Goal: Task Accomplishment & Management: Use online tool/utility

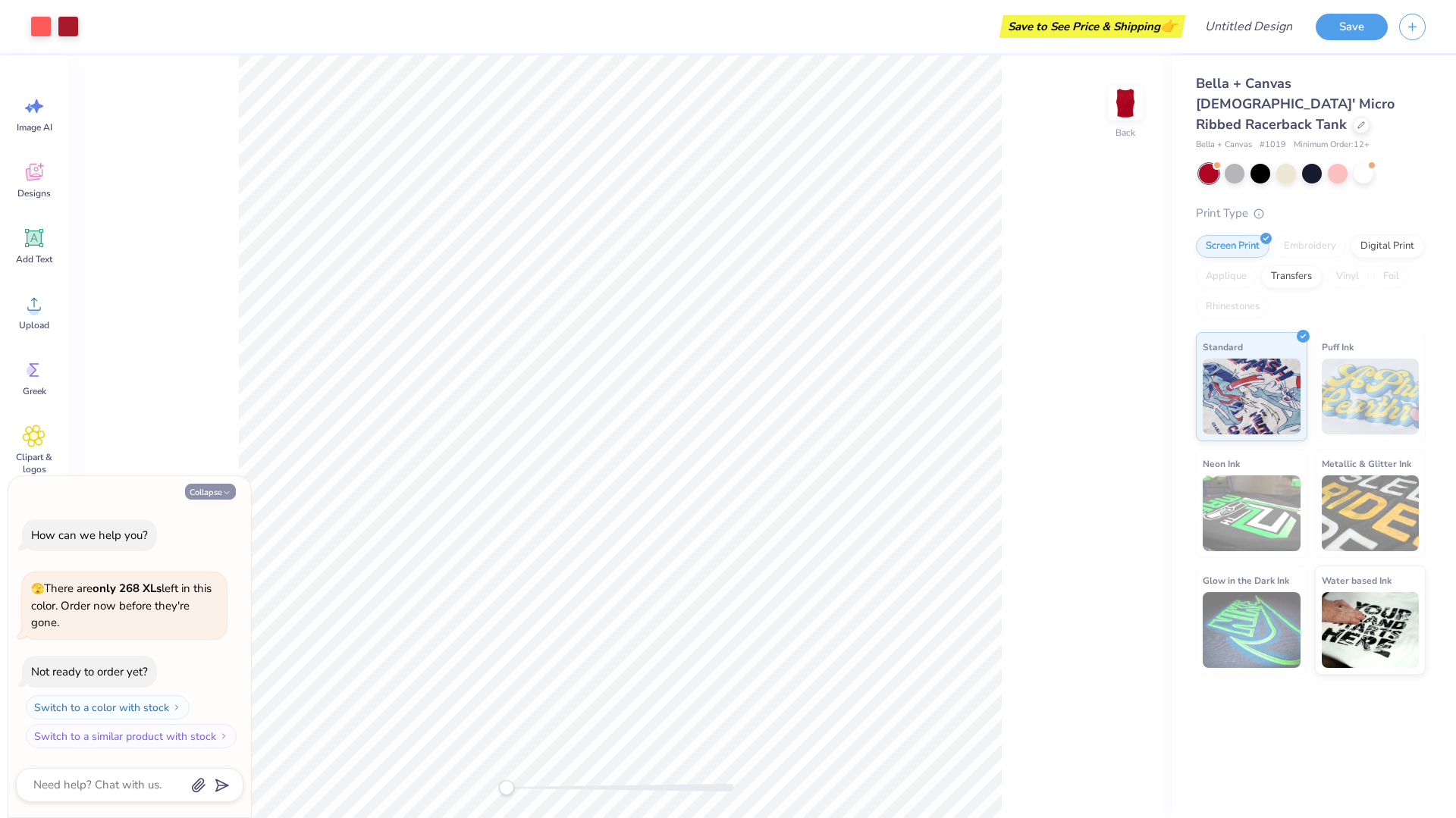
click at [201, 490] on button "Collapse" at bounding box center [210, 492] width 51 height 16
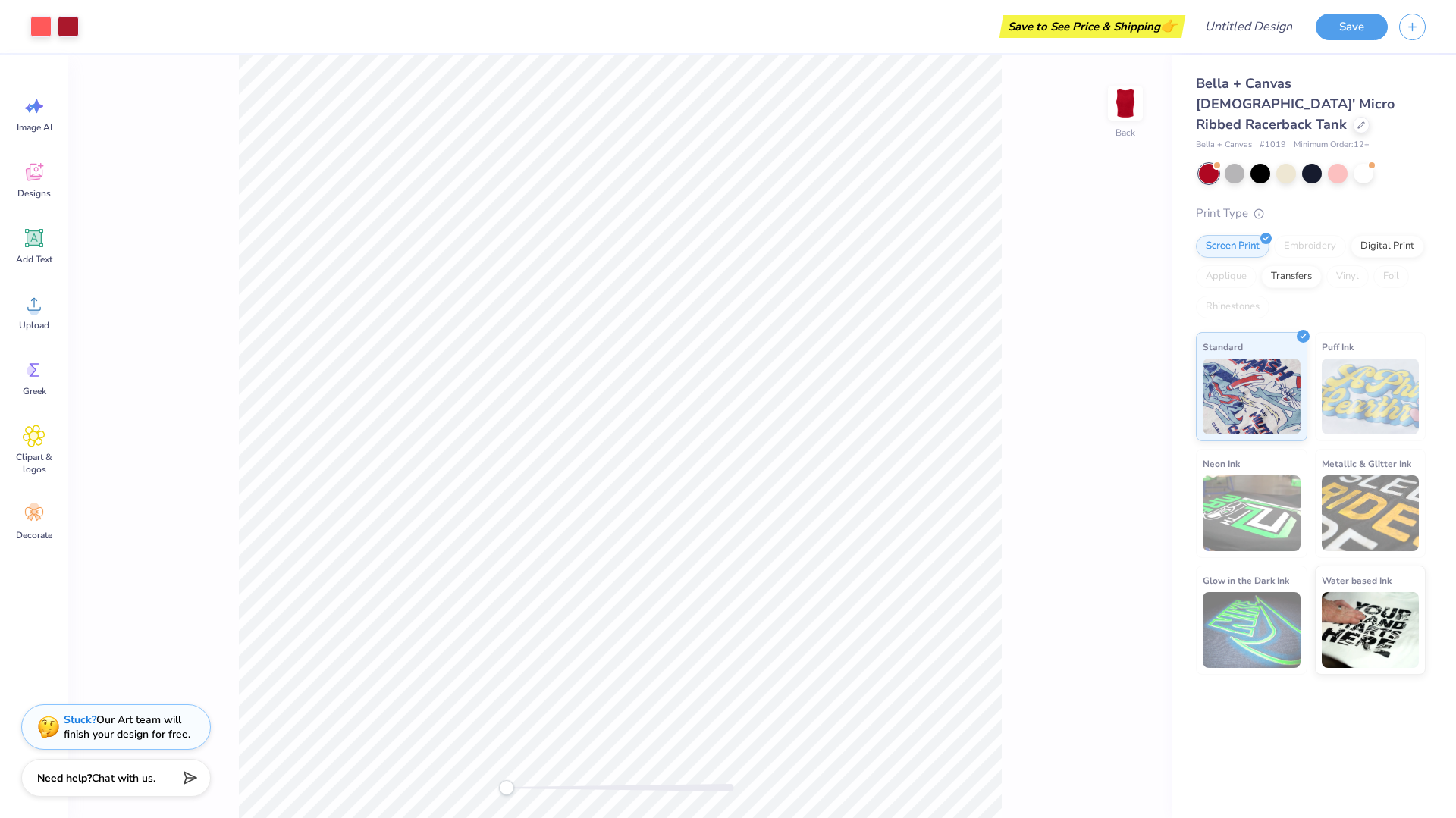
click at [1330, 89] on span "Bella + Canvas Ladies' Micro Ribbed Racerback Tank" at bounding box center [1295, 104] width 198 height 59
click at [1358, 120] on icon at bounding box center [1361, 123] width 7 height 7
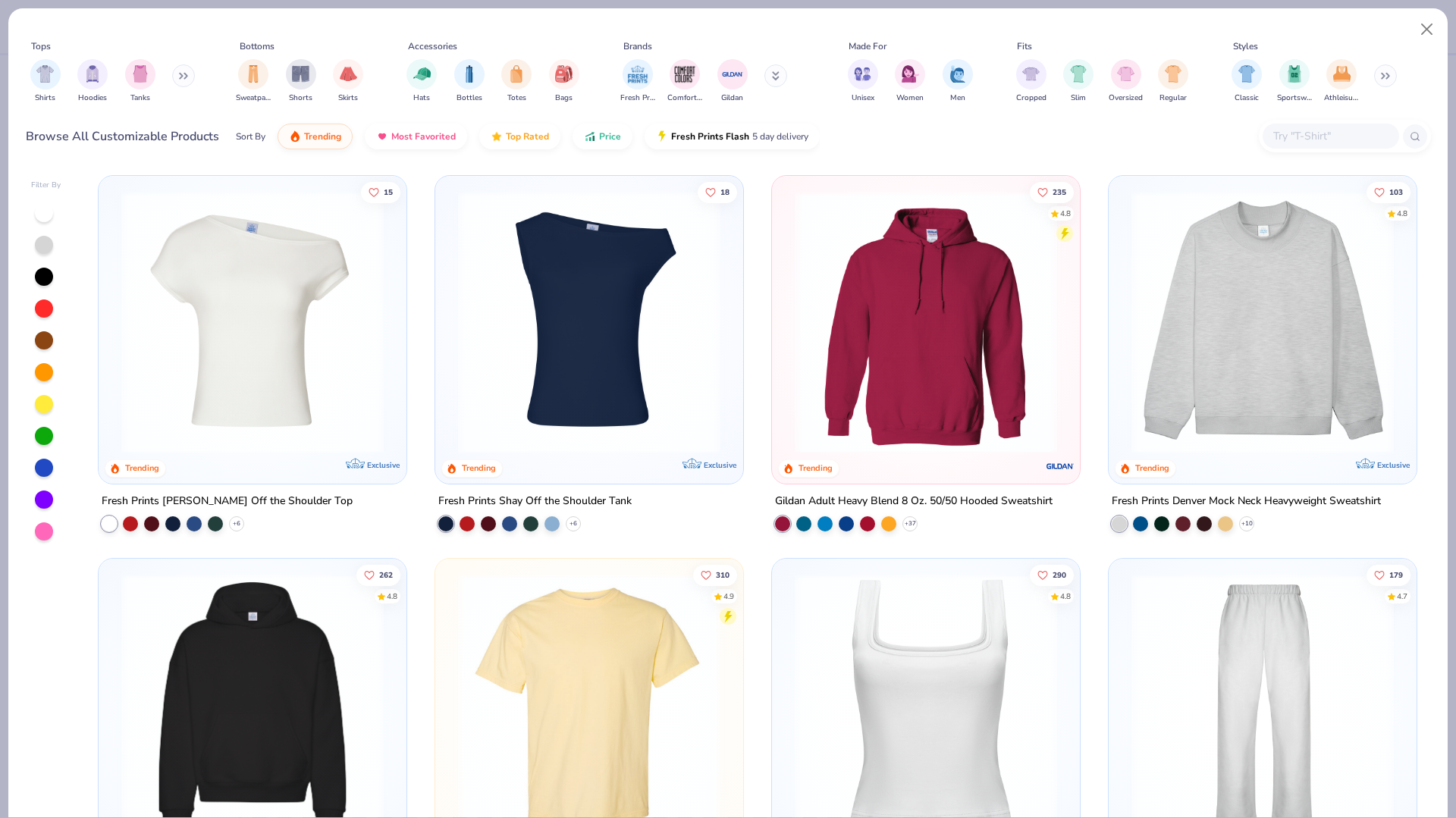
click at [702, 274] on img at bounding box center [589, 322] width 278 height 262
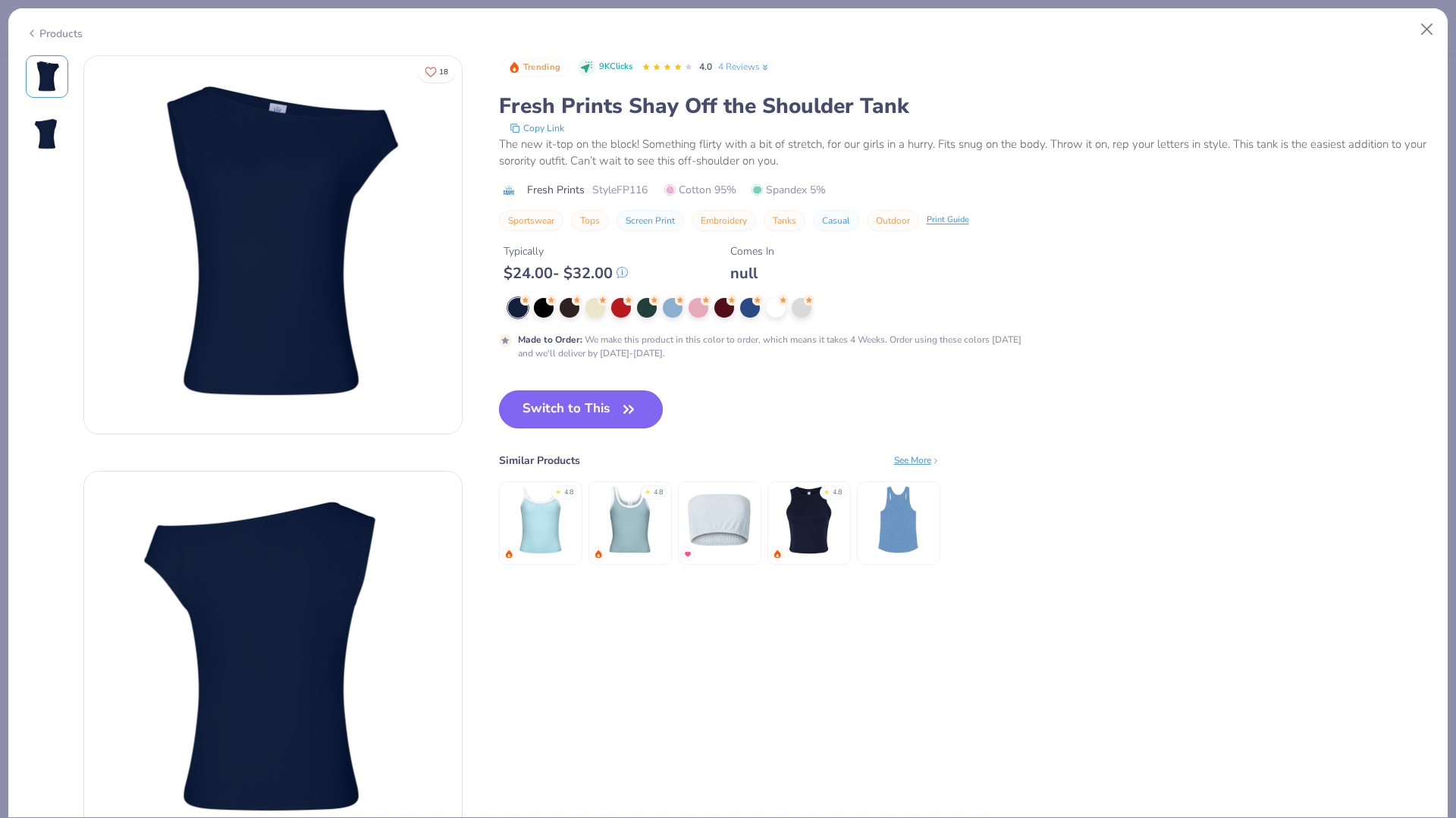
click at [610, 395] on button "Switch to This" at bounding box center [581, 409] width 165 height 38
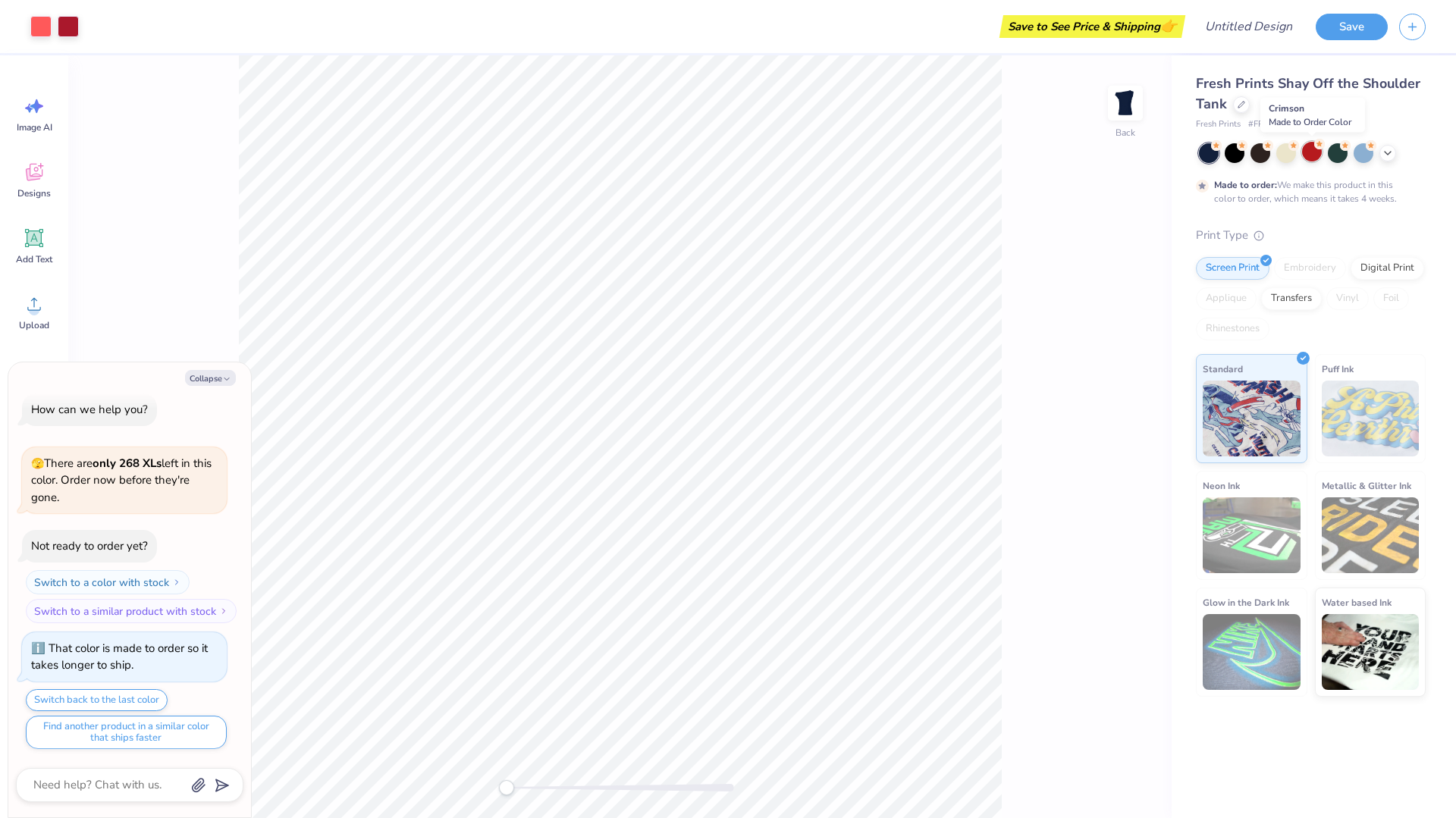
click at [1311, 150] on div at bounding box center [1312, 152] width 20 height 20
click at [1260, 150] on div at bounding box center [1260, 152] width 20 height 20
click at [1364, 26] on button "Save" at bounding box center [1352, 24] width 72 height 26
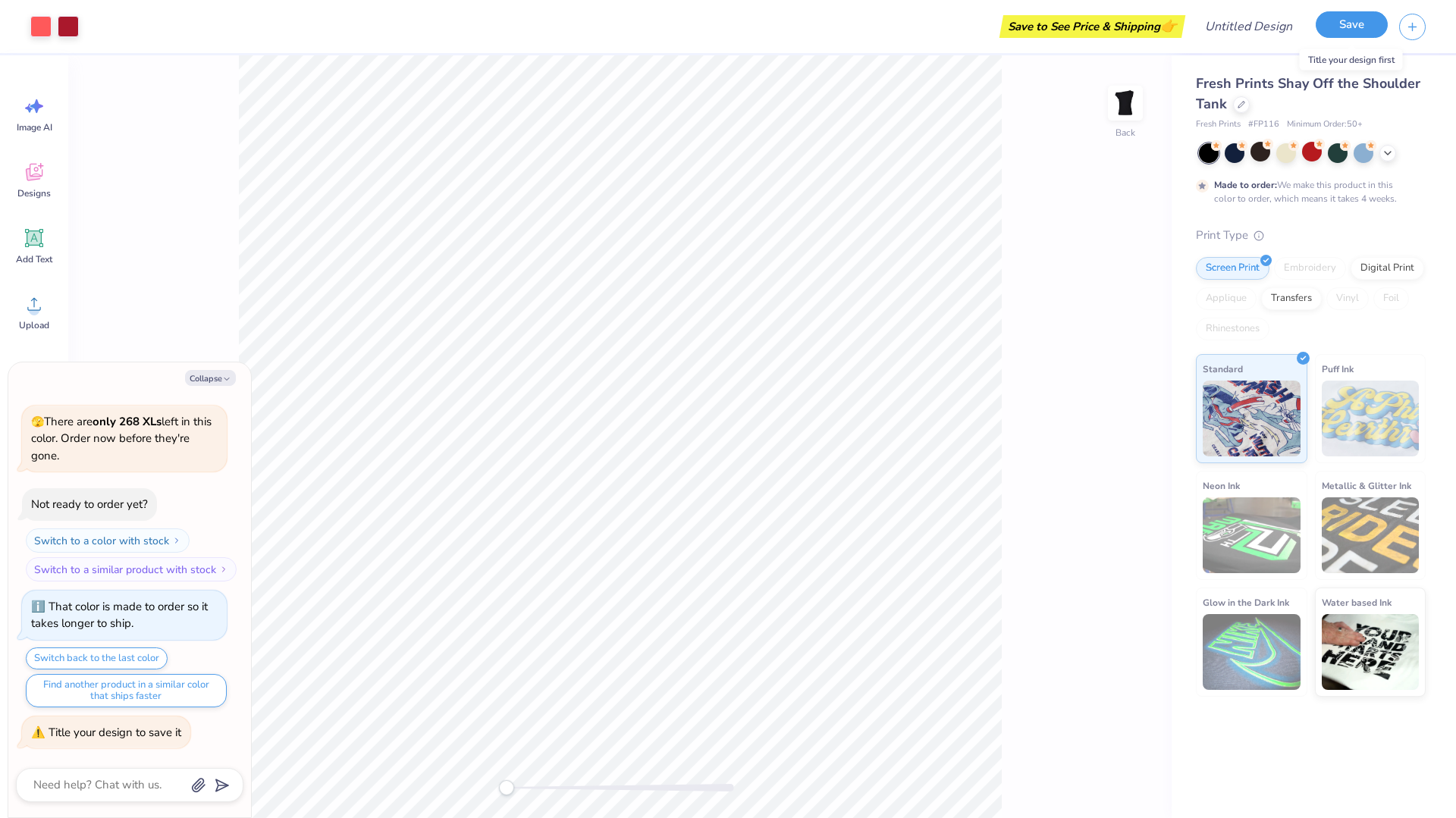
click at [1353, 25] on button "Save" at bounding box center [1352, 24] width 72 height 26
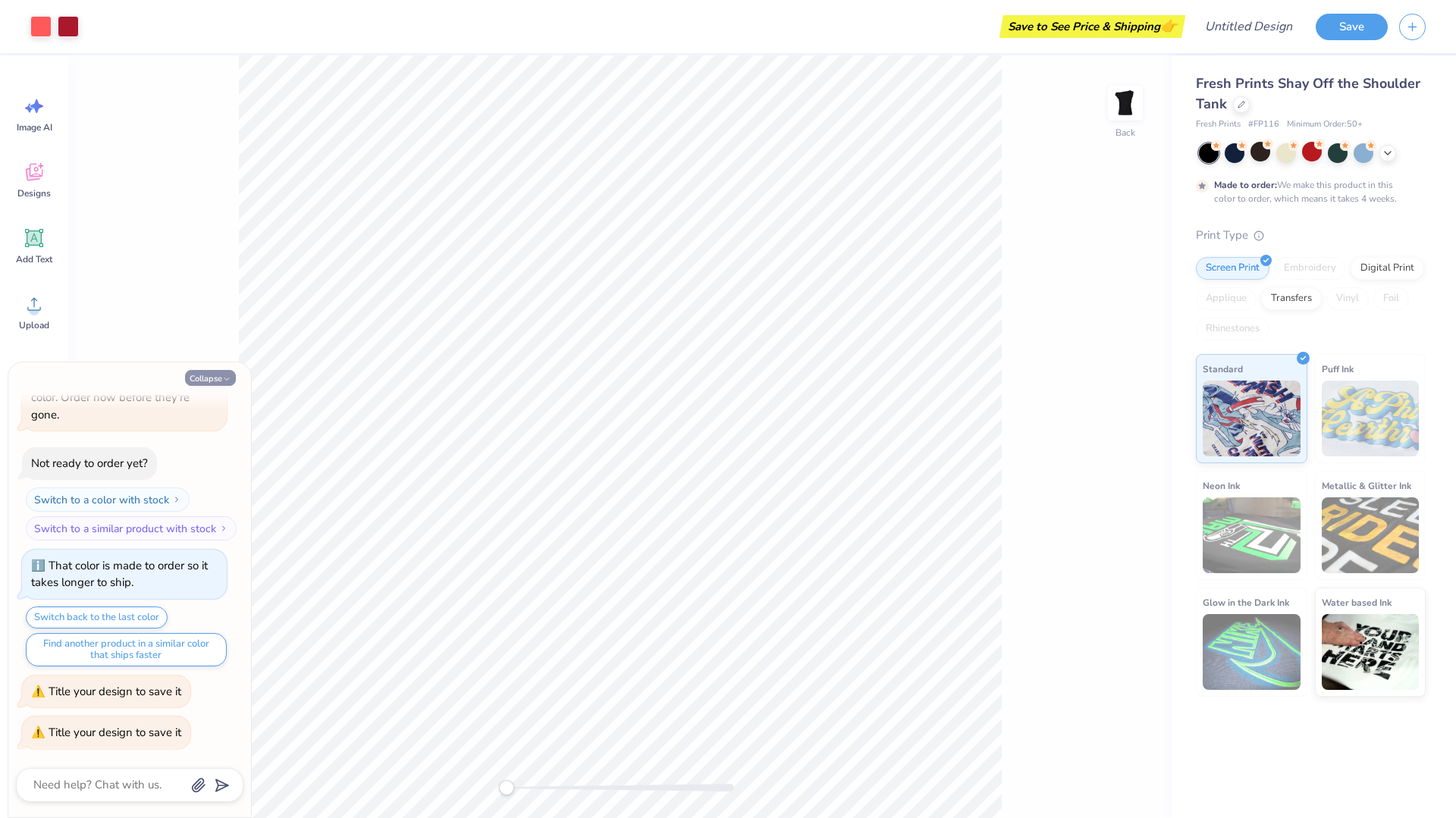
click at [219, 376] on button "Collapse" at bounding box center [210, 378] width 51 height 16
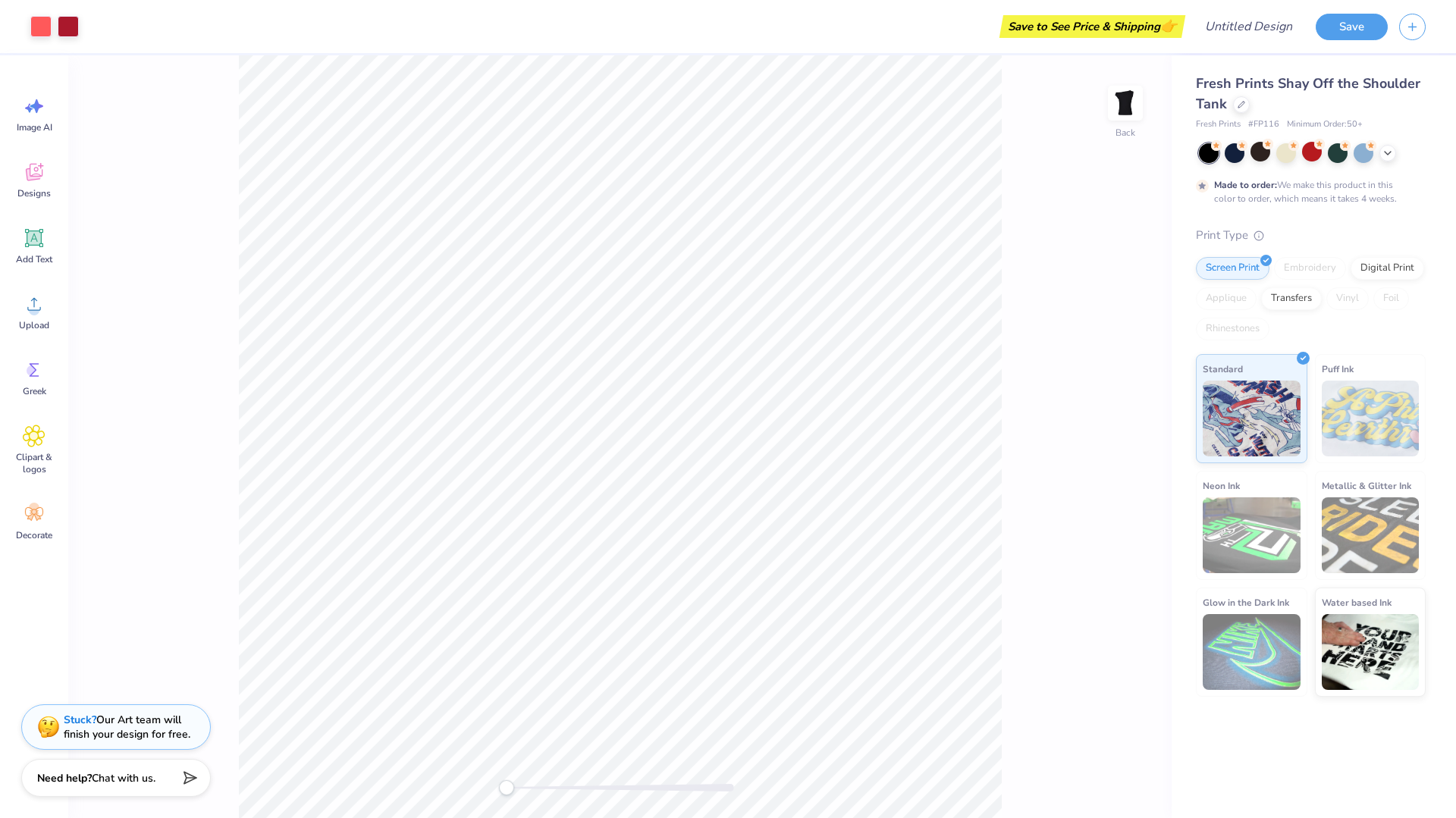
drag, startPoint x: 1353, startPoint y: 179, endPoint x: 1414, endPoint y: 206, distance: 66.7
click at [1414, 206] on div "Fresh Prints Shay Off the Shoulder Tank Fresh Prints # FP116 Minimum Order: 50 …" at bounding box center [1311, 385] width 230 height 623
click at [1348, 29] on button "Save" at bounding box center [1352, 24] width 72 height 26
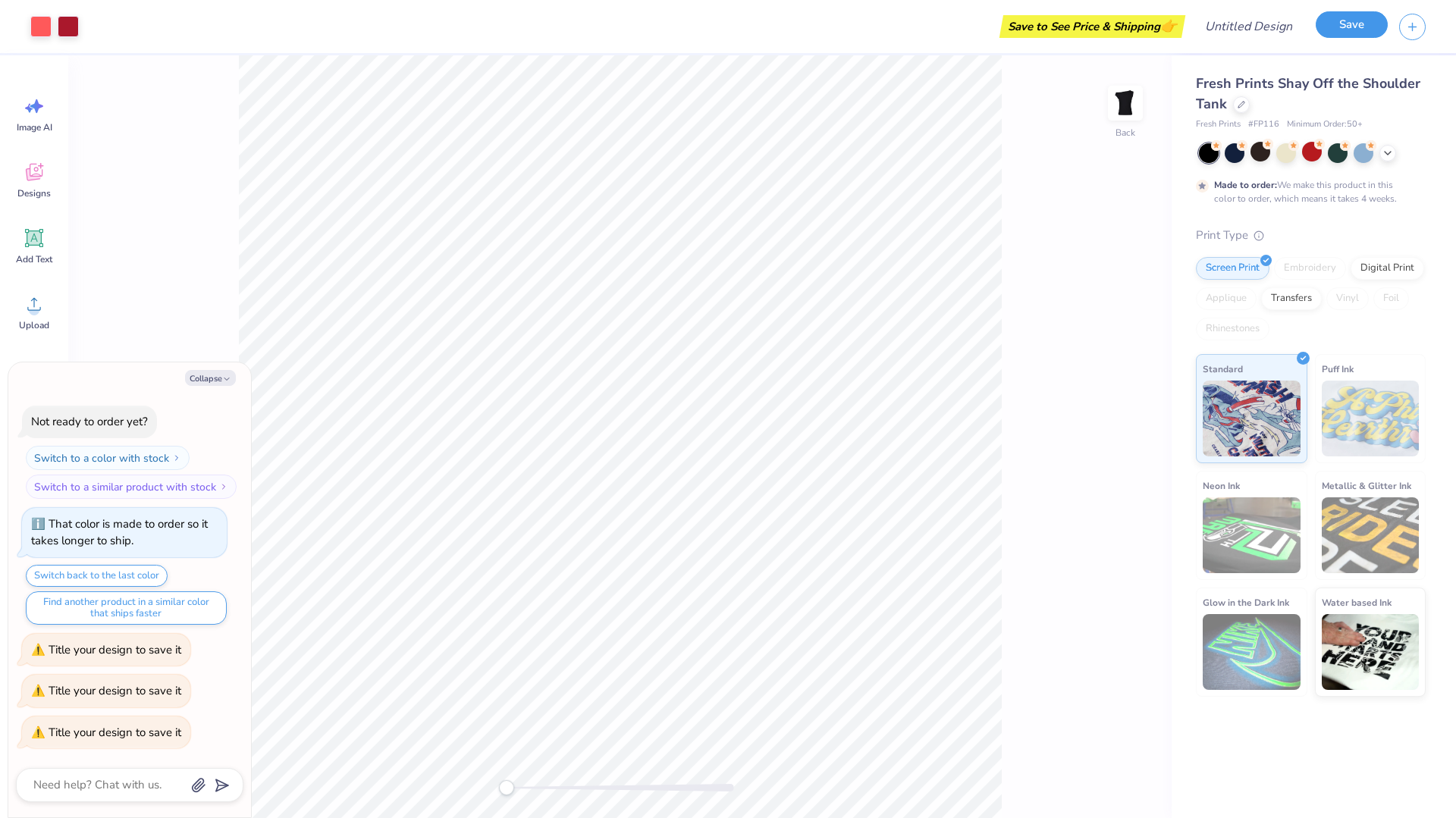
click at [1348, 32] on button "Save" at bounding box center [1352, 24] width 72 height 26
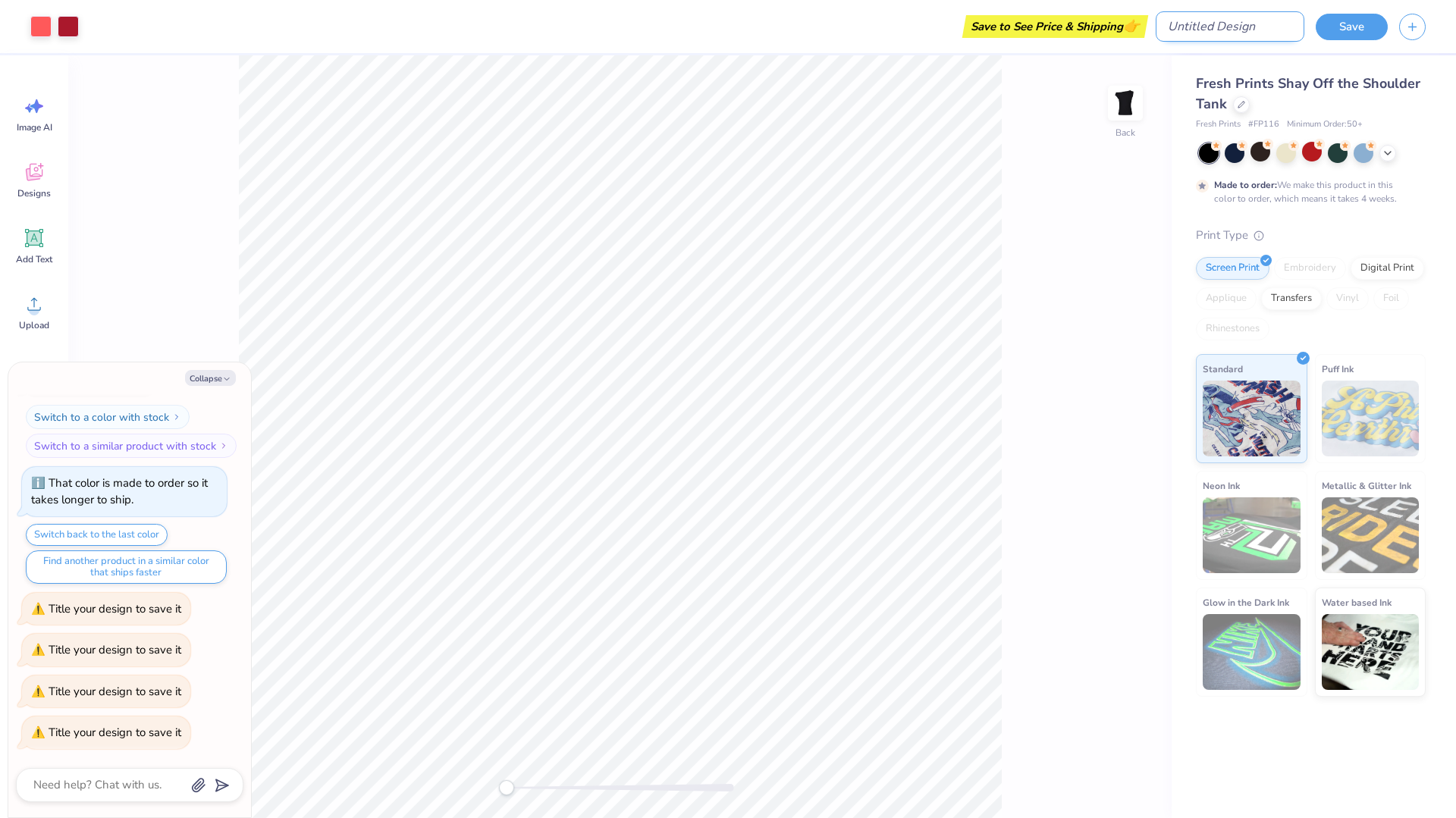
type textarea "x"
click at [1264, 31] on input "Design Title" at bounding box center [1230, 26] width 149 height 31
type input "m"
type textarea "x"
type input "me"
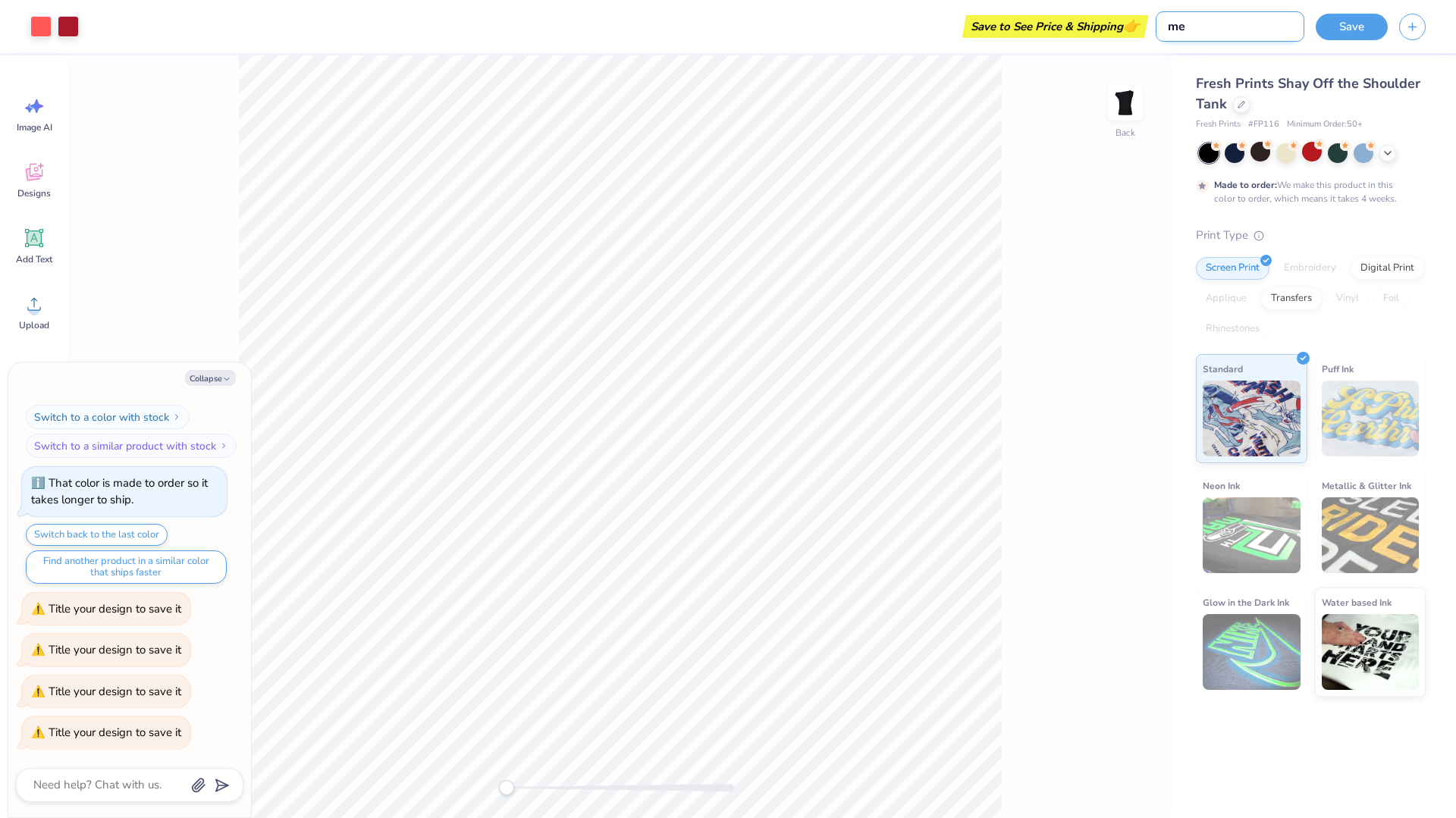
type textarea "x"
type input "me"
type textarea "x"
type input "me f"
type textarea "x"
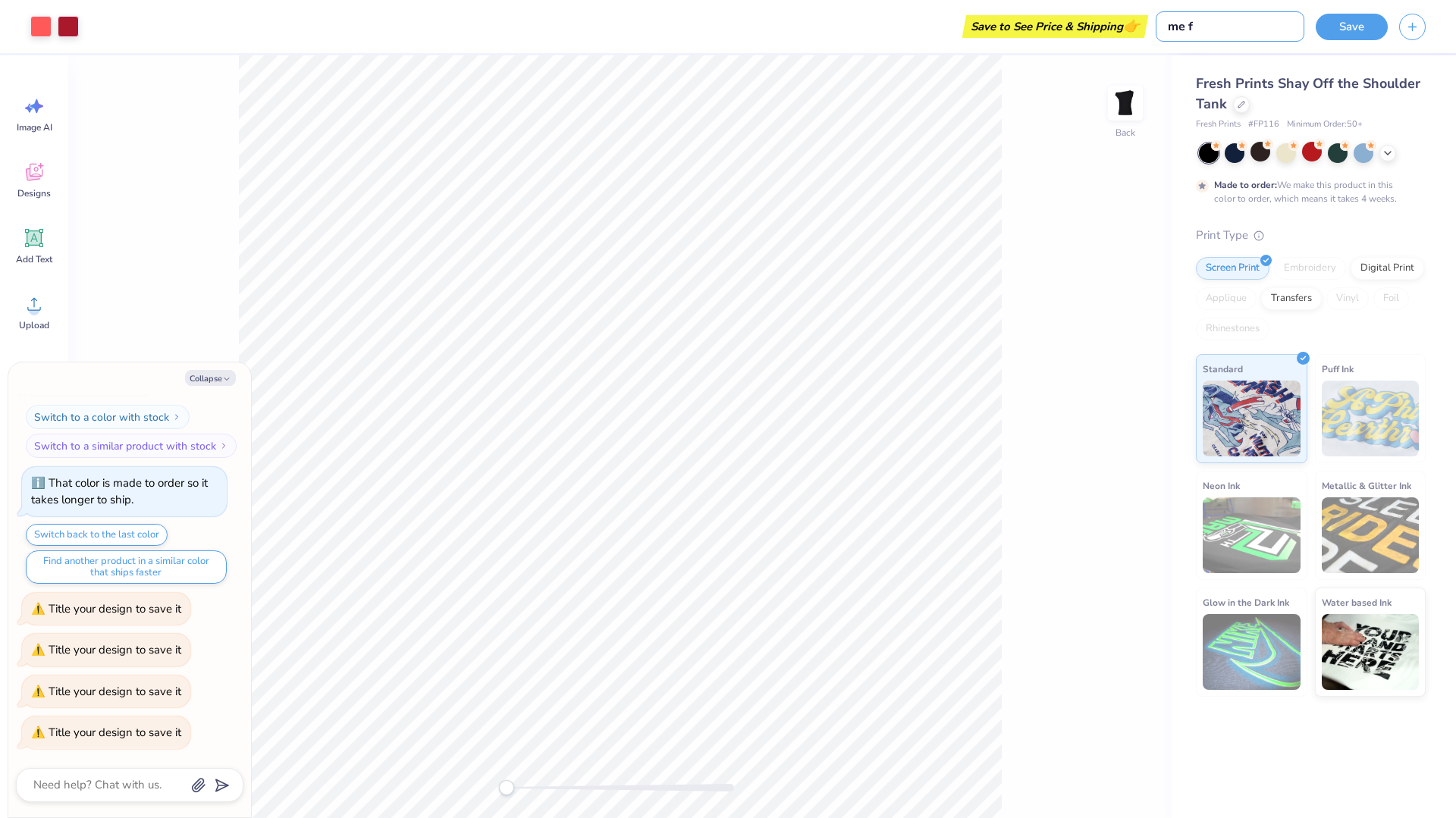
type input "me fr"
type textarea "x"
type input "me fr"
click at [1373, 25] on button "Save" at bounding box center [1352, 24] width 72 height 26
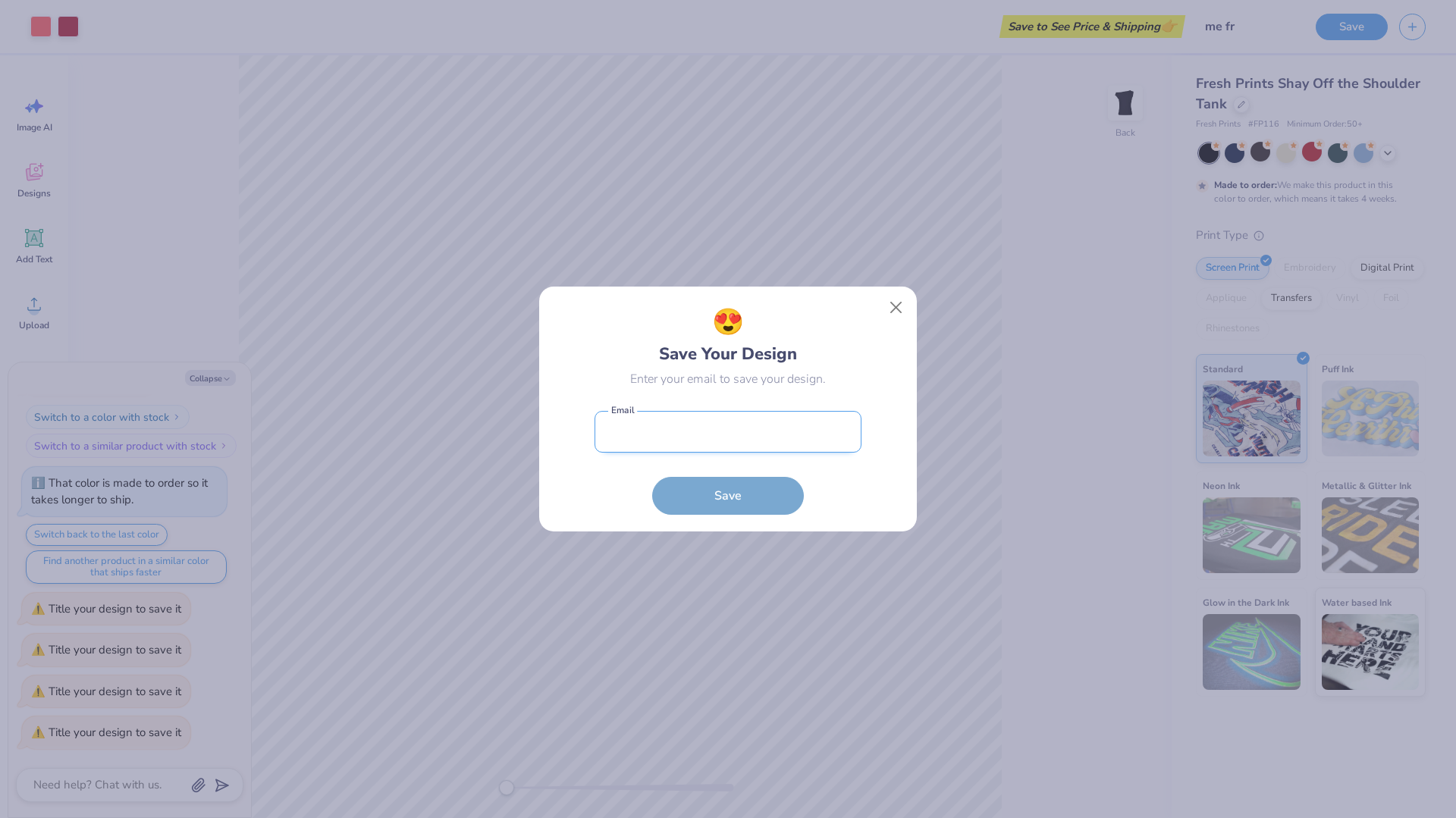
click at [725, 435] on input "email" at bounding box center [728, 432] width 267 height 42
type input "azraderinsansal@gmail.com"
click at [735, 498] on button "Save" at bounding box center [728, 491] width 152 height 38
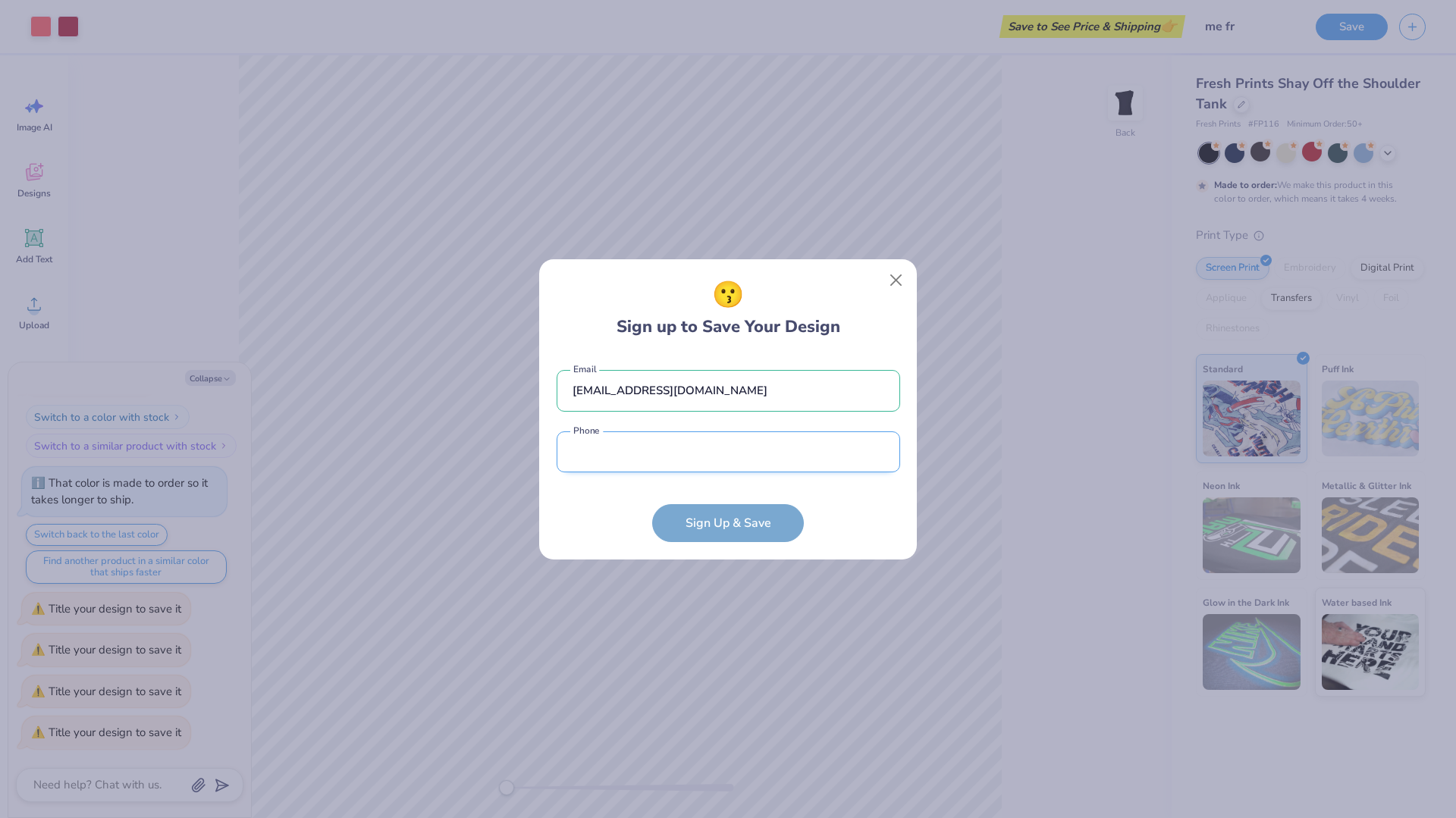
click at [722, 465] on input "tel" at bounding box center [728, 452] width 344 height 42
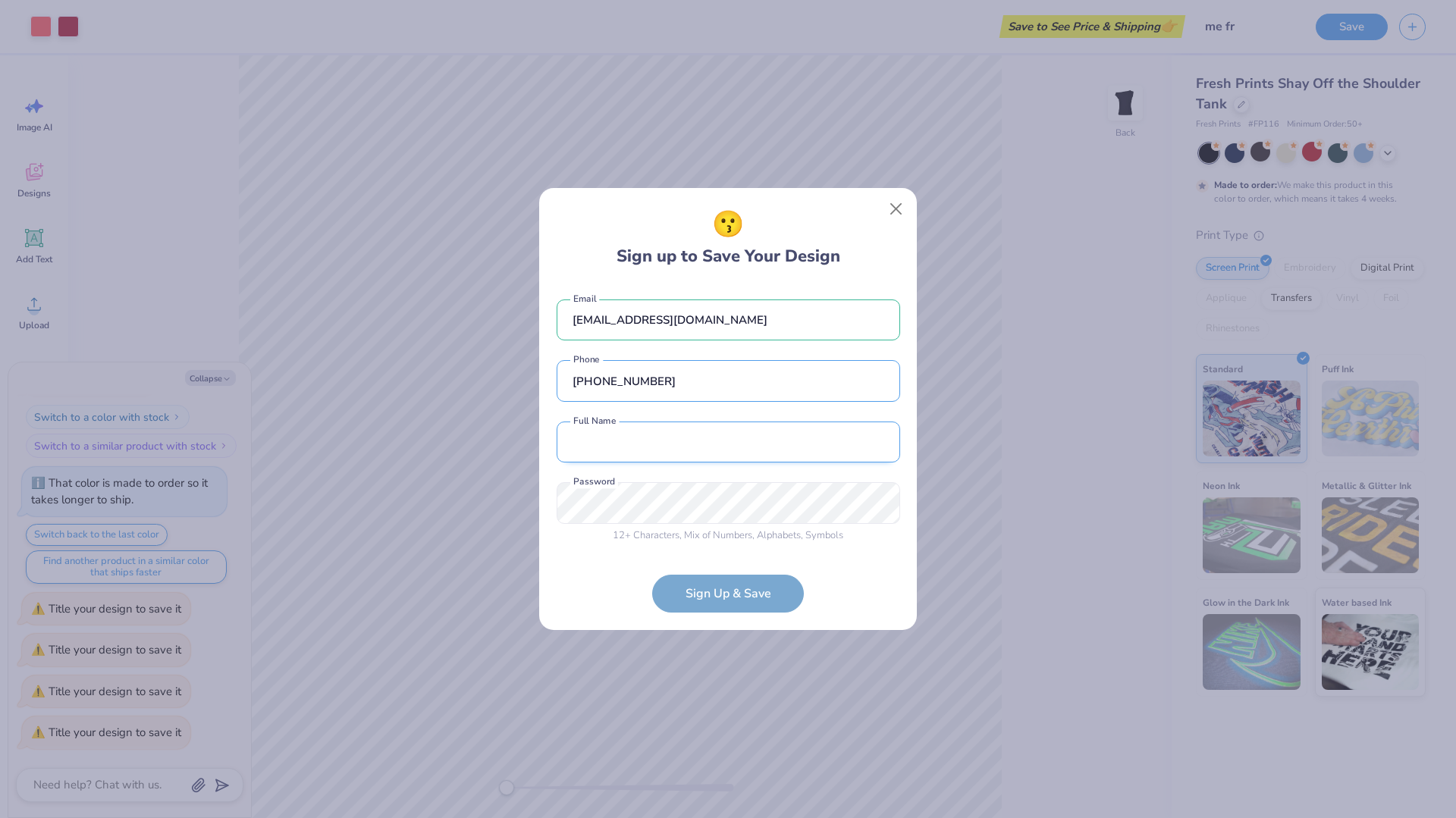
type input "(617) 320-5281"
click at [736, 440] on input "text" at bounding box center [728, 442] width 344 height 42
type input "Azra Sansal"
click at [742, 595] on form "azraderinsansal@gmail.com Email (617) 320-5281 Phone Azra Sansal Full Name 12 +…" at bounding box center [728, 449] width 344 height 329
click at [444, 512] on div "😗 Sign up to Save Your Design azraderinsansal@gmail.com Email (617) 320-5281 Ph…" at bounding box center [728, 409] width 1456 height 818
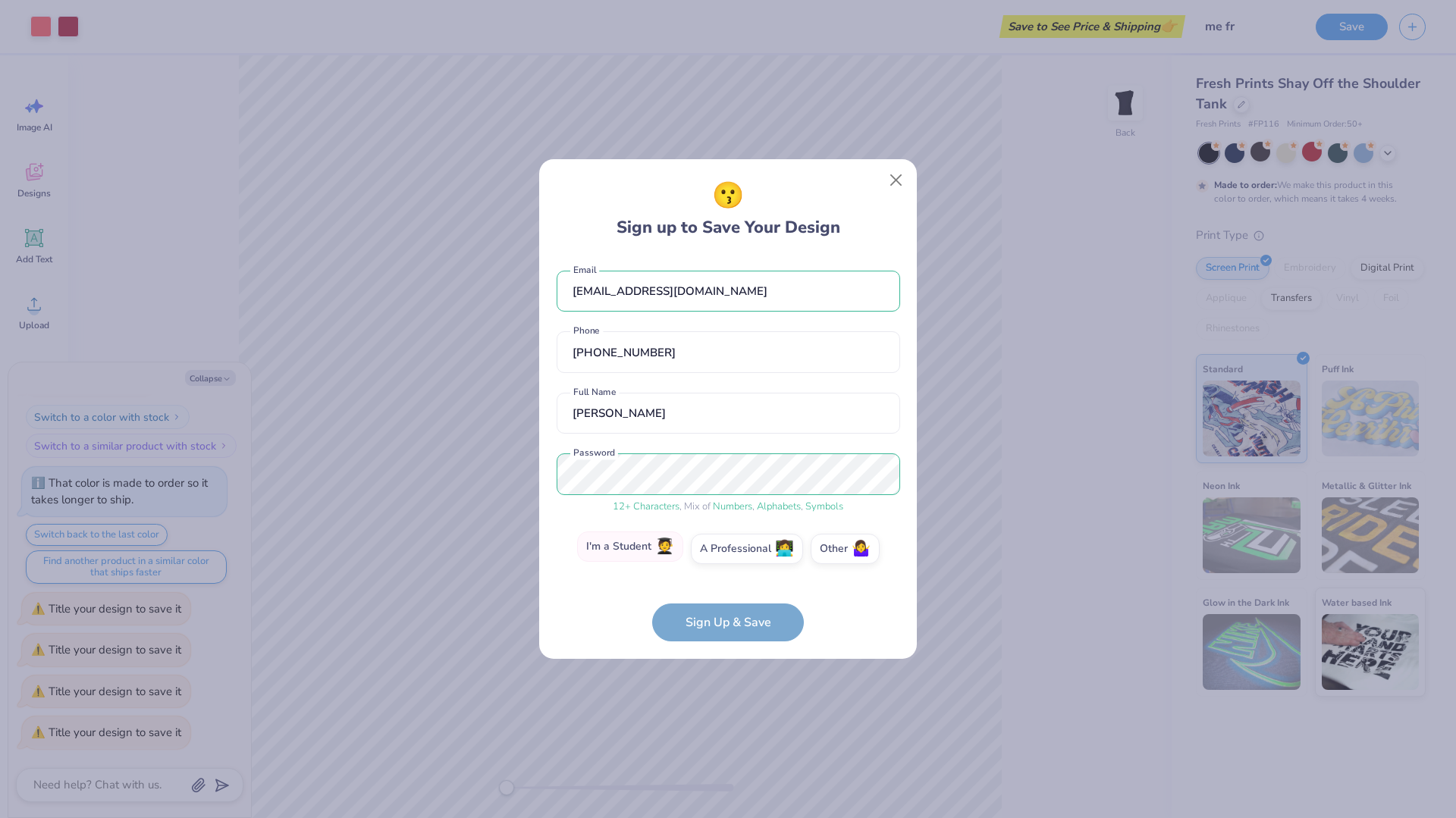
click at [649, 546] on label "I'm a Student 🧑‍🎓" at bounding box center [630, 547] width 106 height 31
click at [724, 548] on input "I'm a Student 🧑‍🎓" at bounding box center [728, 553] width 10 height 10
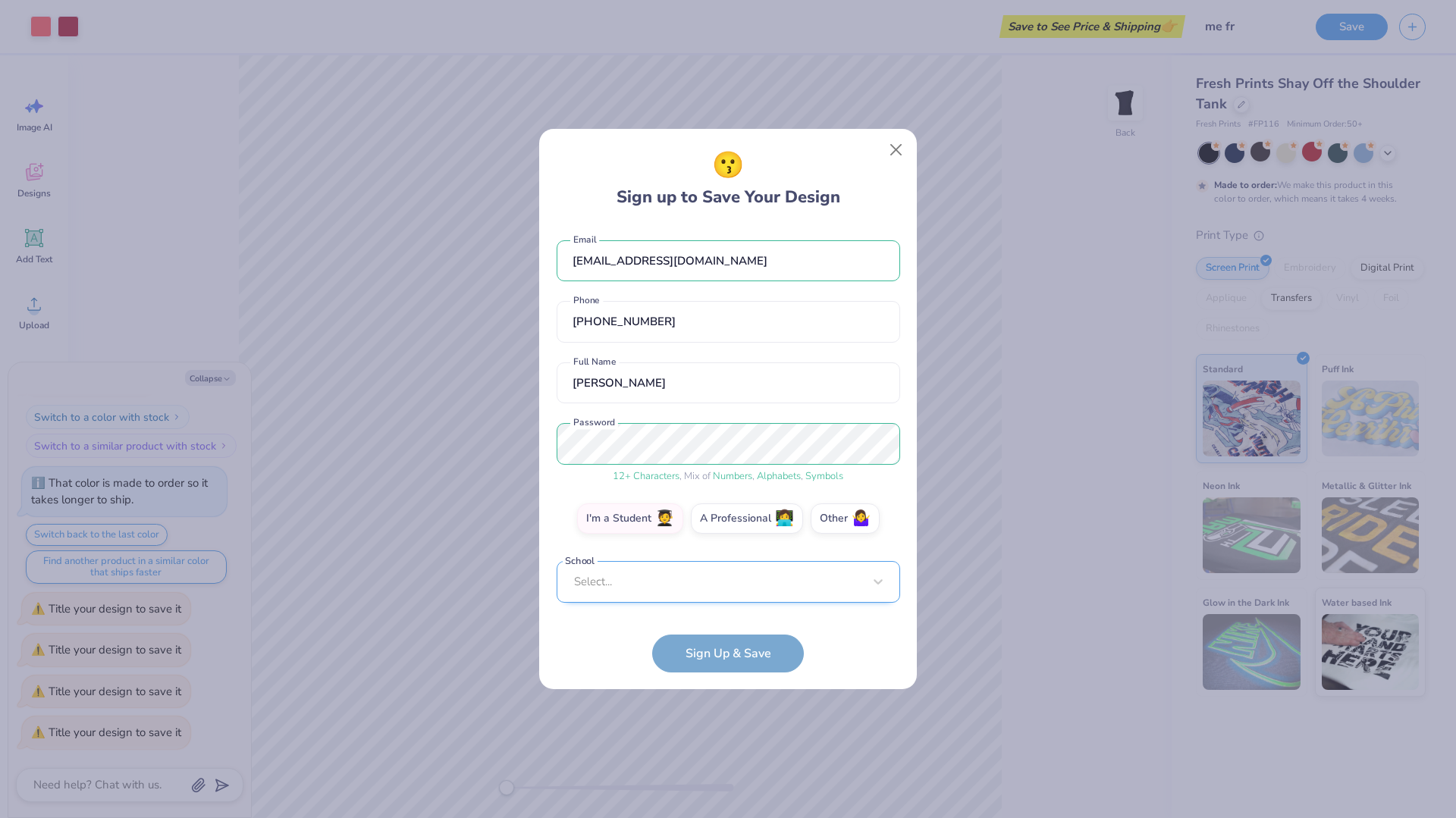
click at [707, 579] on div "Select..." at bounding box center [728, 582] width 344 height 42
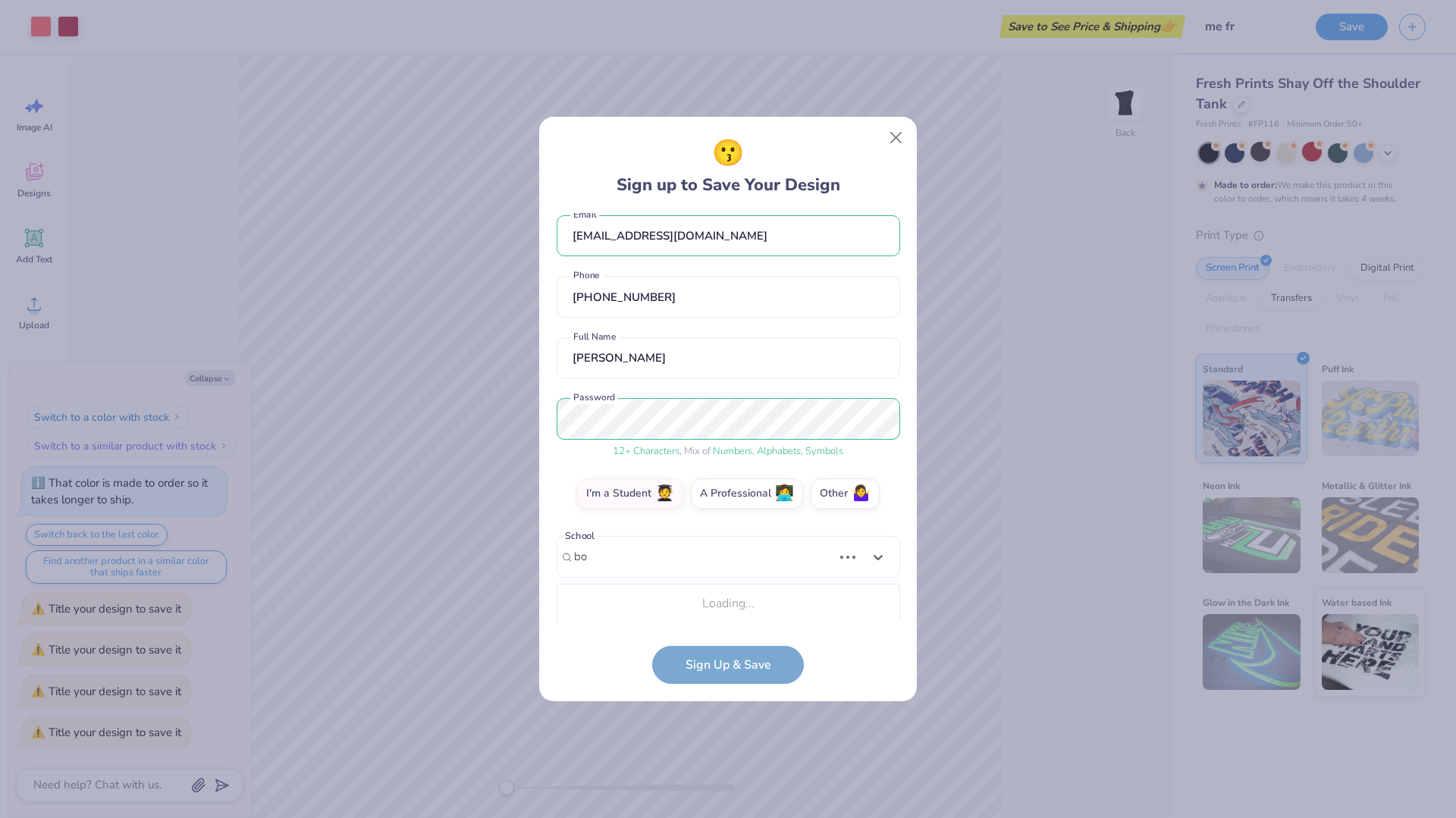
scroll to position [203, 0]
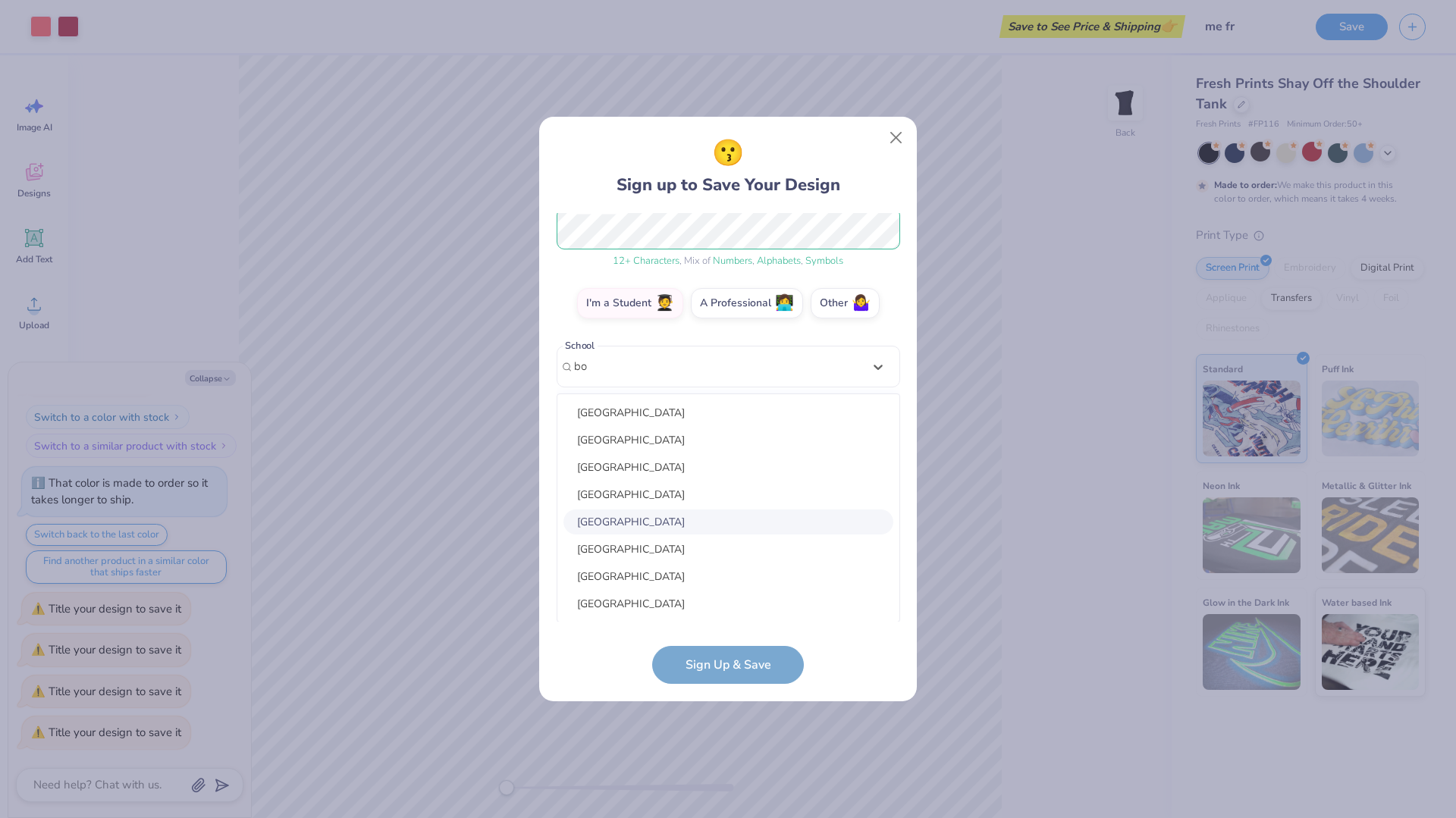
click at [684, 522] on div "Boston University" at bounding box center [728, 522] width 330 height 25
type input "bo"
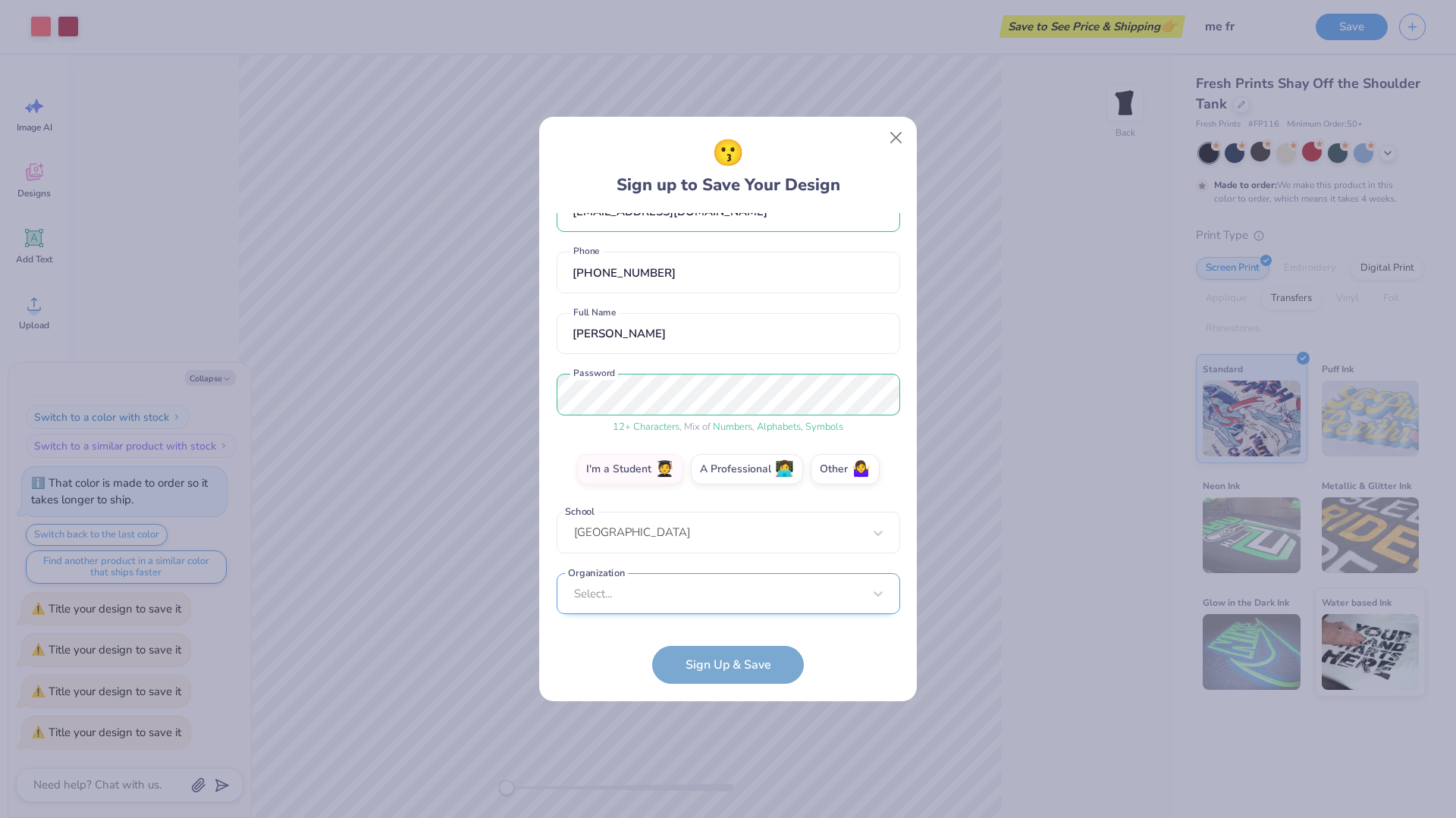
click at [708, 601] on div "Select..." at bounding box center [728, 594] width 344 height 42
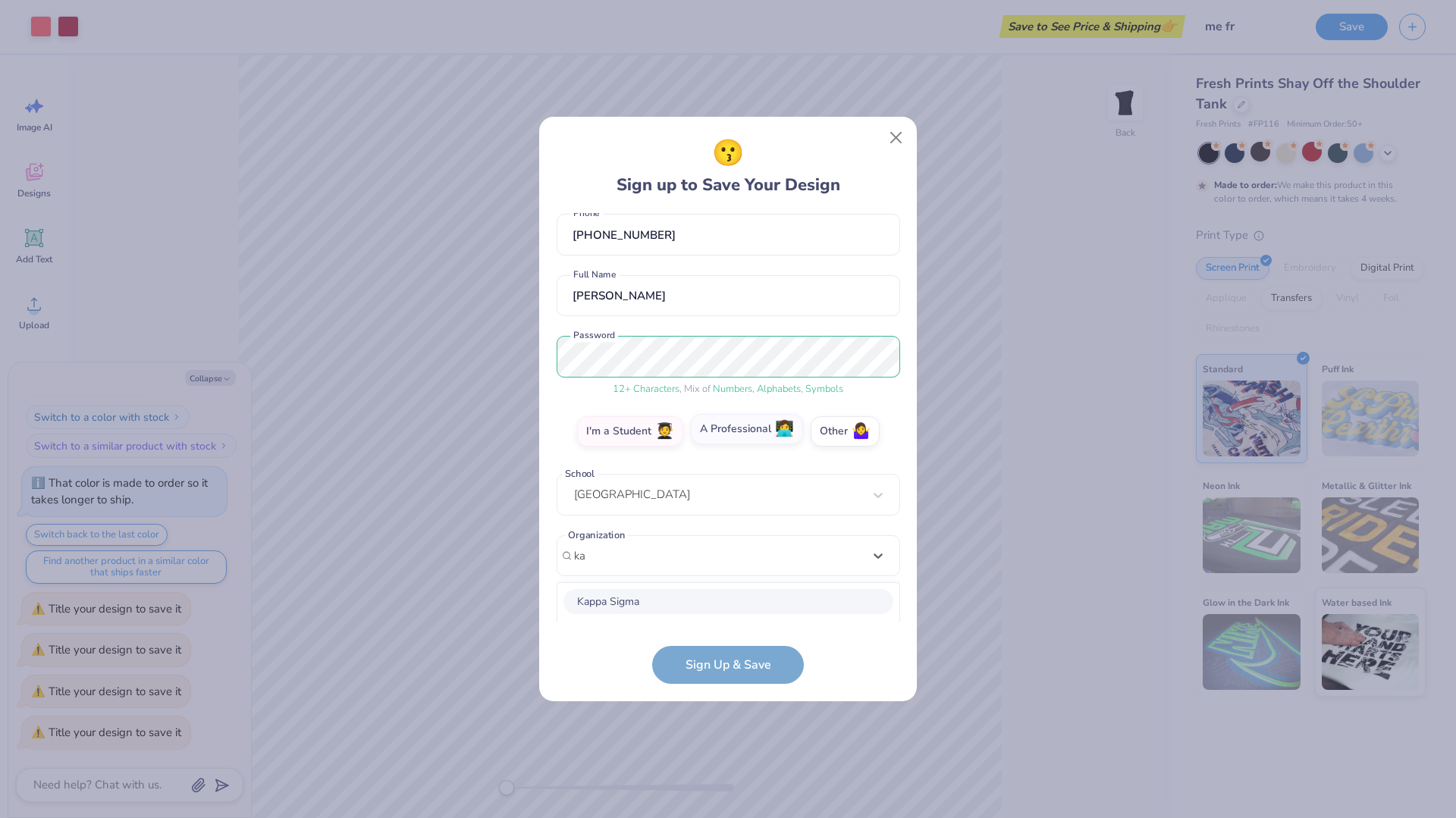
scroll to position [265, 0]
type input "kappa alp"
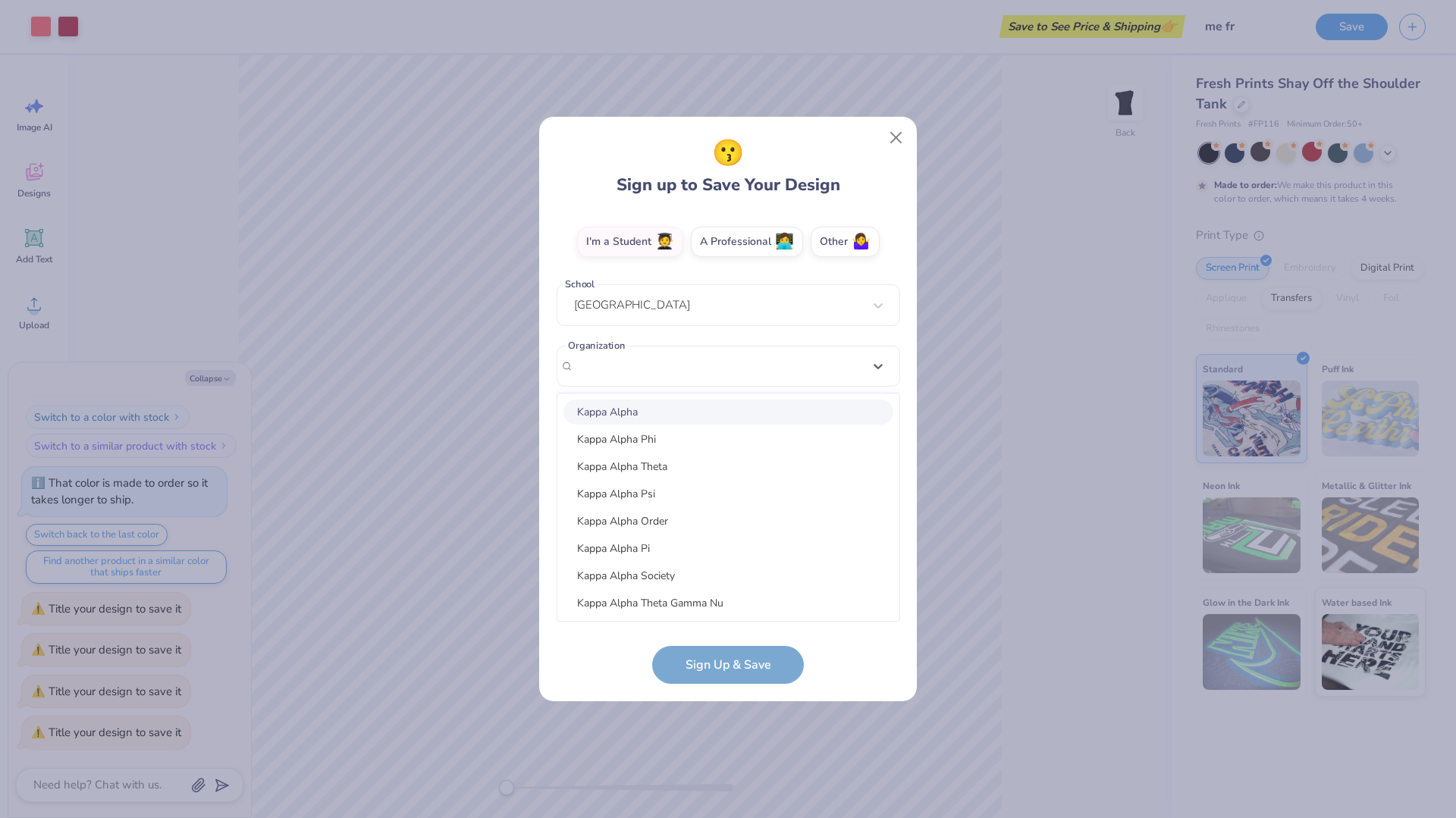
scroll to position [37, 0]
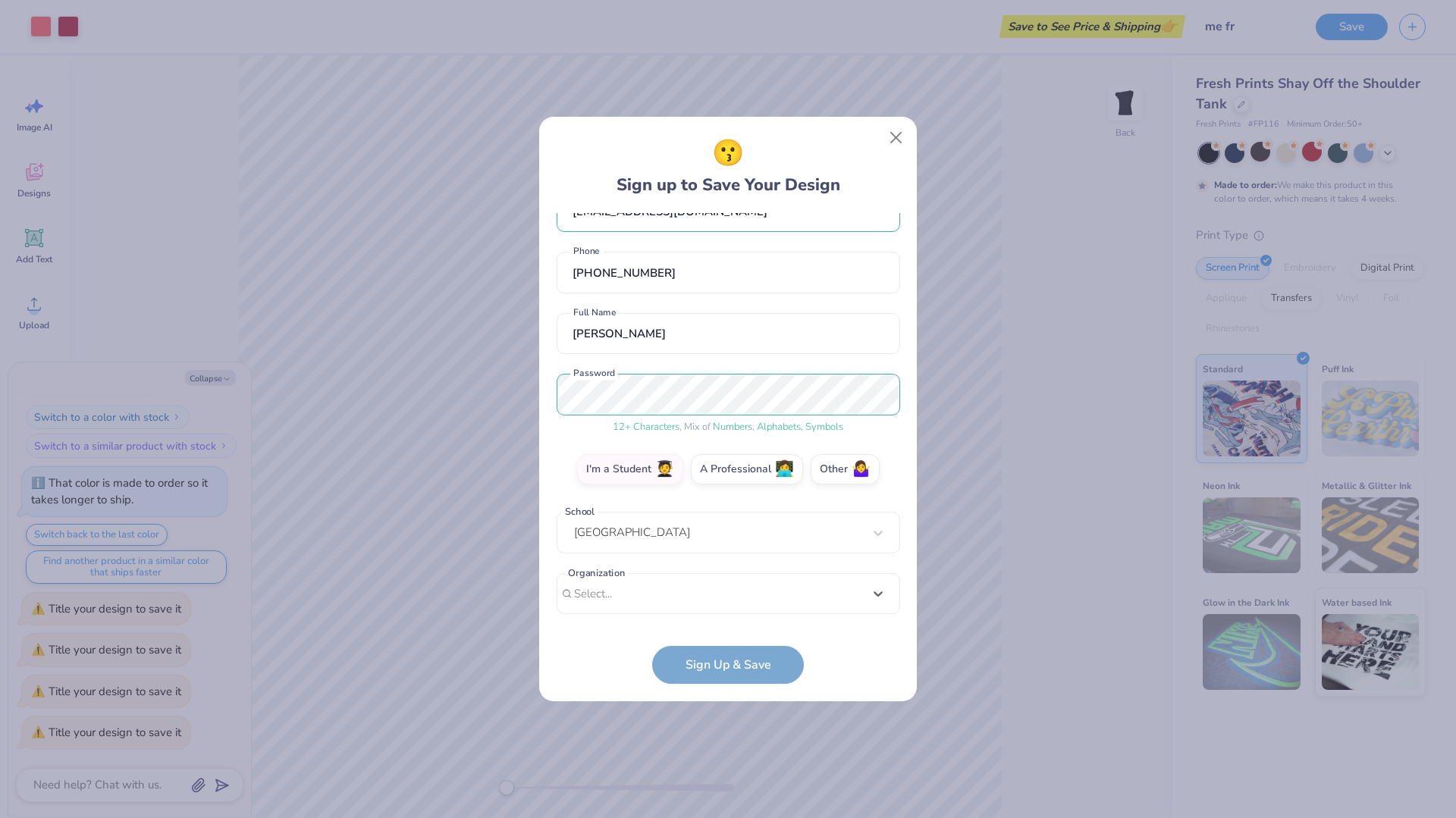
drag, startPoint x: 663, startPoint y: 372, endPoint x: 553, endPoint y: 364, distance: 110.3
click at [550, 362] on div "😗 Sign up to Save Your Design azraderinsansal@gmail.com Email (617) 320-5281 Ph…" at bounding box center [728, 409] width 377 height 584
click at [745, 662] on form "azraderinsansal@gmail.com Email (617) 320-5281 Phone Azra Sansal Full Name 12 +…" at bounding box center [728, 448] width 344 height 471
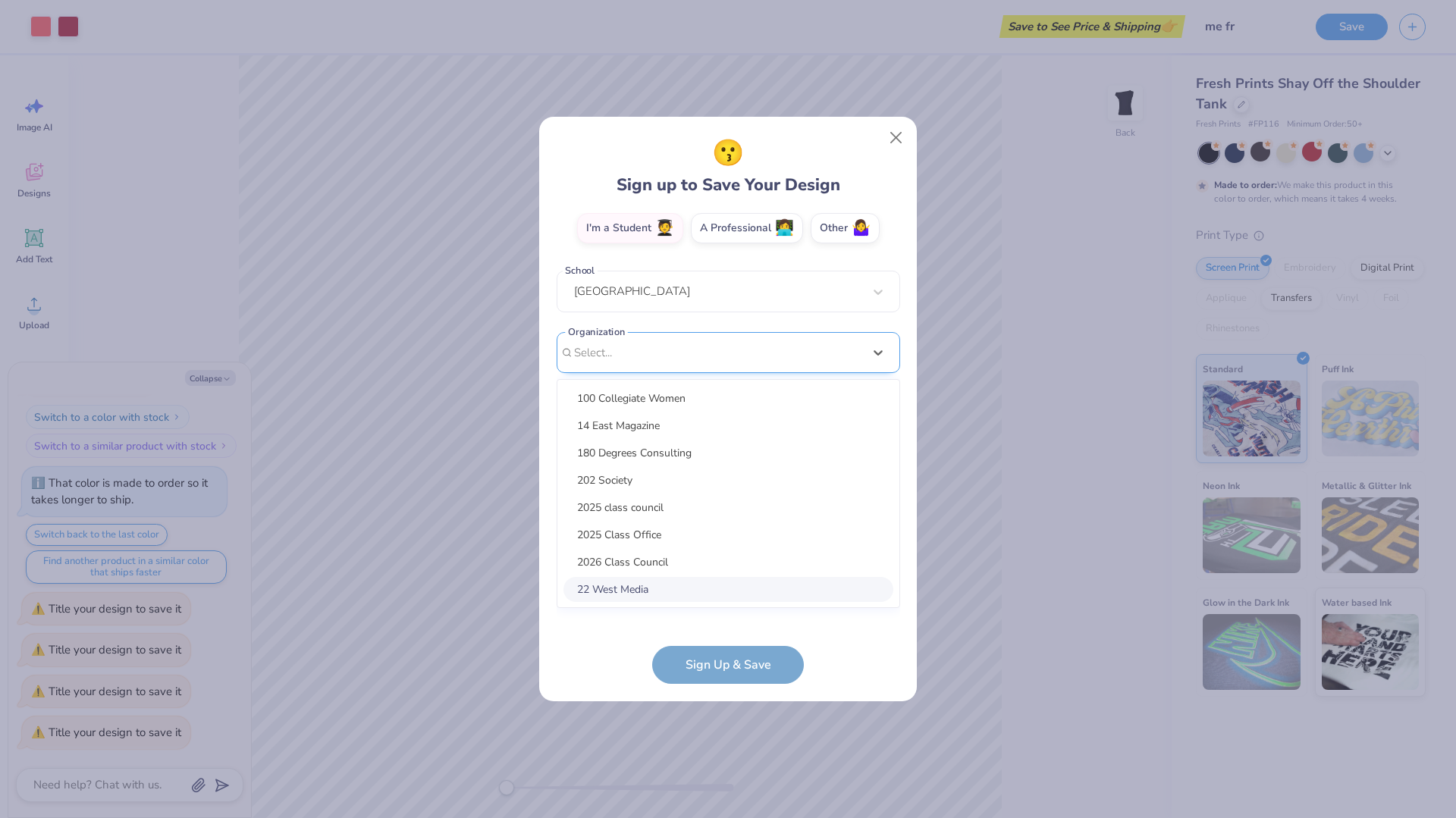
click at [719, 594] on div "option focused, 8 of 15. 15 results available. Use Up and Down to choose option…" at bounding box center [728, 470] width 344 height 277
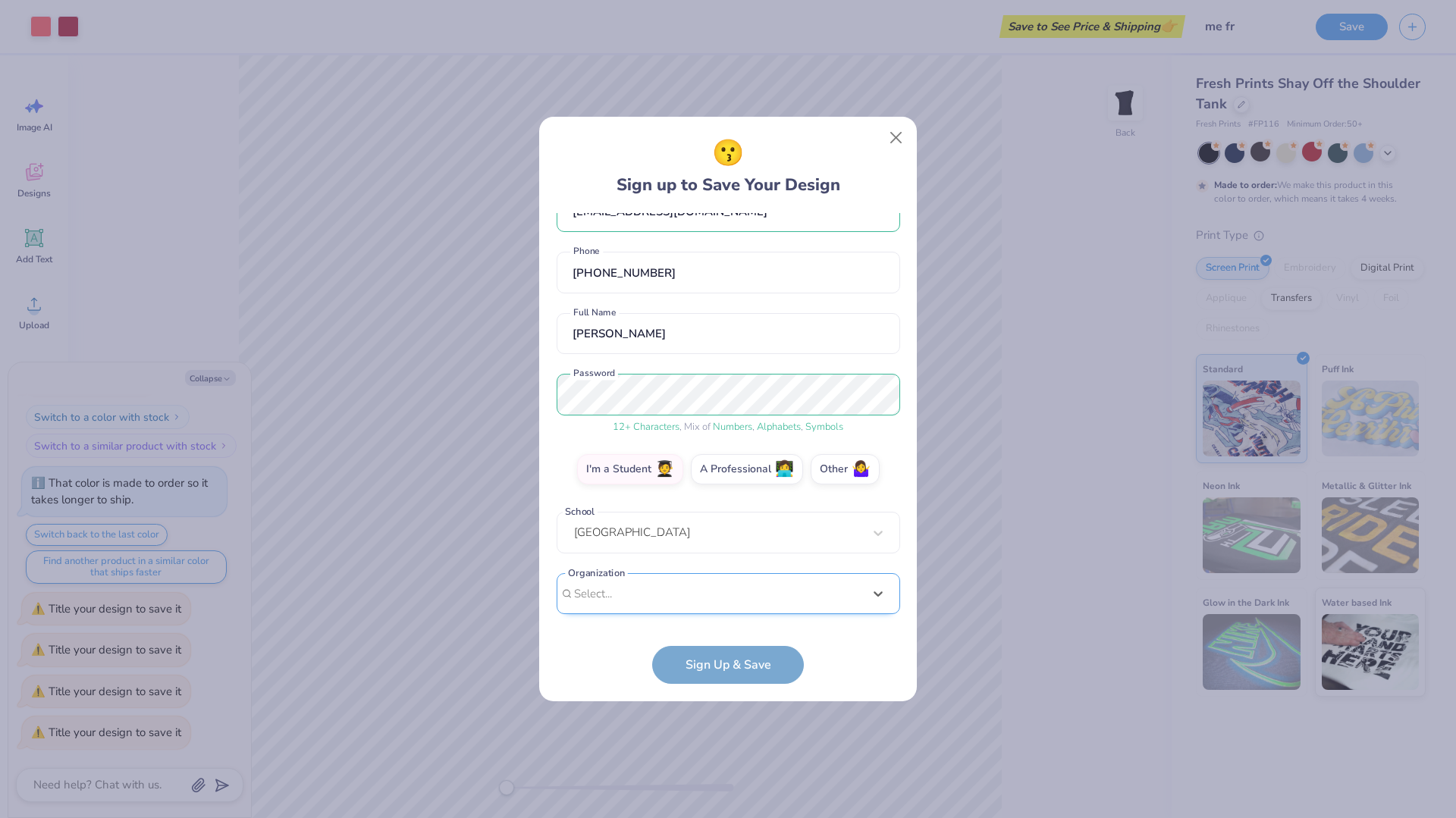
click at [698, 362] on div "azraderinsansal@gmail.com Email (617) 320-5281 Phone Azra Sansal Full Name 12 +…" at bounding box center [728, 417] width 344 height 409
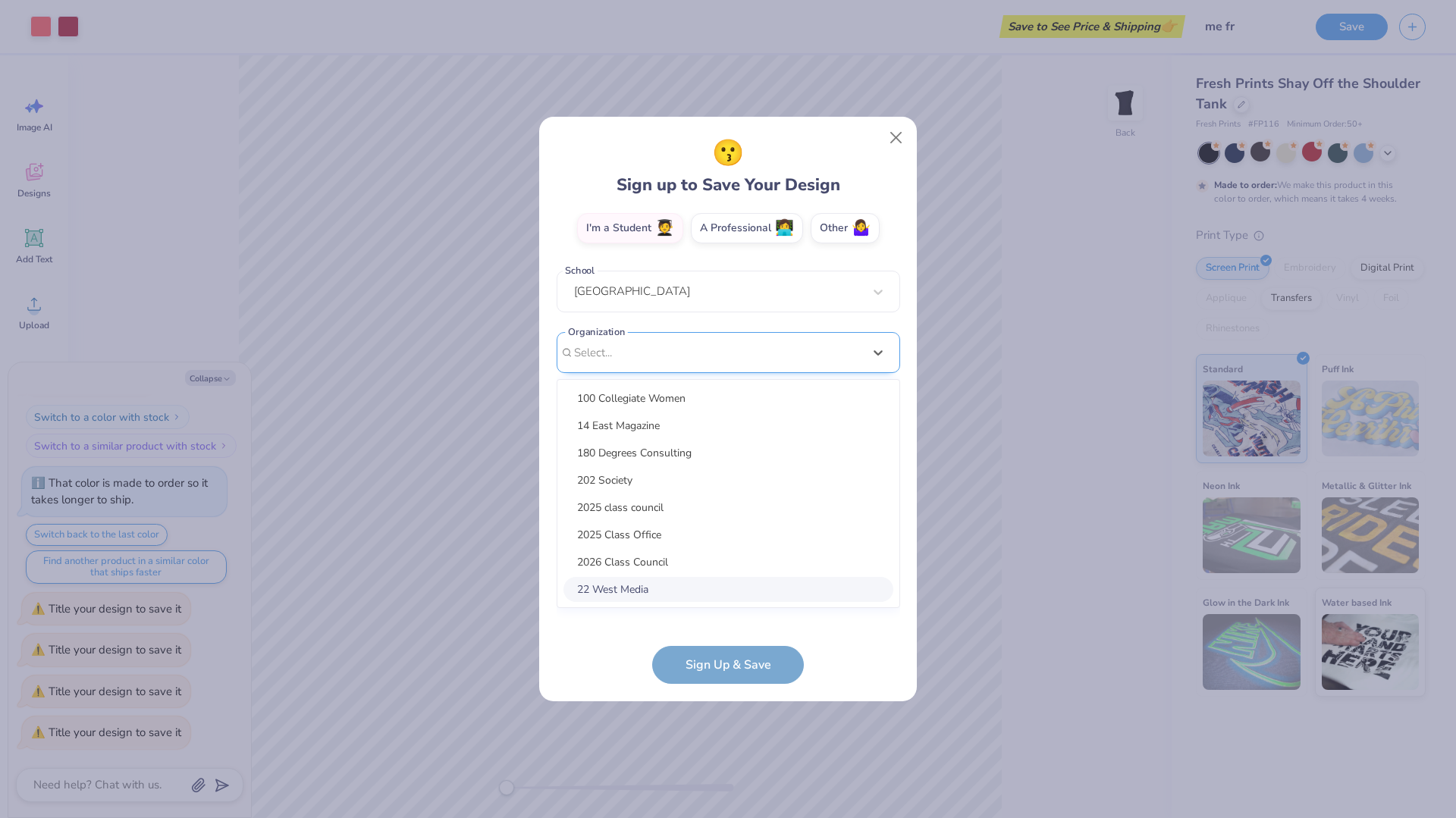
click at [653, 594] on div "option focused, 8 of 15. 15 results available. Use Up and Down to choose option…" at bounding box center [728, 470] width 344 height 277
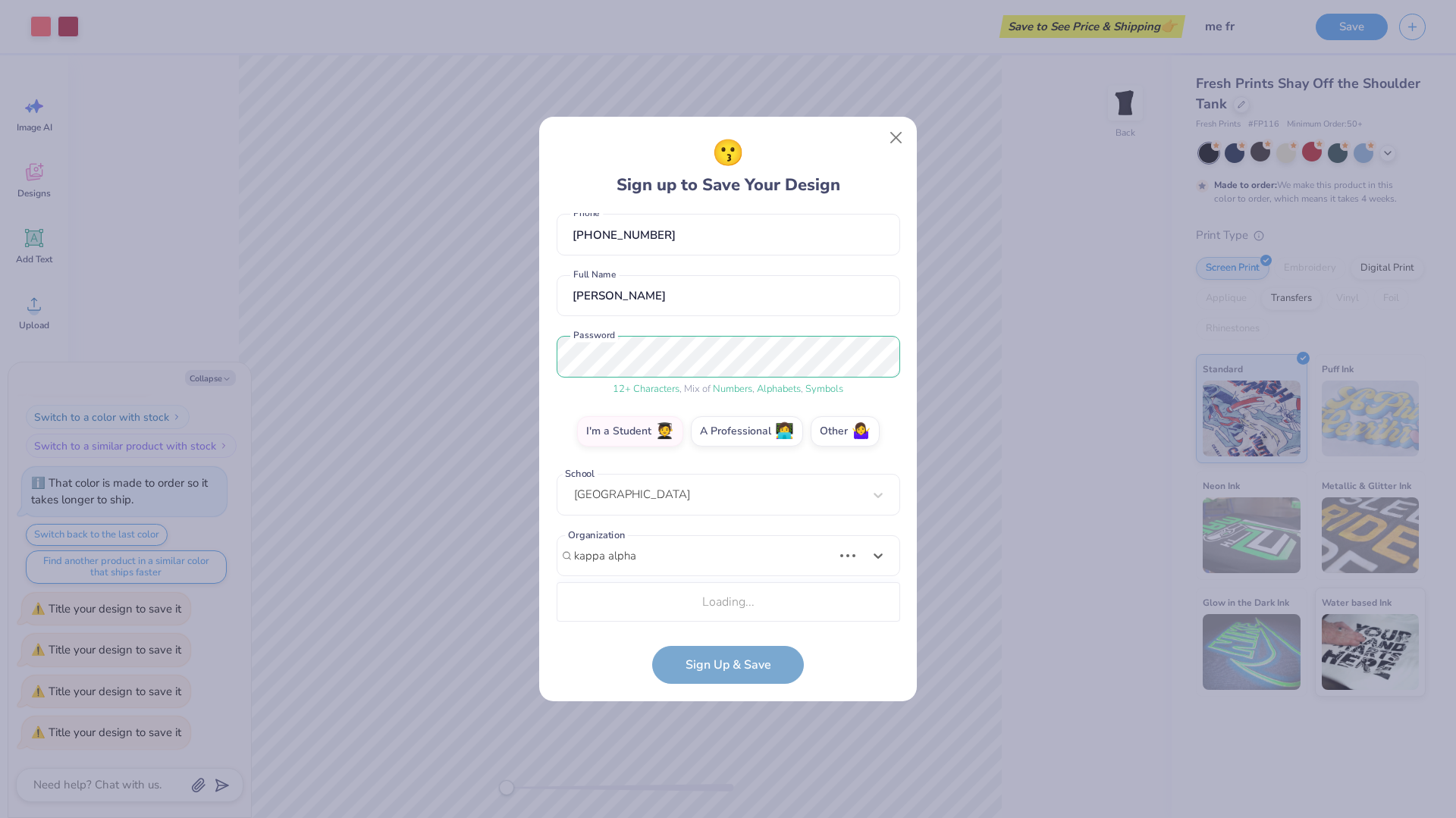
scroll to position [265, 0]
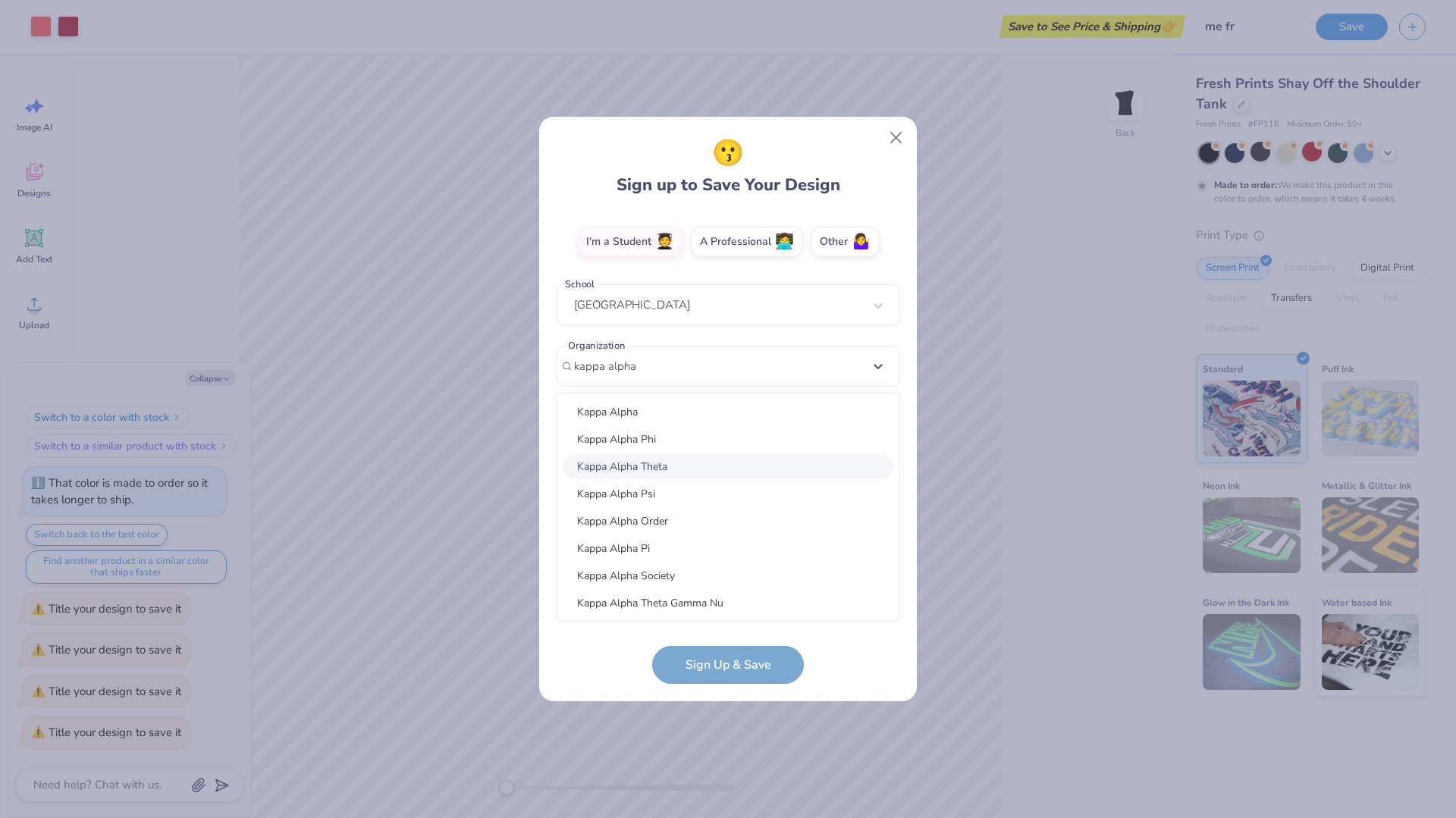
click at [684, 463] on div "Kappa Alpha Theta" at bounding box center [728, 466] width 330 height 25
type input "kappa alpha"
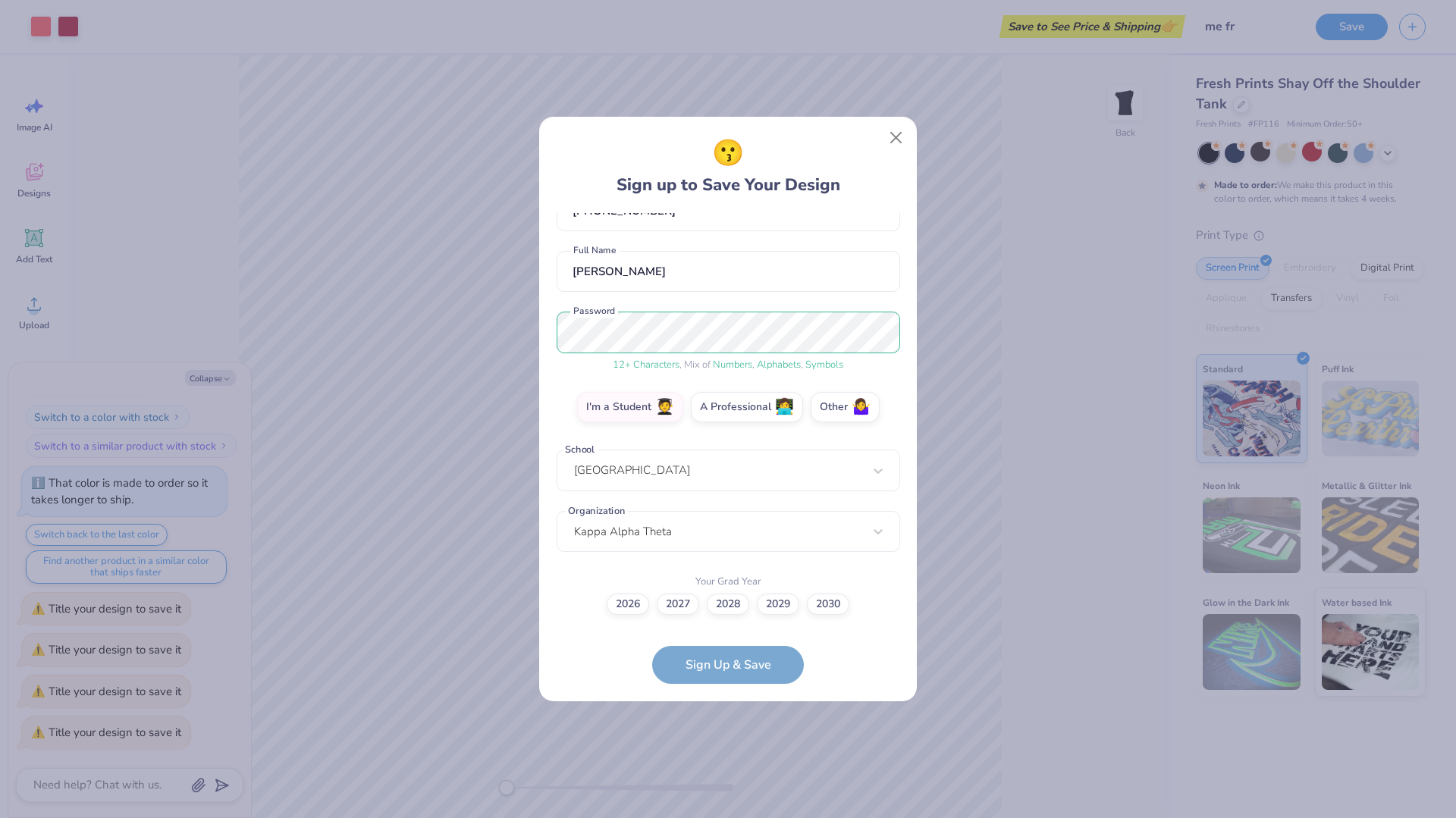
scroll to position [99, 0]
click at [780, 606] on label "2029" at bounding box center [778, 603] width 43 height 21
click at [733, 698] on input "2029" at bounding box center [728, 703] width 10 height 10
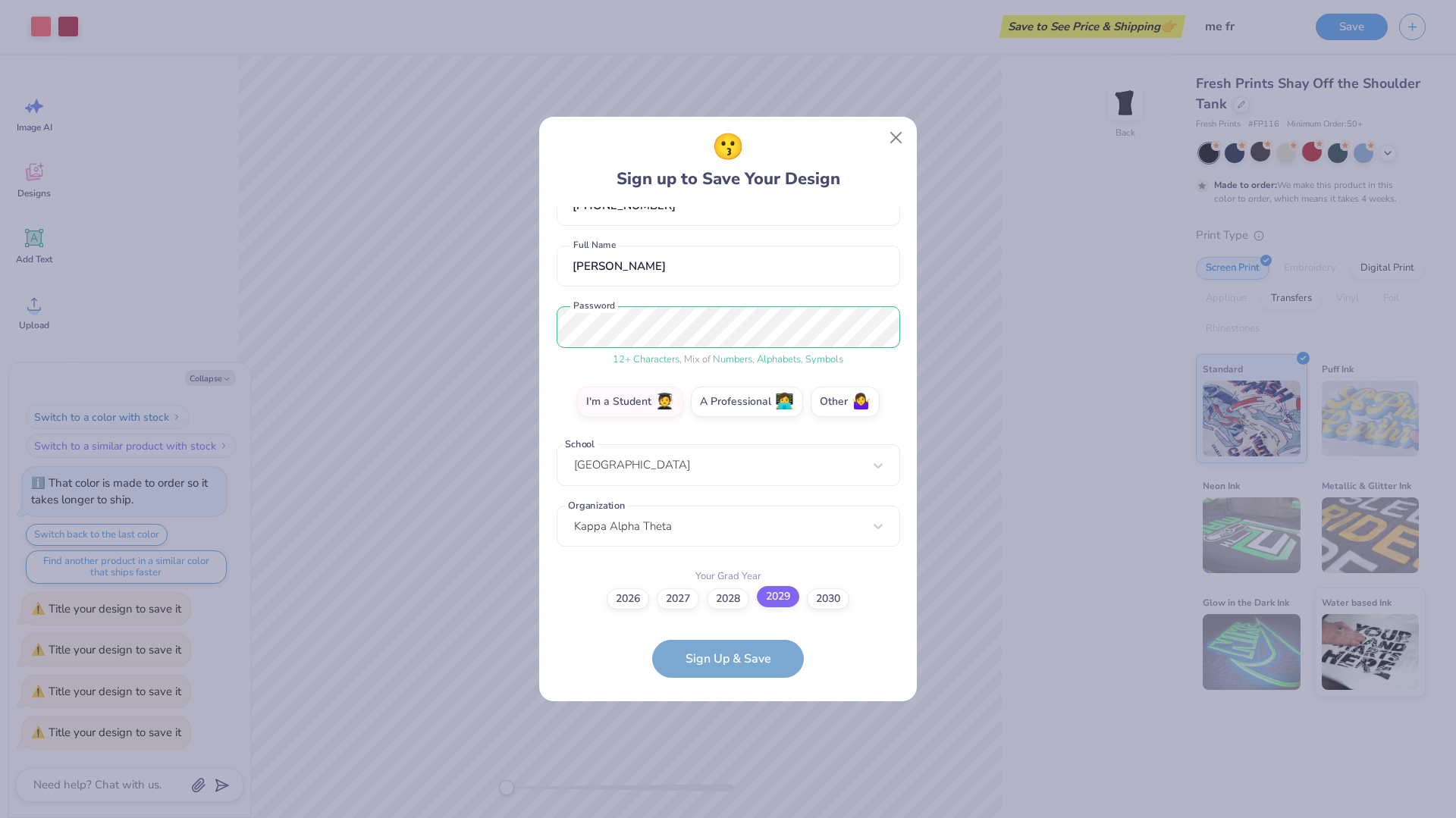
scroll to position [0, 0]
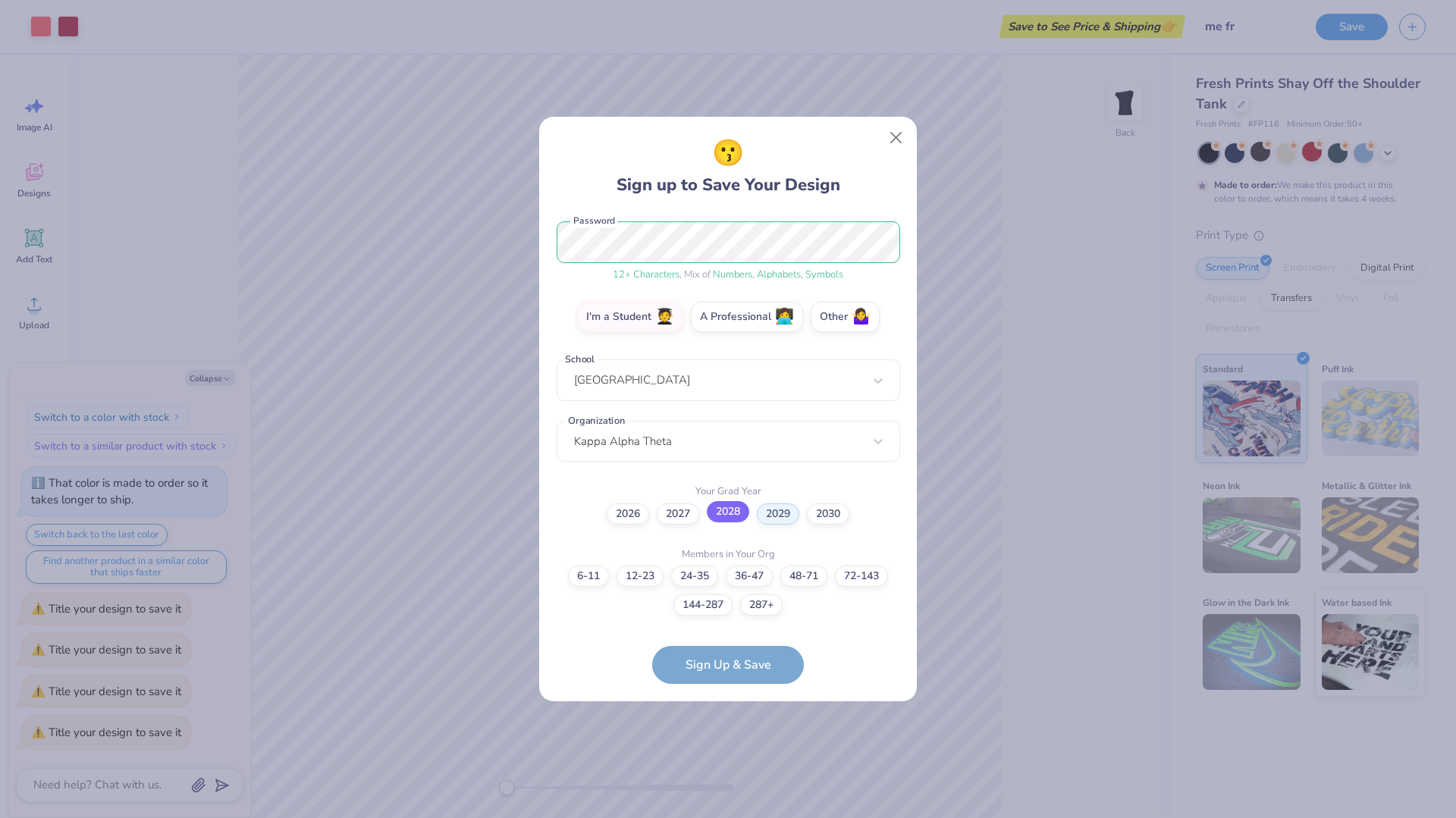
click at [733, 520] on label "2028" at bounding box center [728, 511] width 43 height 21
click at [733, 698] on input "2028" at bounding box center [728, 703] width 10 height 10
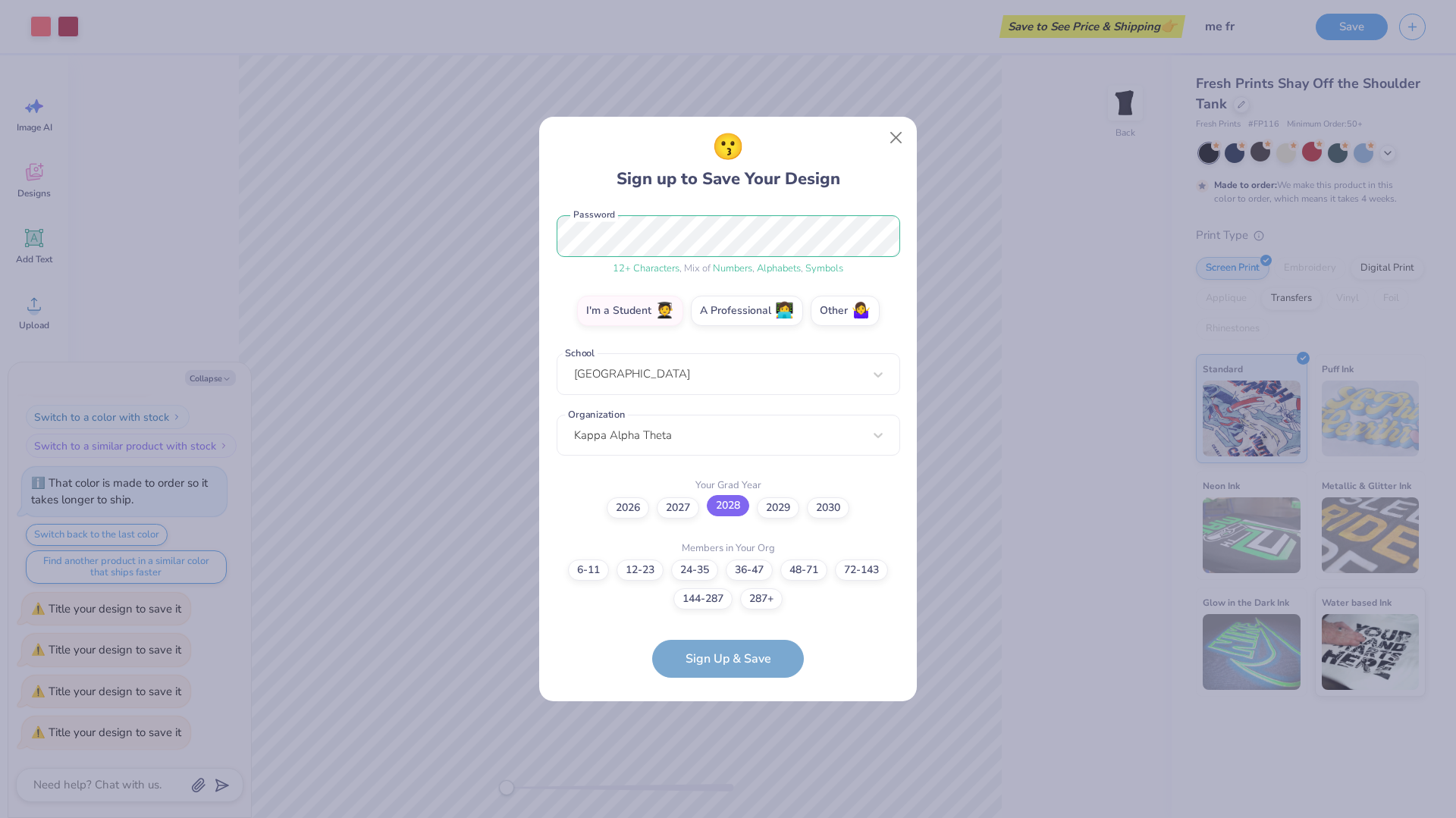
click at [716, 499] on label "2028" at bounding box center [728, 506] width 43 height 21
click at [724, 692] on input "2028" at bounding box center [728, 697] width 10 height 10
click at [746, 443] on div "Kappa Alpha Theta" at bounding box center [728, 434] width 344 height 42
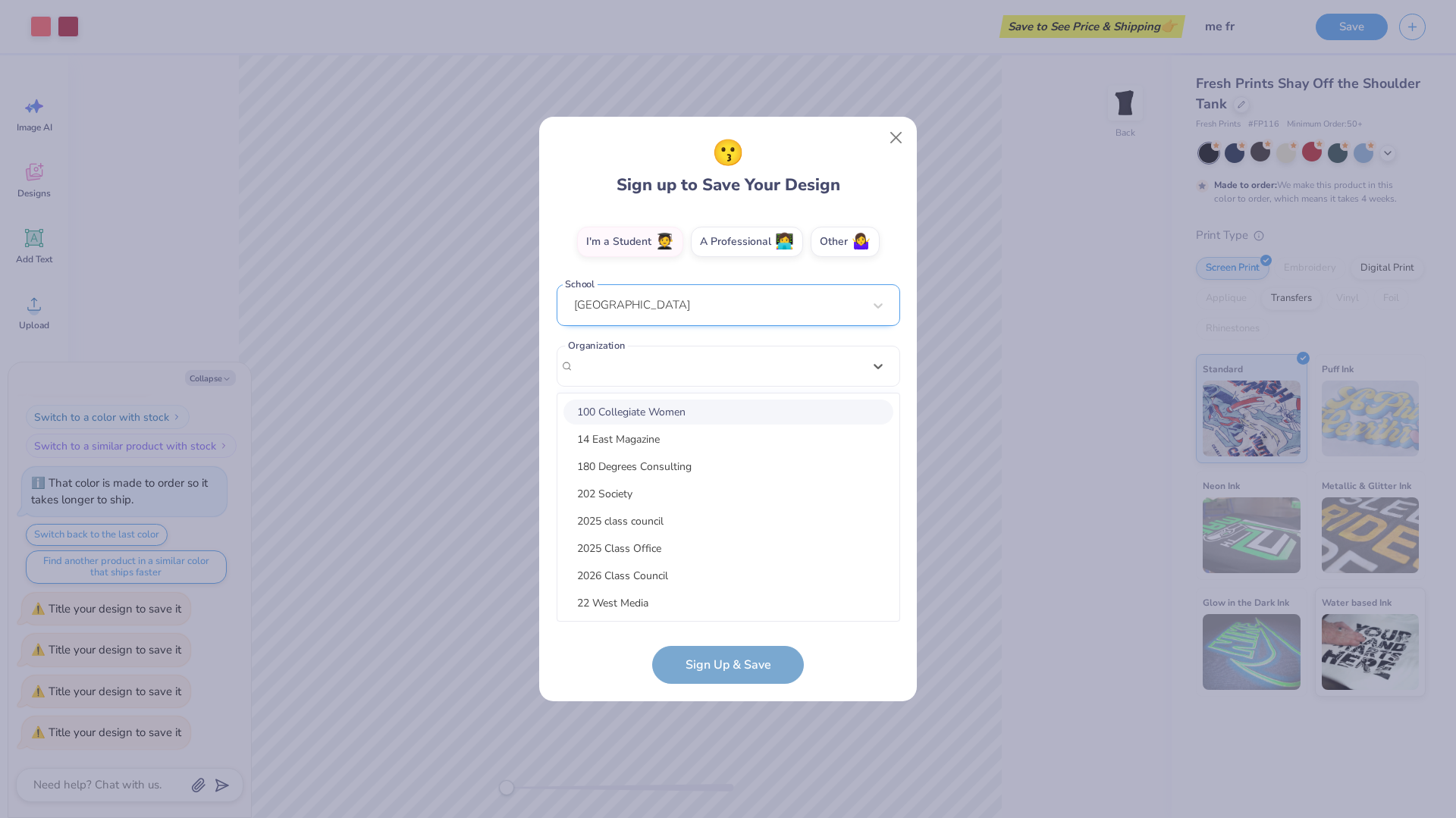
scroll to position [189, 0]
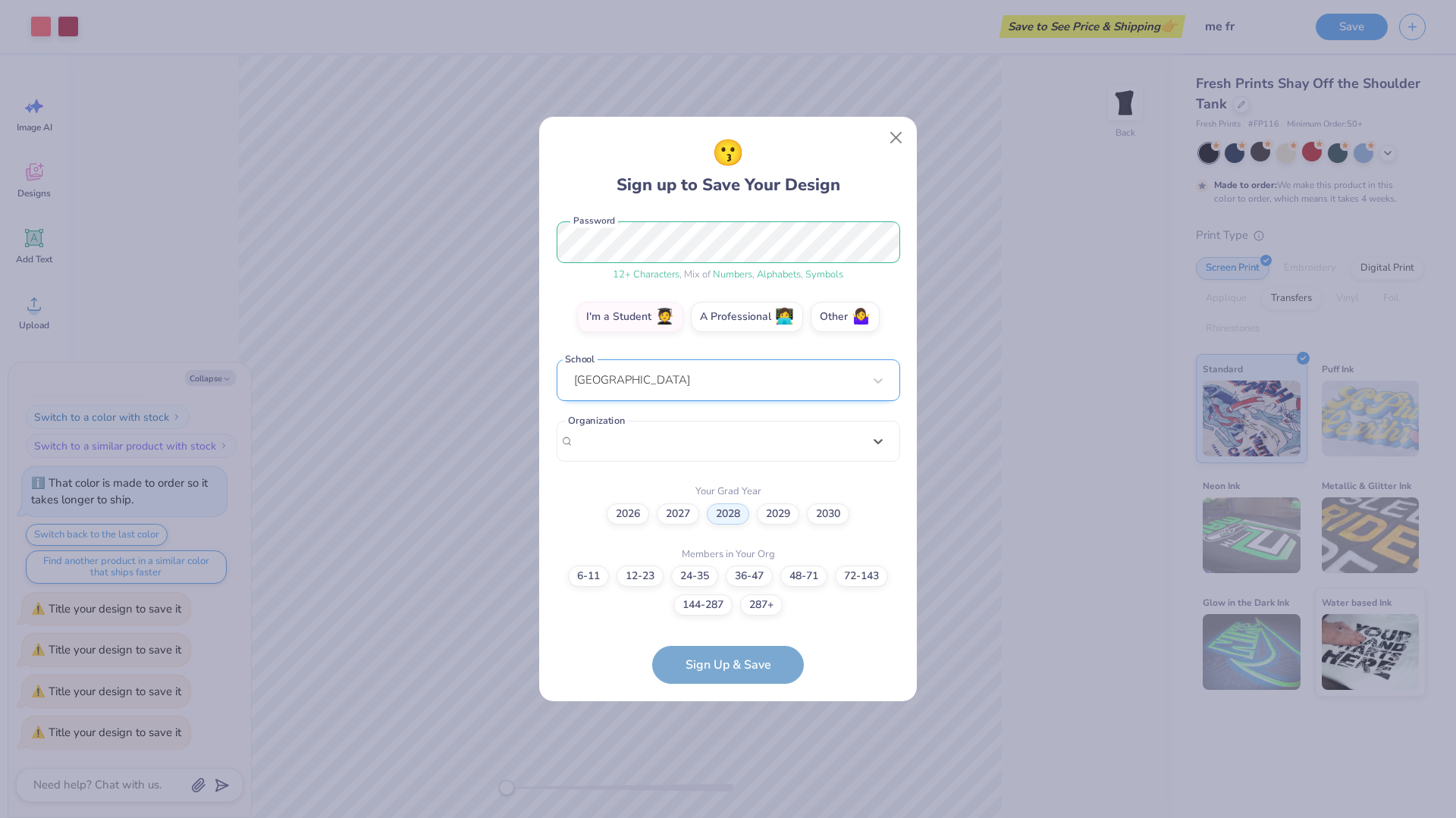
click at [738, 365] on div "azraderinsansal@gmail.com Email (617) 320-5281 Phone Azra Sansal Full Name 12 +…" at bounding box center [728, 417] width 344 height 409
click at [843, 330] on div "I'm a Student 🧑‍🎓 A Professional 👩‍💻 Other 🤷‍♀️" at bounding box center [728, 320] width 344 height 38
click at [840, 321] on label "Other 🤷‍♀️" at bounding box center [846, 315] width 69 height 31
click at [733, 506] on input "Other 🤷‍♀️" at bounding box center [728, 511] width 10 height 10
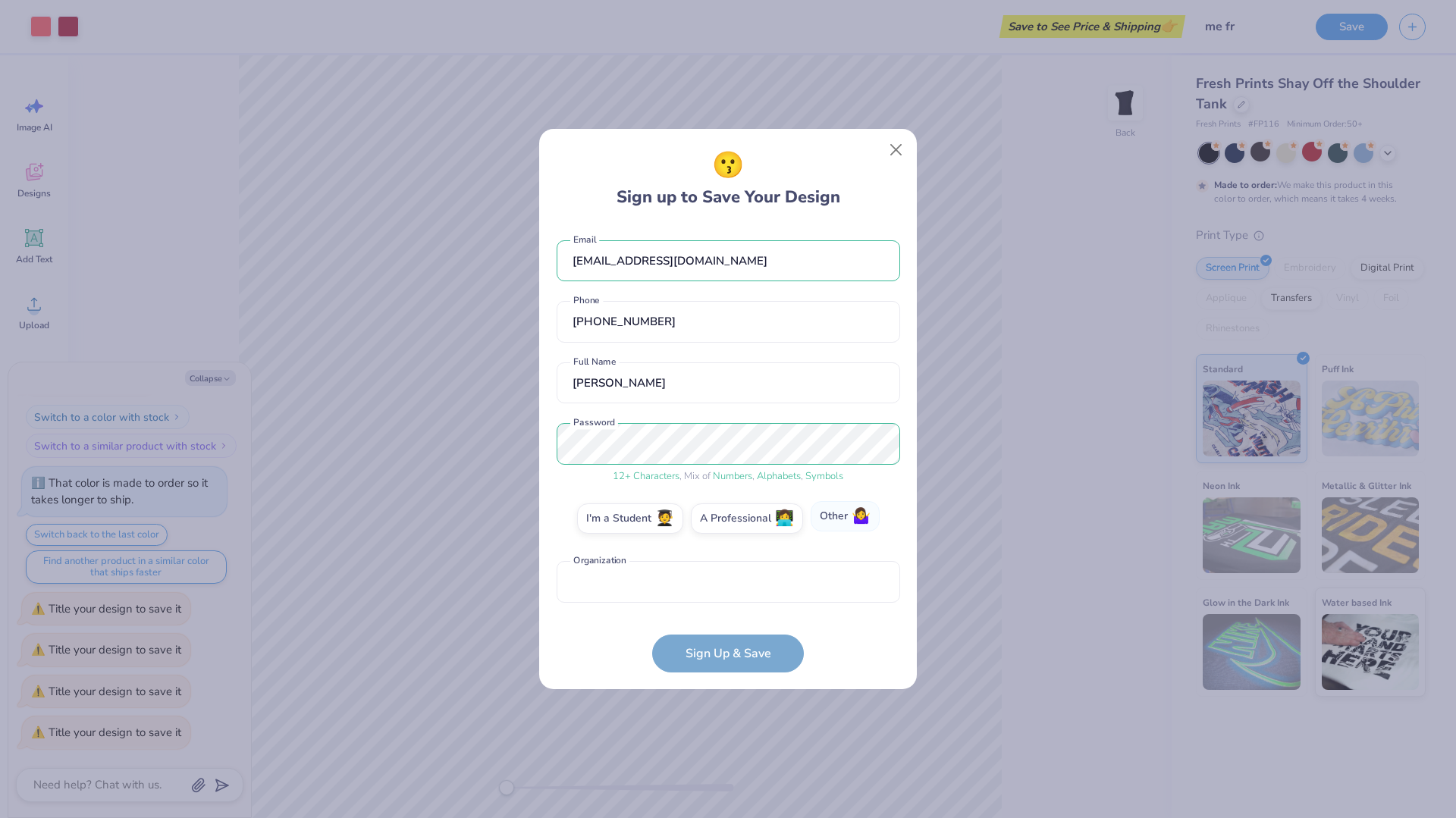
click at [851, 527] on label "Other 🤷‍♀️" at bounding box center [846, 516] width 69 height 31
click at [733, 527] on input "Other 🤷‍♀️" at bounding box center [728, 523] width 10 height 10
click at [752, 650] on form "azraderinsansal@gmail.com Email (617) 320-5281 Phone Azra Sansal Full Name 12 +…" at bounding box center [728, 449] width 344 height 447
click at [750, 645] on form "azraderinsansal@gmail.com Email (617) 320-5281 Phone Azra Sansal Full Name 12 +…" at bounding box center [728, 449] width 344 height 447
click at [844, 515] on label "Other 🤷‍♀️" at bounding box center [846, 516] width 69 height 31
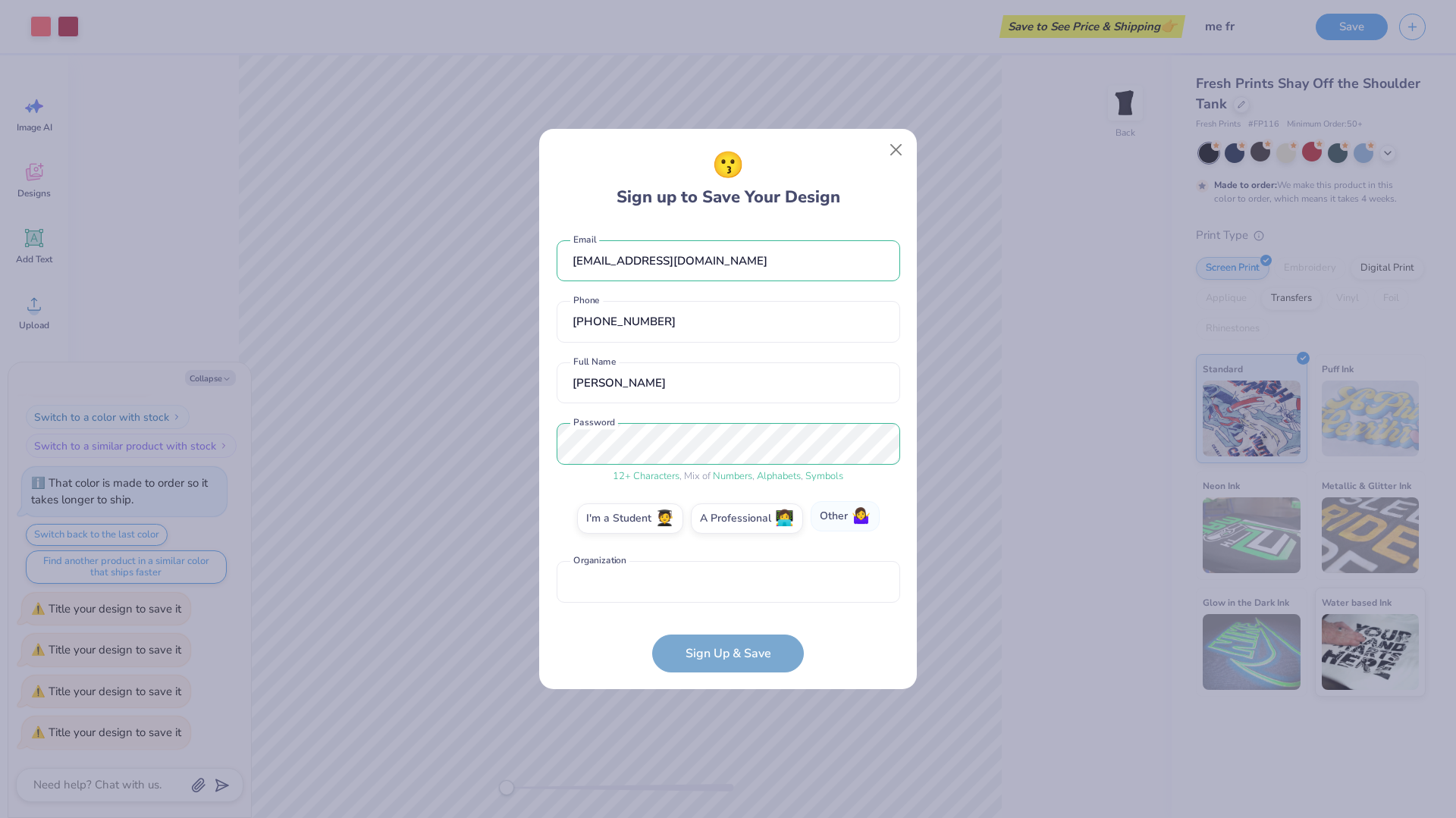
click at [733, 518] on input "Other 🤷‍♀️" at bounding box center [728, 523] width 10 height 10
click at [794, 598] on input "text" at bounding box center [728, 582] width 344 height 42
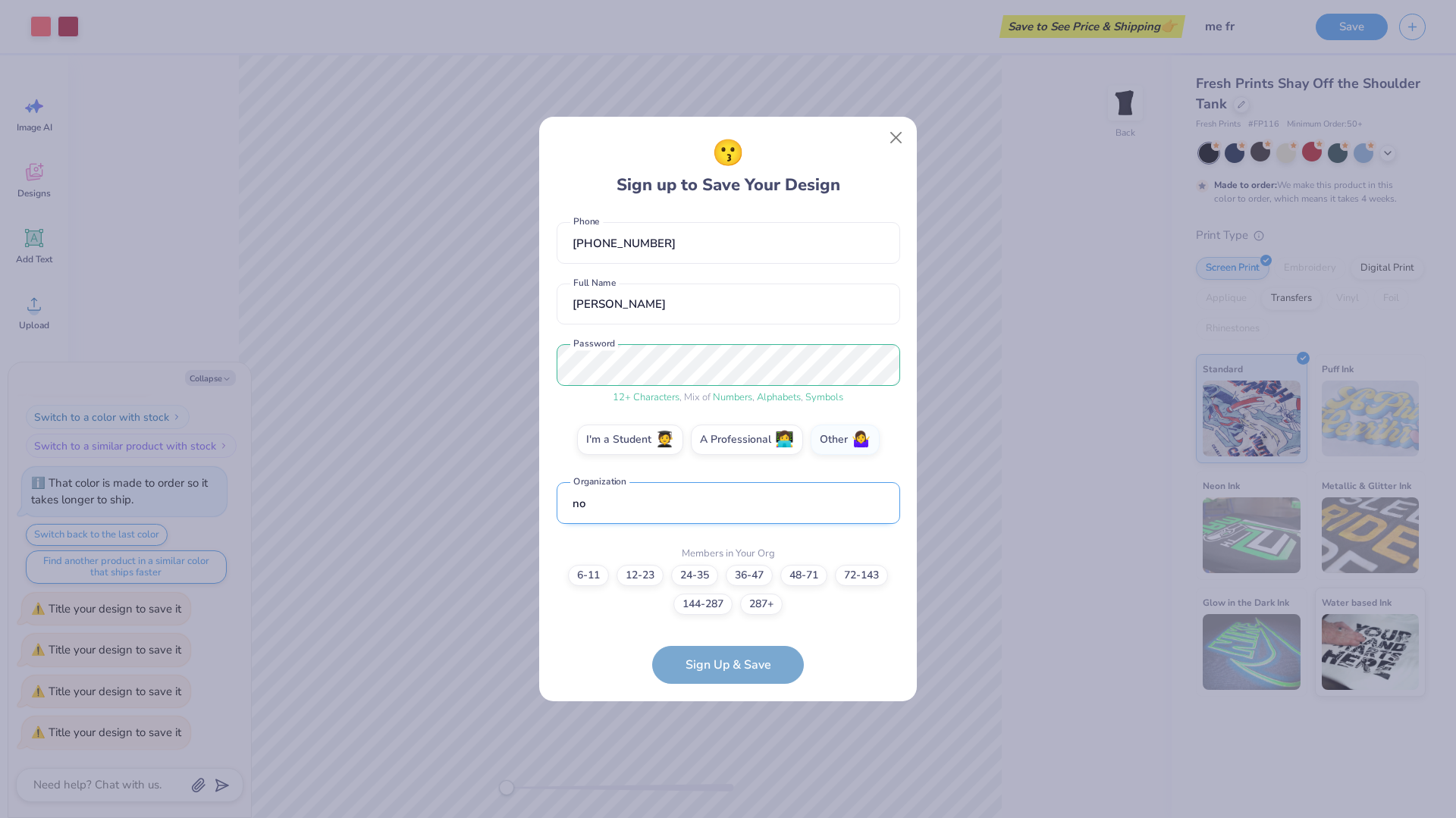
type input "n"
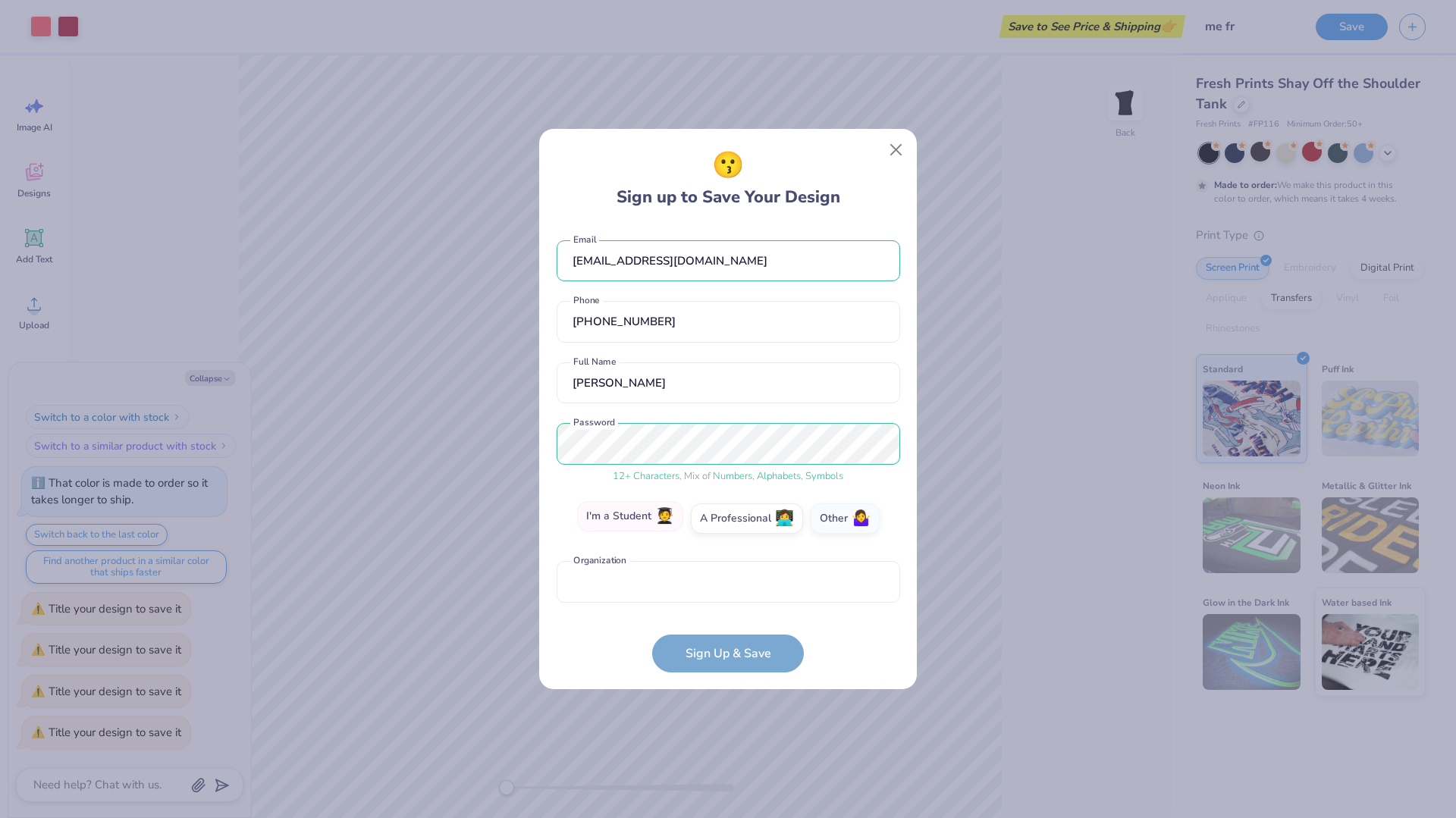
click at [649, 523] on div "I'm a Student 🧑‍🎓 A Professional 👩‍💻 Other 🤷‍♀️" at bounding box center [728, 522] width 344 height 38
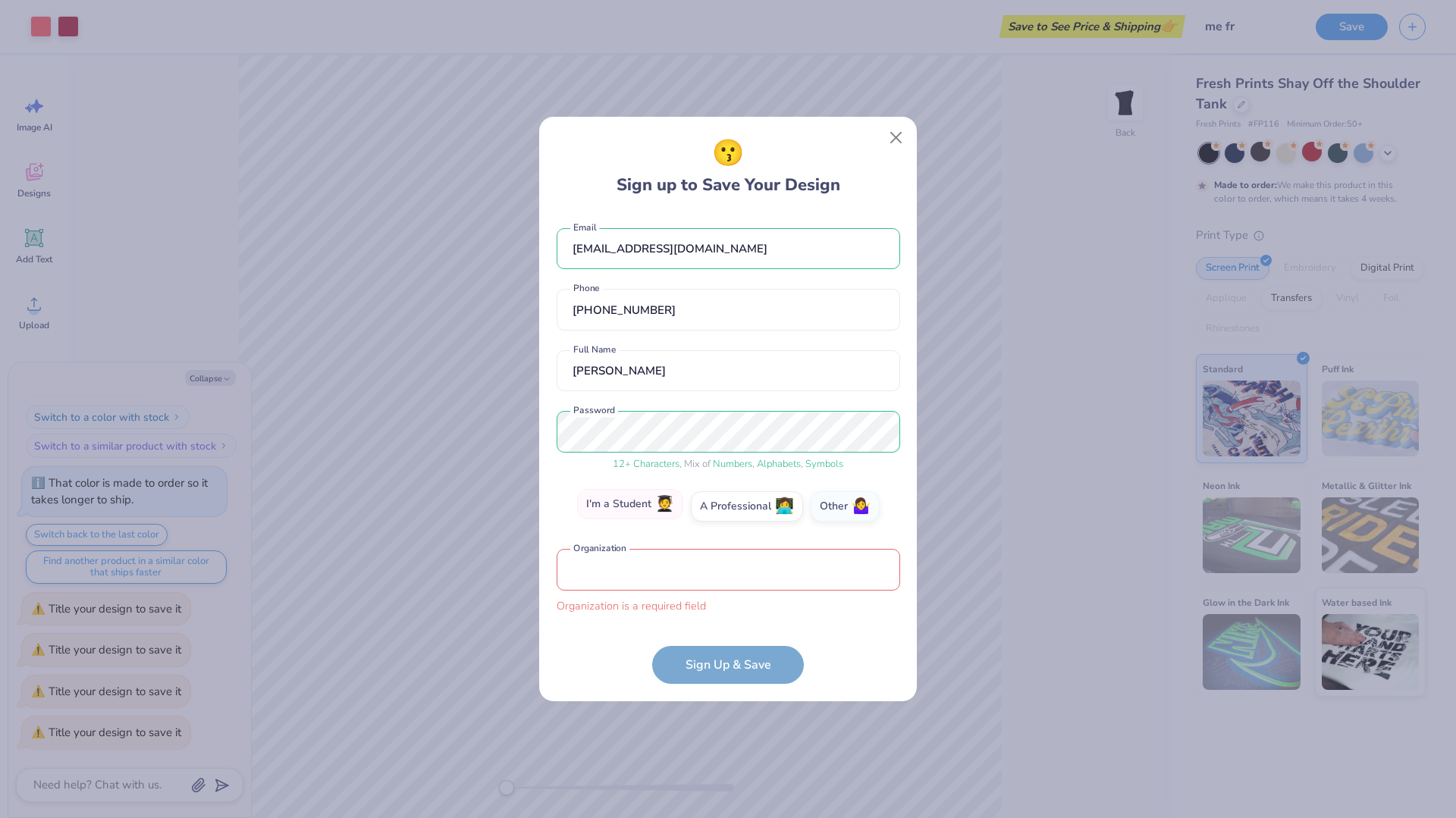
click at [645, 512] on label "I'm a Student 🧑‍🎓" at bounding box center [630, 504] width 106 height 31
click at [724, 512] on input "I'm a Student 🧑‍🎓" at bounding box center [728, 511] width 10 height 10
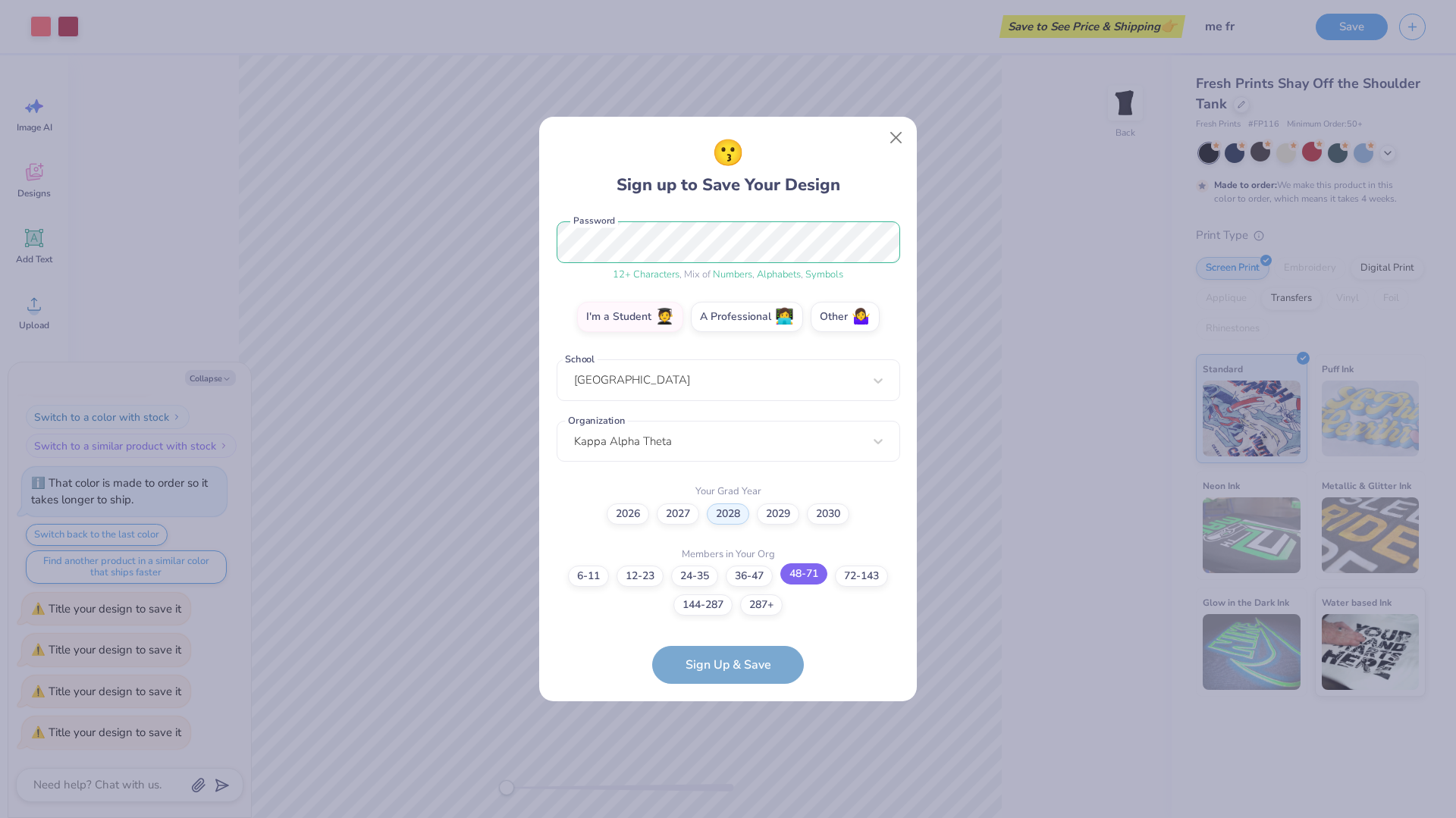
click at [822, 576] on label "48-71" at bounding box center [804, 574] width 47 height 21
click at [733, 775] on input "48-71" at bounding box center [728, 780] width 10 height 10
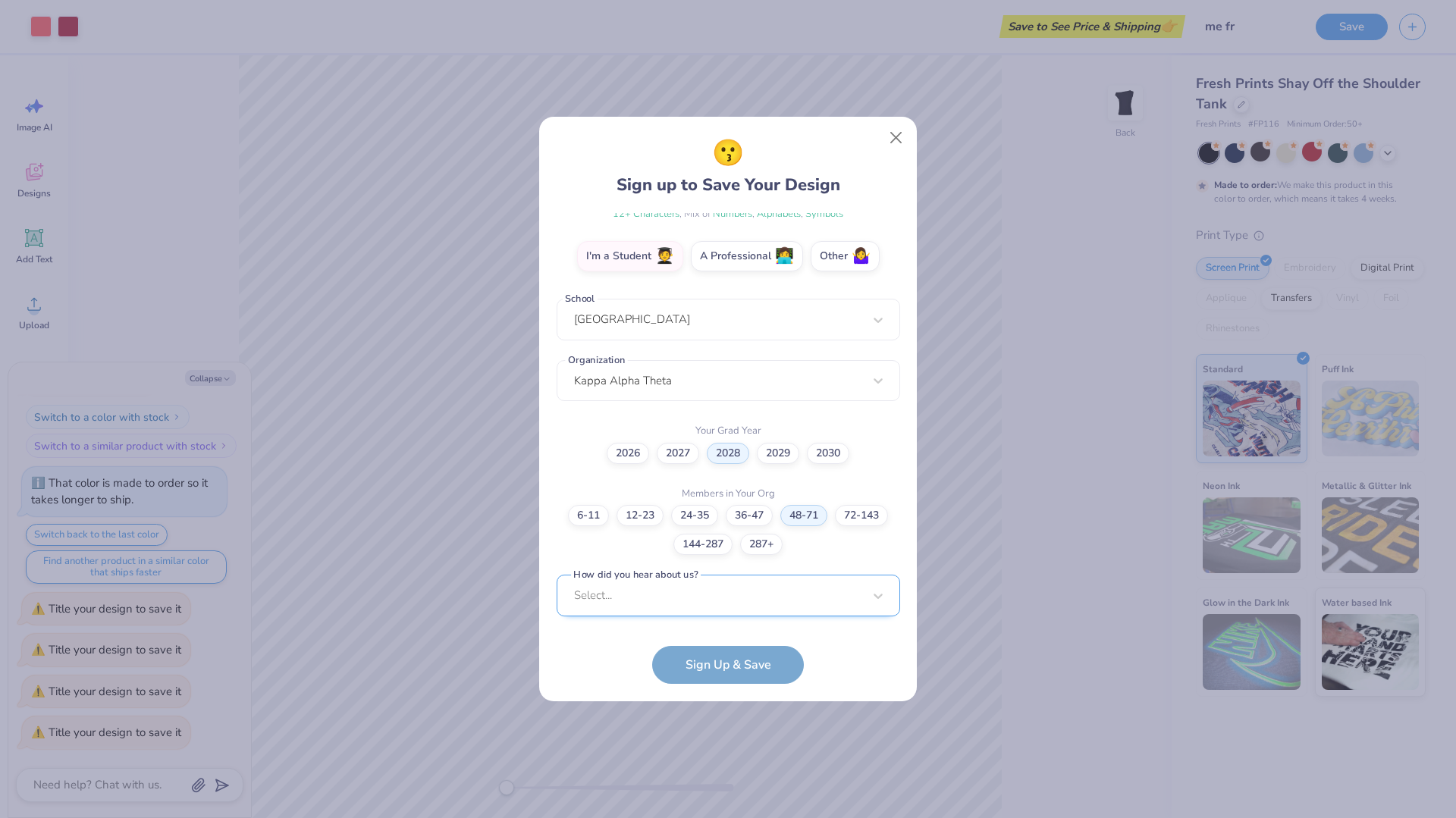
click at [777, 611] on div "azraderinsansal@gmail.com Email (617) 320-5281 Phone Azra Sansal Full Name 12 +…" at bounding box center [728, 417] width 344 height 409
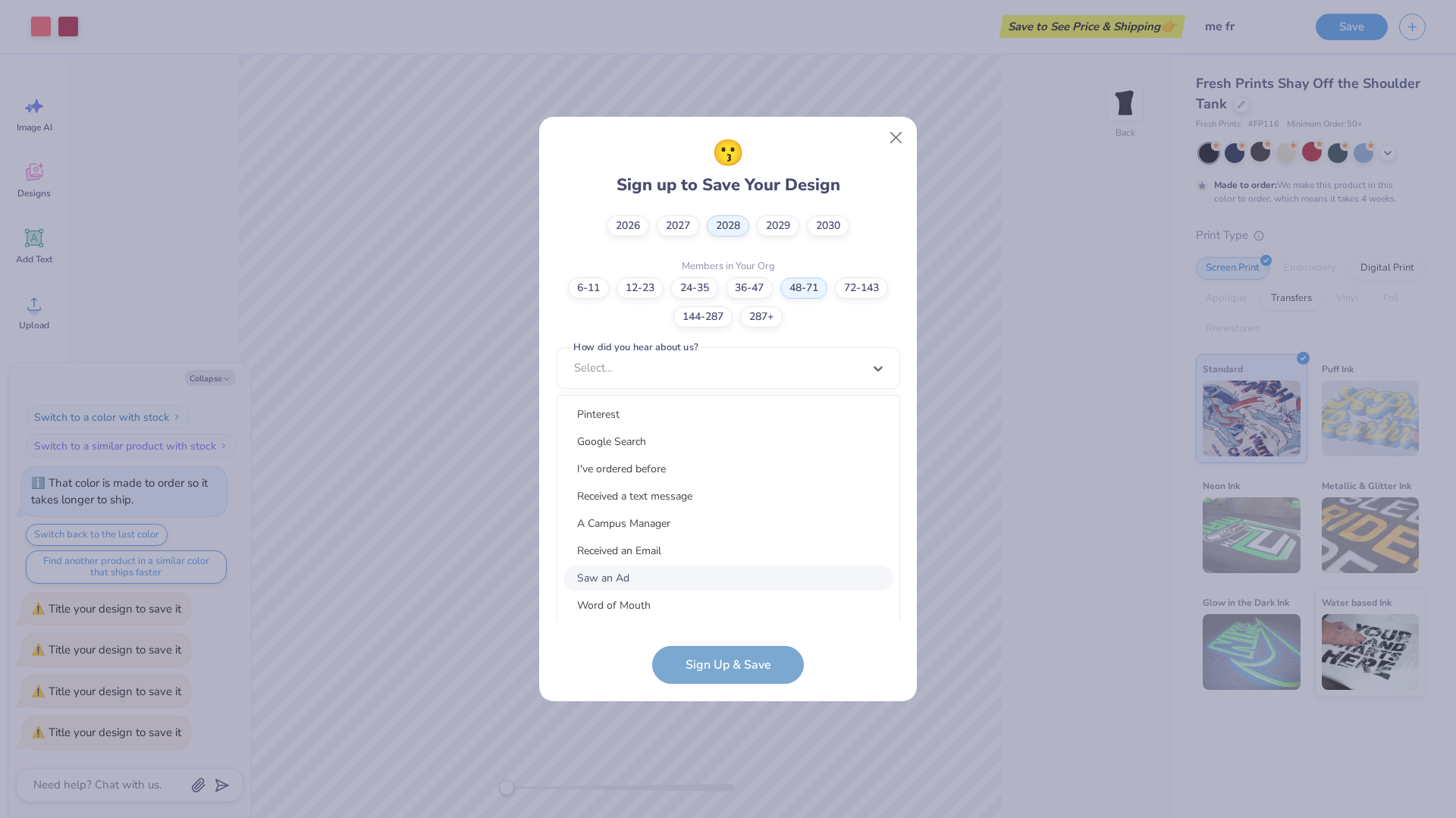
click at [707, 580] on div "Saw an Ad" at bounding box center [728, 578] width 330 height 25
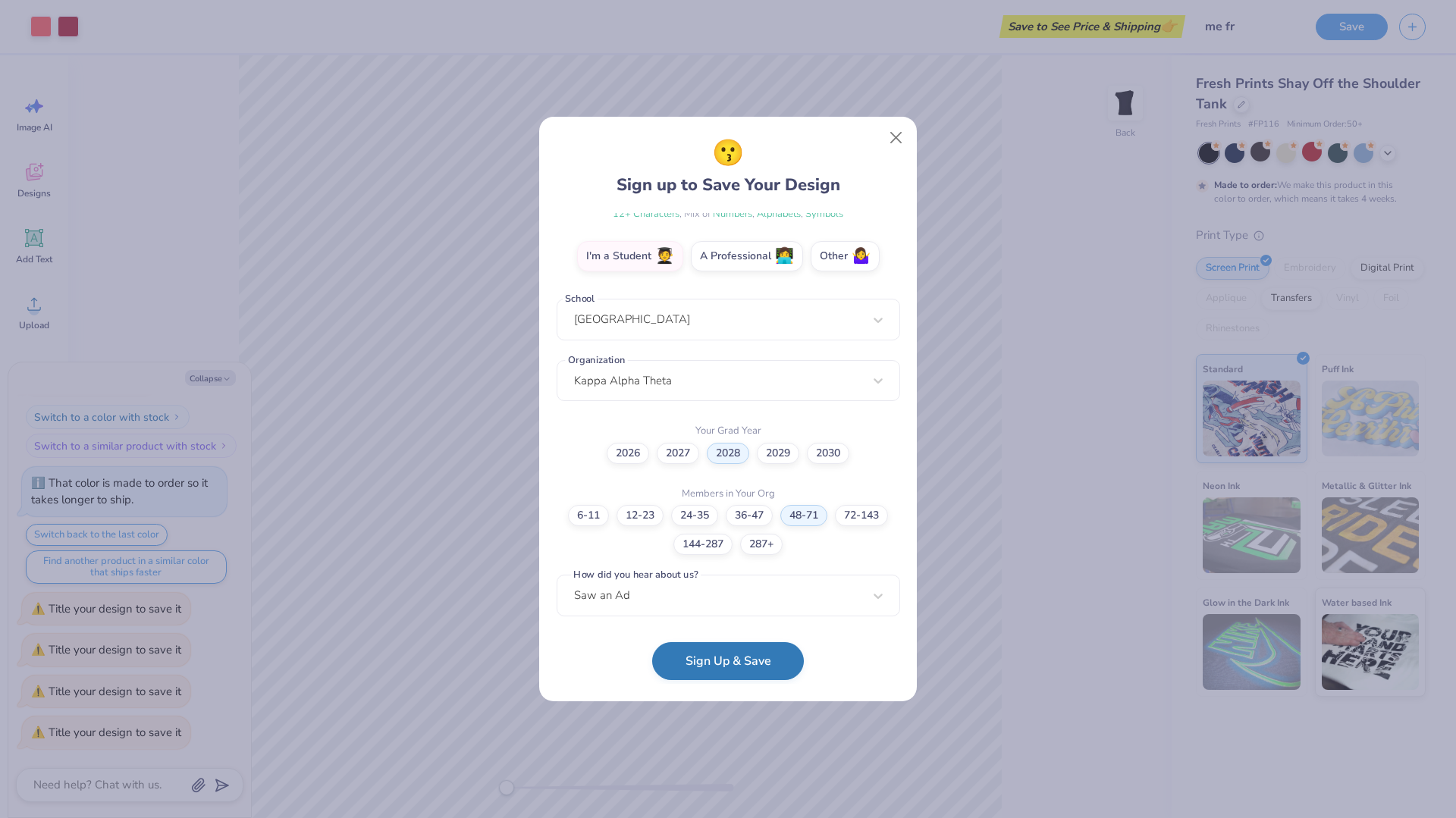
click at [732, 674] on button "Sign Up & Save" at bounding box center [728, 661] width 152 height 38
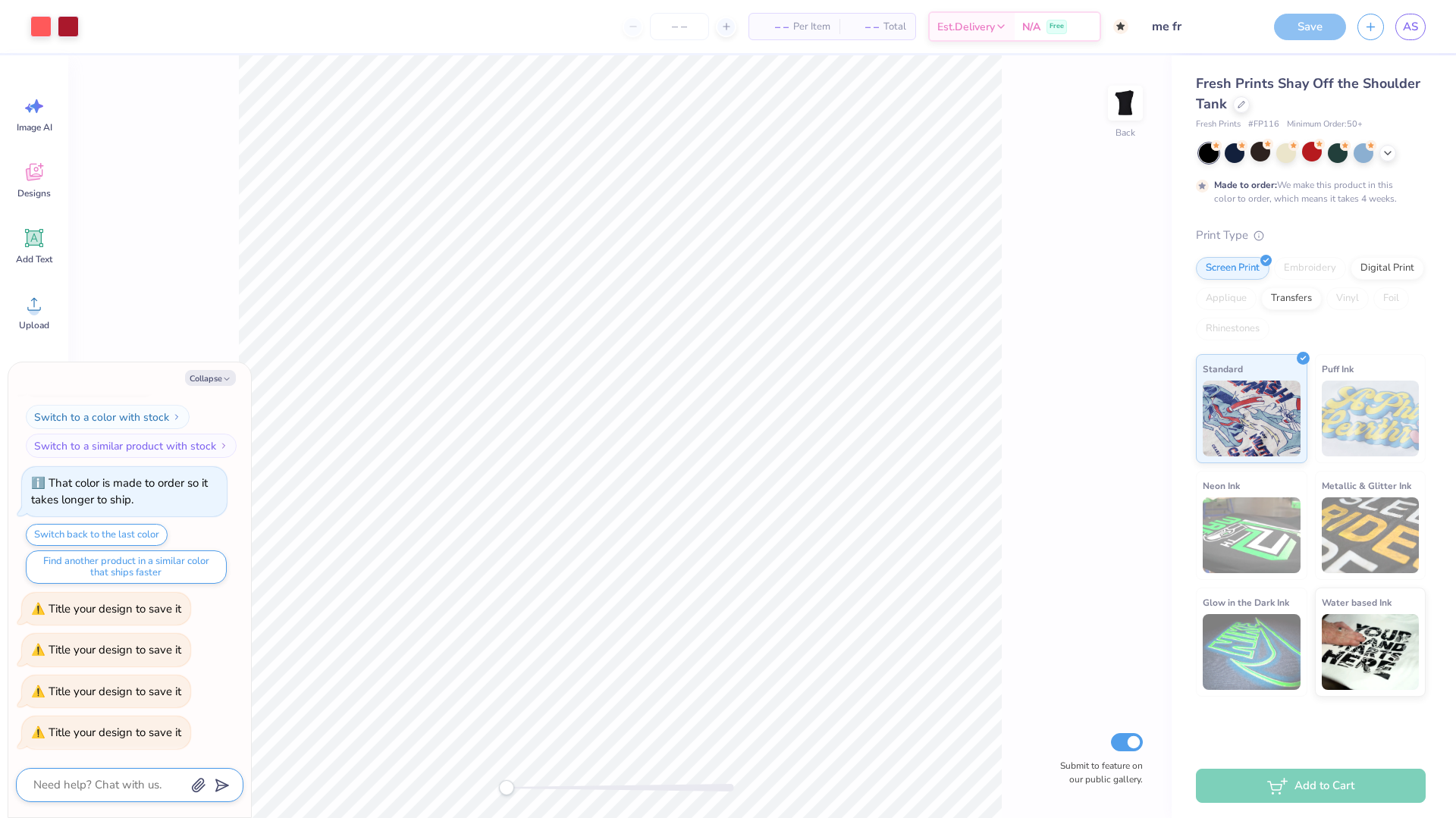
scroll to position [219, 0]
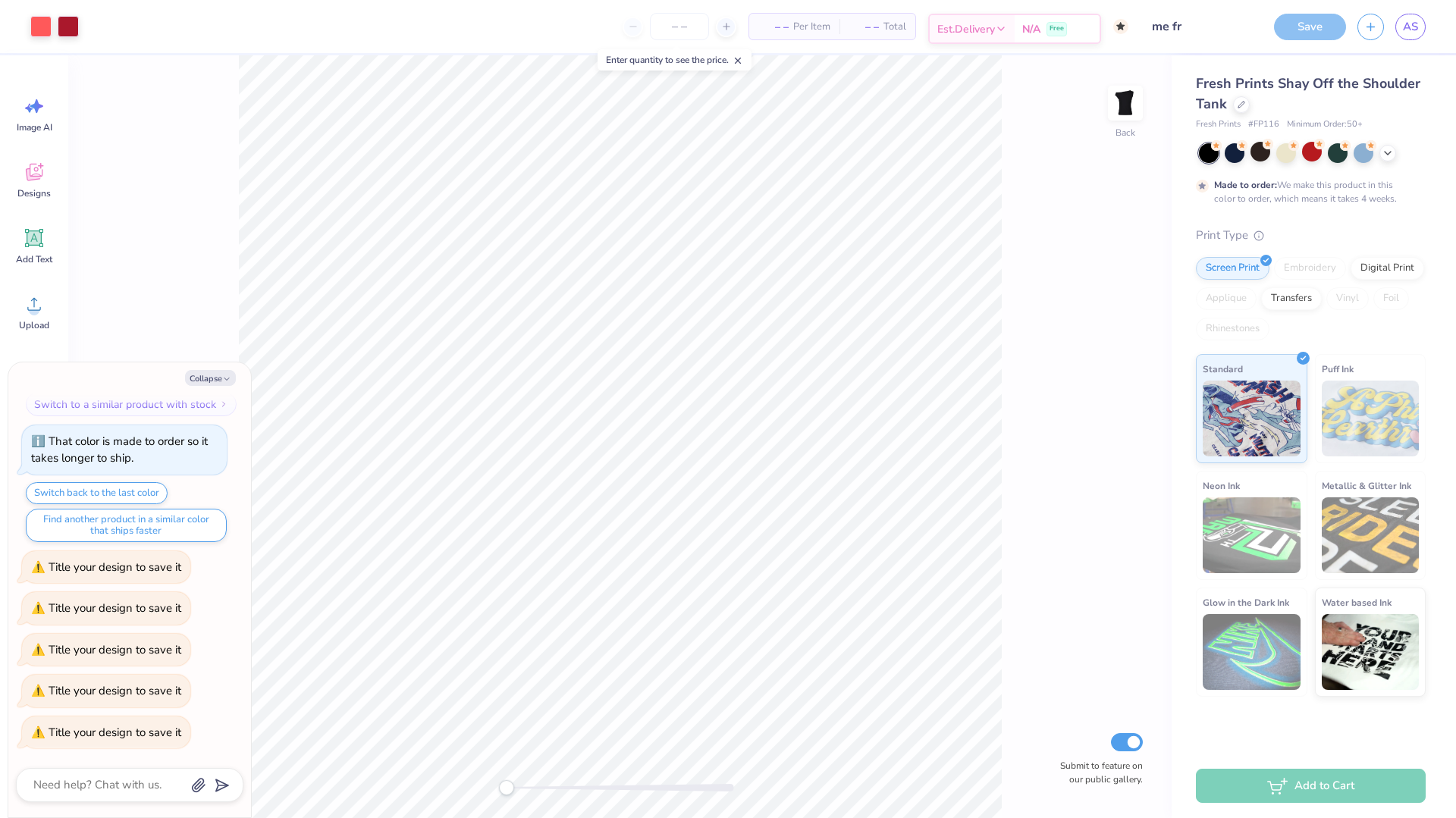
click at [1026, 24] on span "N/A" at bounding box center [1031, 29] width 18 height 16
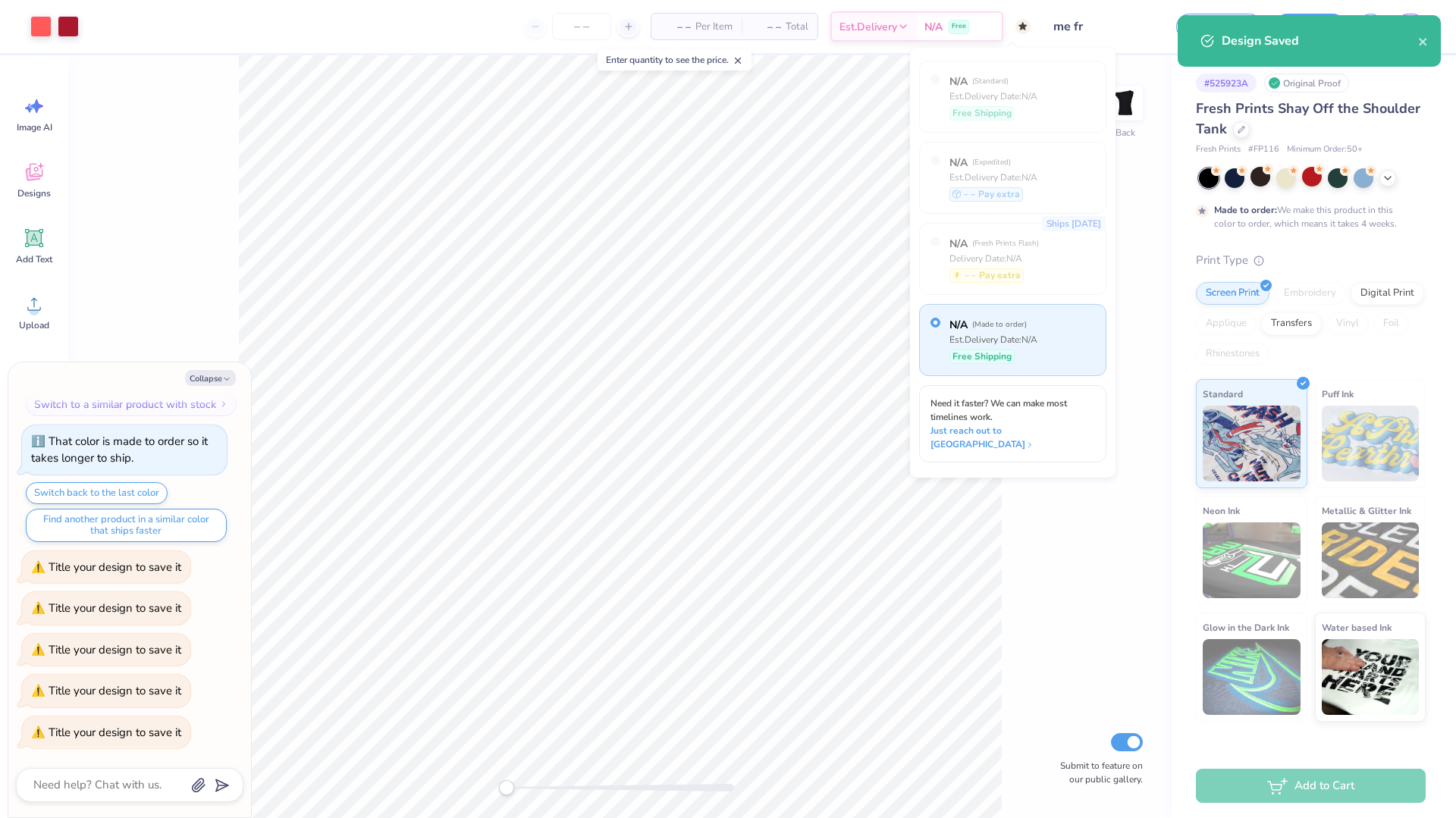
click at [1160, 26] on div "Art colors – – Per Item – – Total Est. Delivery N/A Free Design Title me fr Sav…" at bounding box center [728, 26] width 1456 height 53
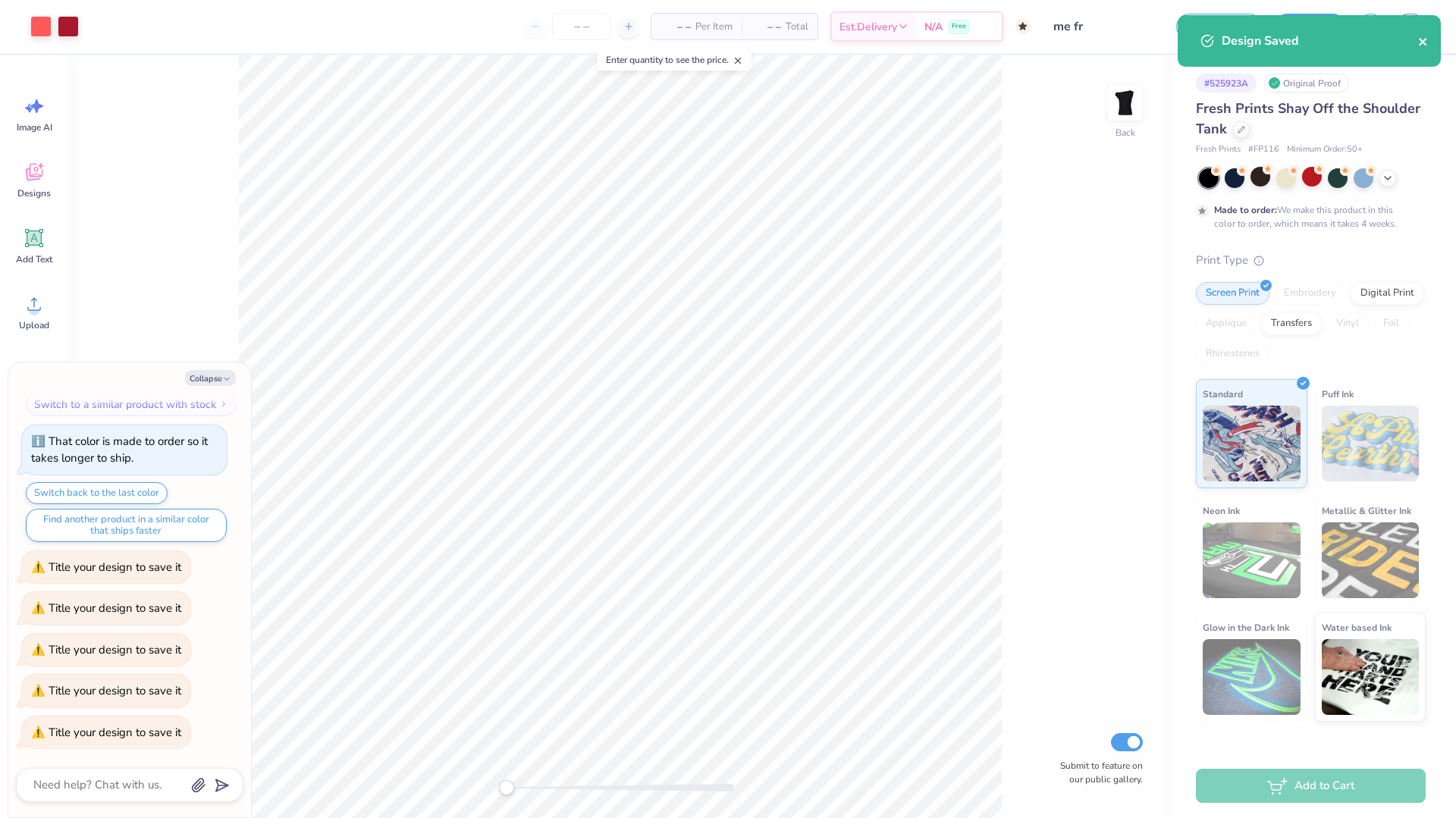
click at [1423, 45] on icon "close" at bounding box center [1423, 41] width 10 height 12
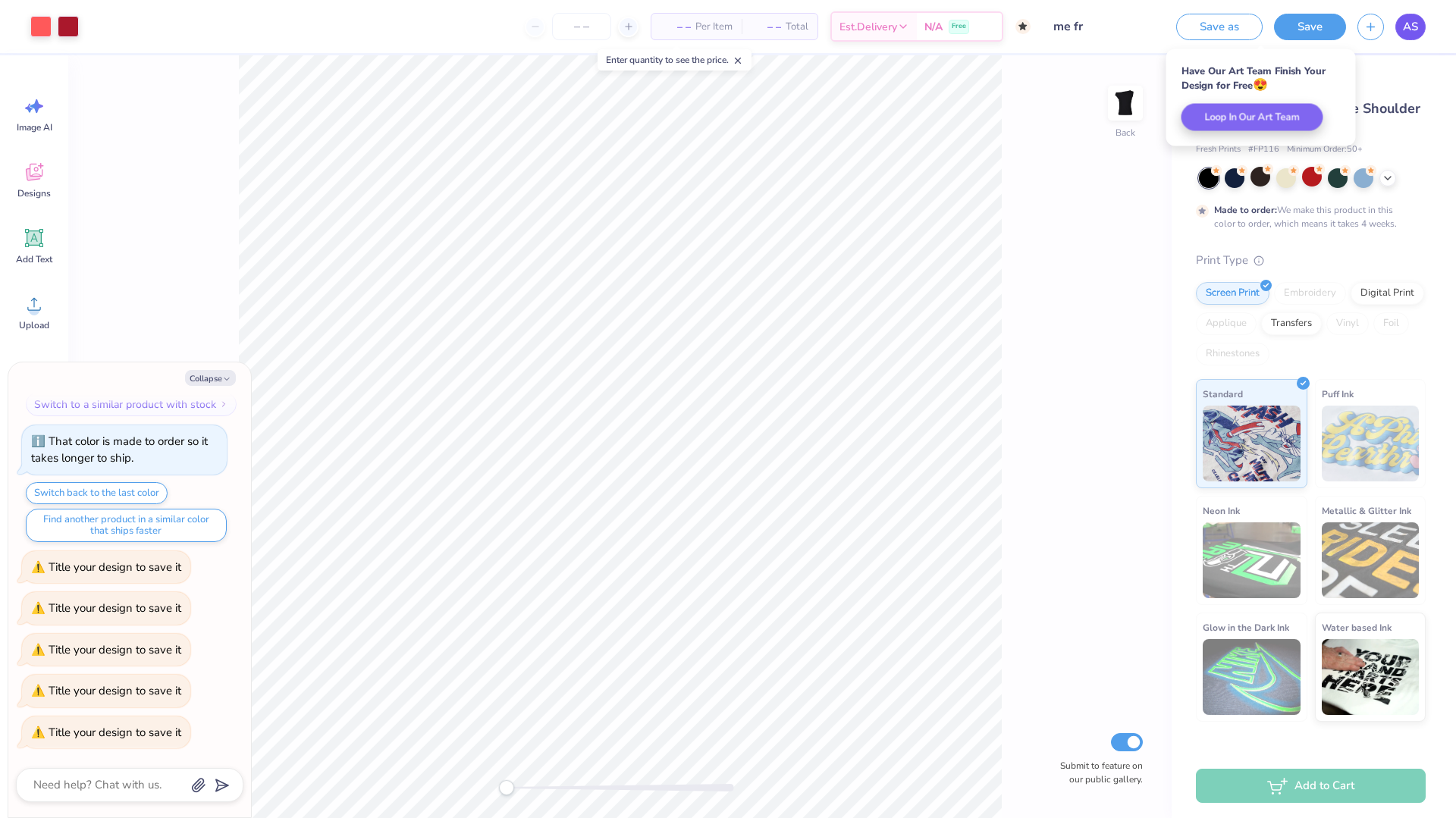
click at [1407, 20] on span "AS" at bounding box center [1410, 27] width 15 height 18
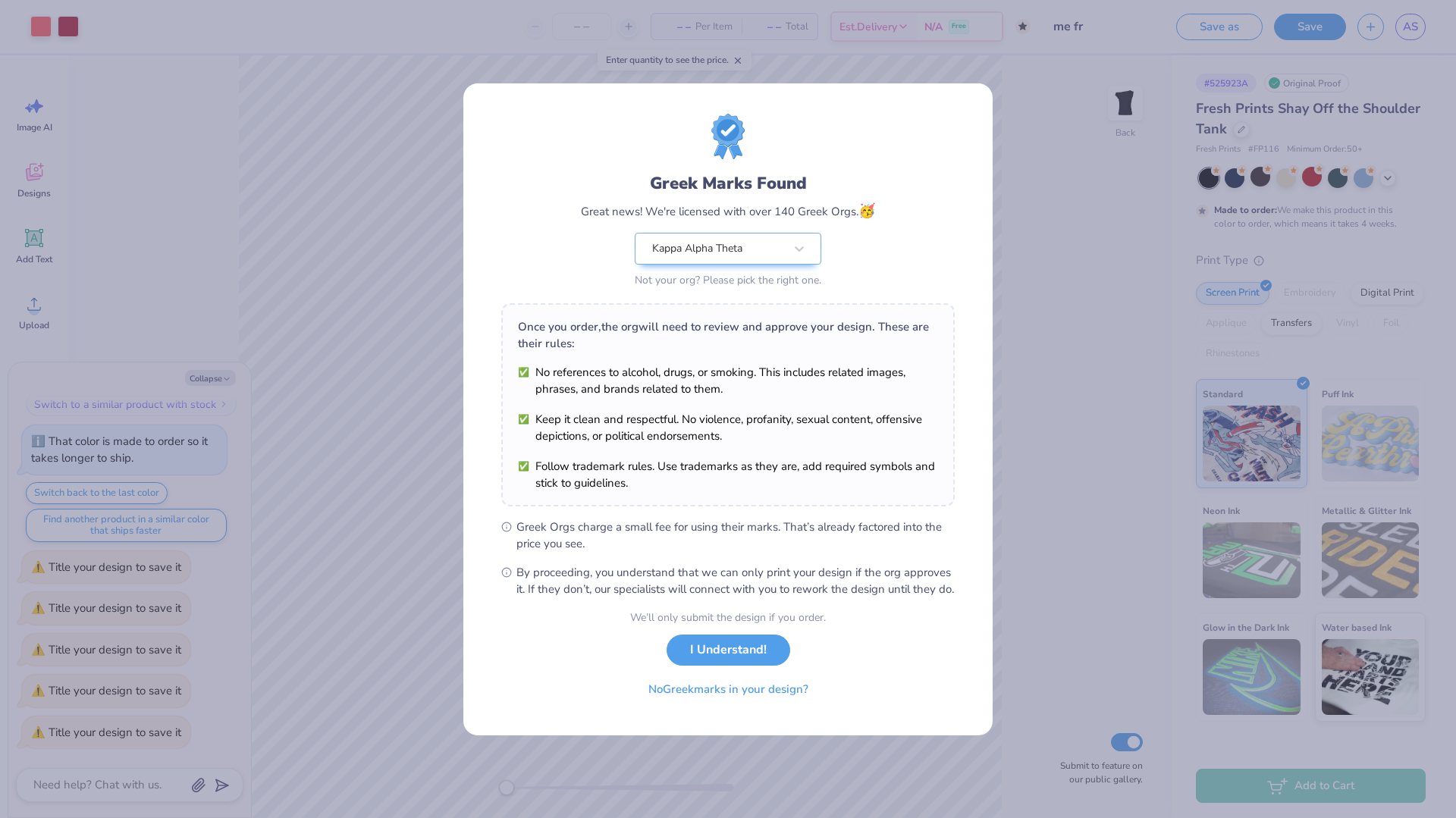
click at [427, 246] on div "Greek Marks Found Great news! We're licensed with over 140 Greek Orgs. 🥳 Kappa …" at bounding box center [728, 409] width 1456 height 818
click at [758, 660] on button "I Understand!" at bounding box center [728, 646] width 124 height 31
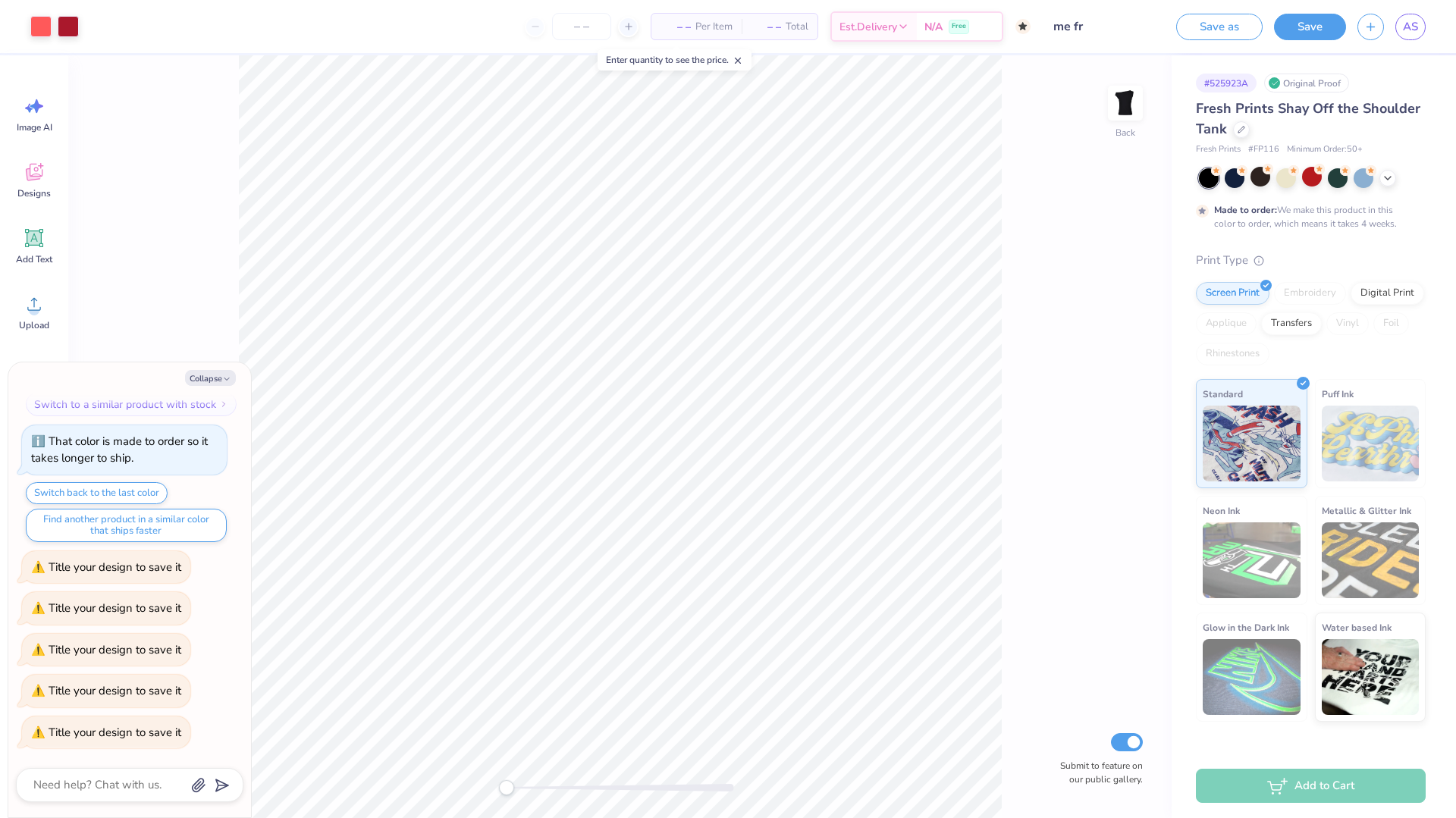
click at [744, 63] on icon at bounding box center [737, 60] width 10 height 10
click at [215, 34] on div "– – Per Item – – Total Est. Delivery N/A Free" at bounding box center [560, 26] width 940 height 53
click at [36, 178] on icon at bounding box center [34, 173] width 17 height 18
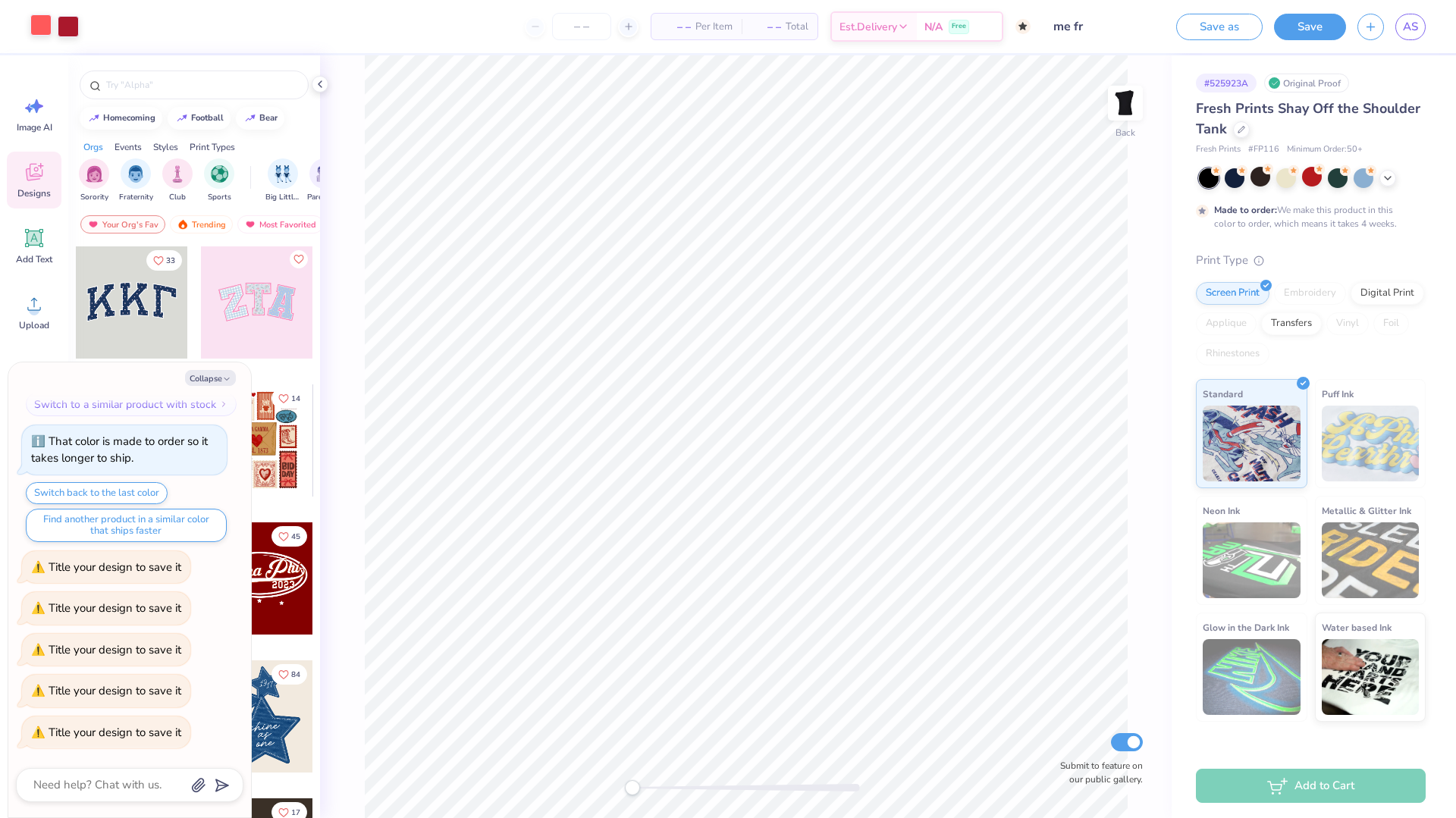
click at [31, 29] on div at bounding box center [41, 25] width 21 height 21
type textarea "x"
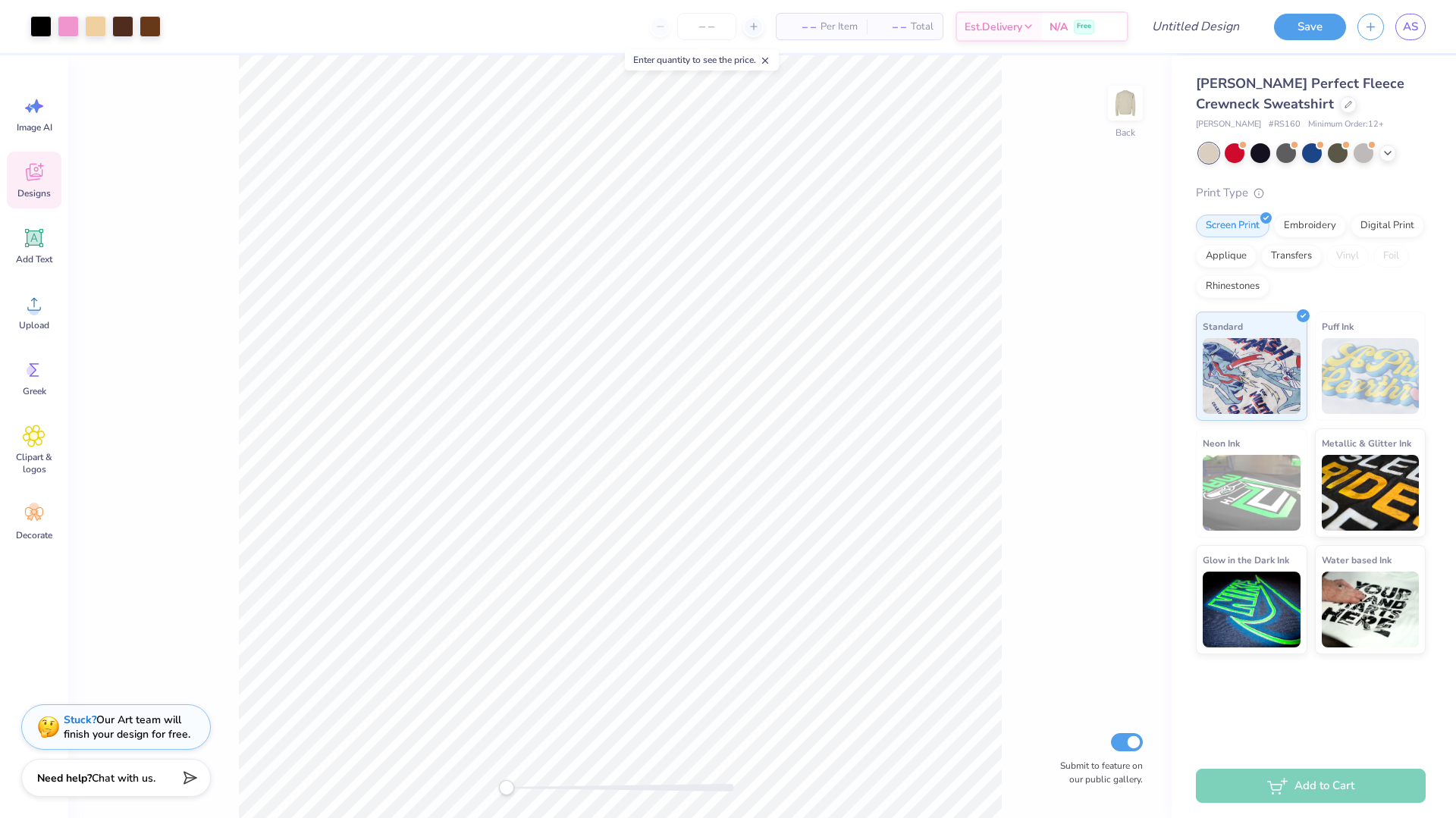
click at [42, 187] on span "Designs" at bounding box center [35, 193] width 34 height 12
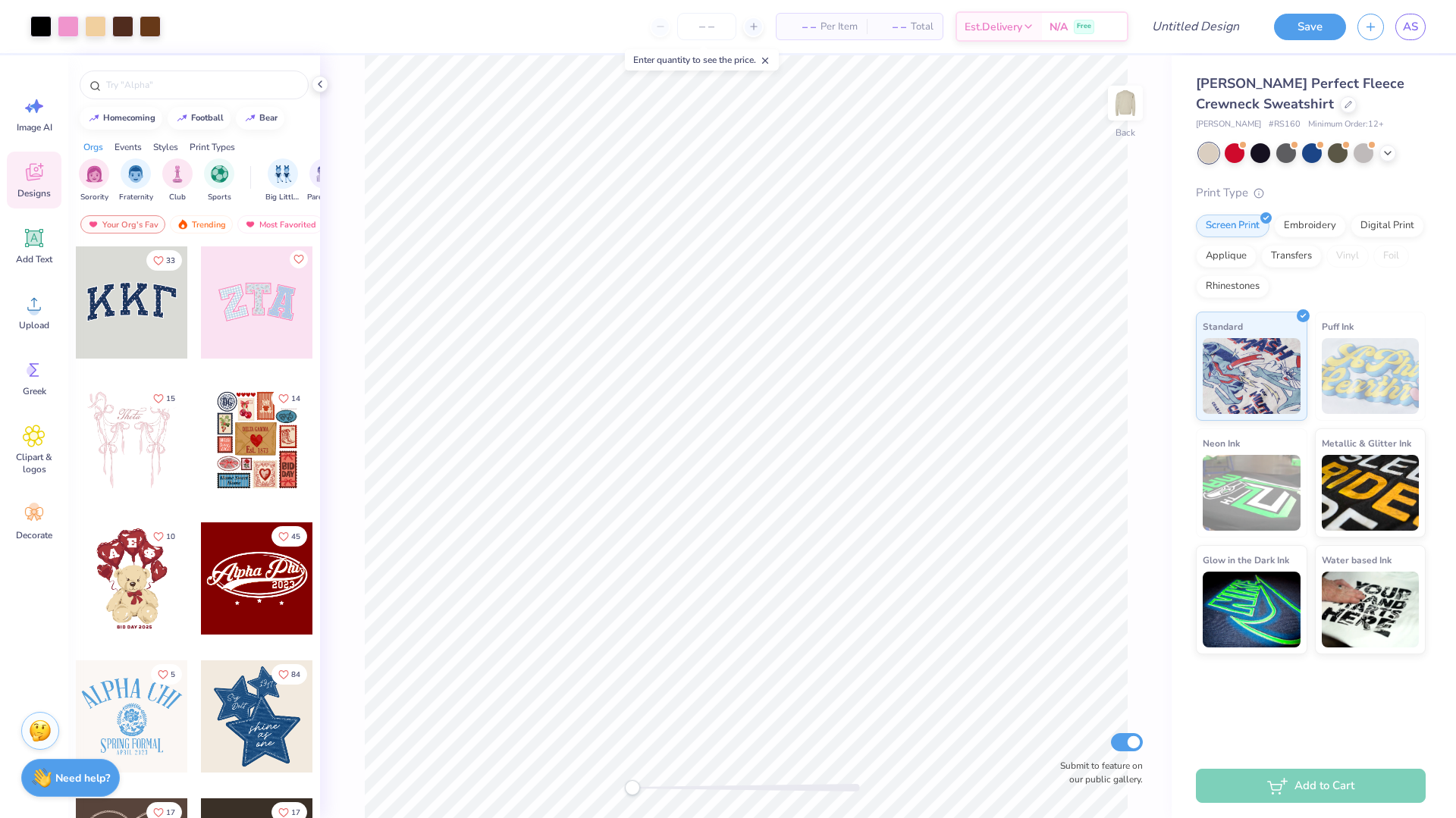
click at [42, 187] on span "Designs" at bounding box center [35, 193] width 34 height 12
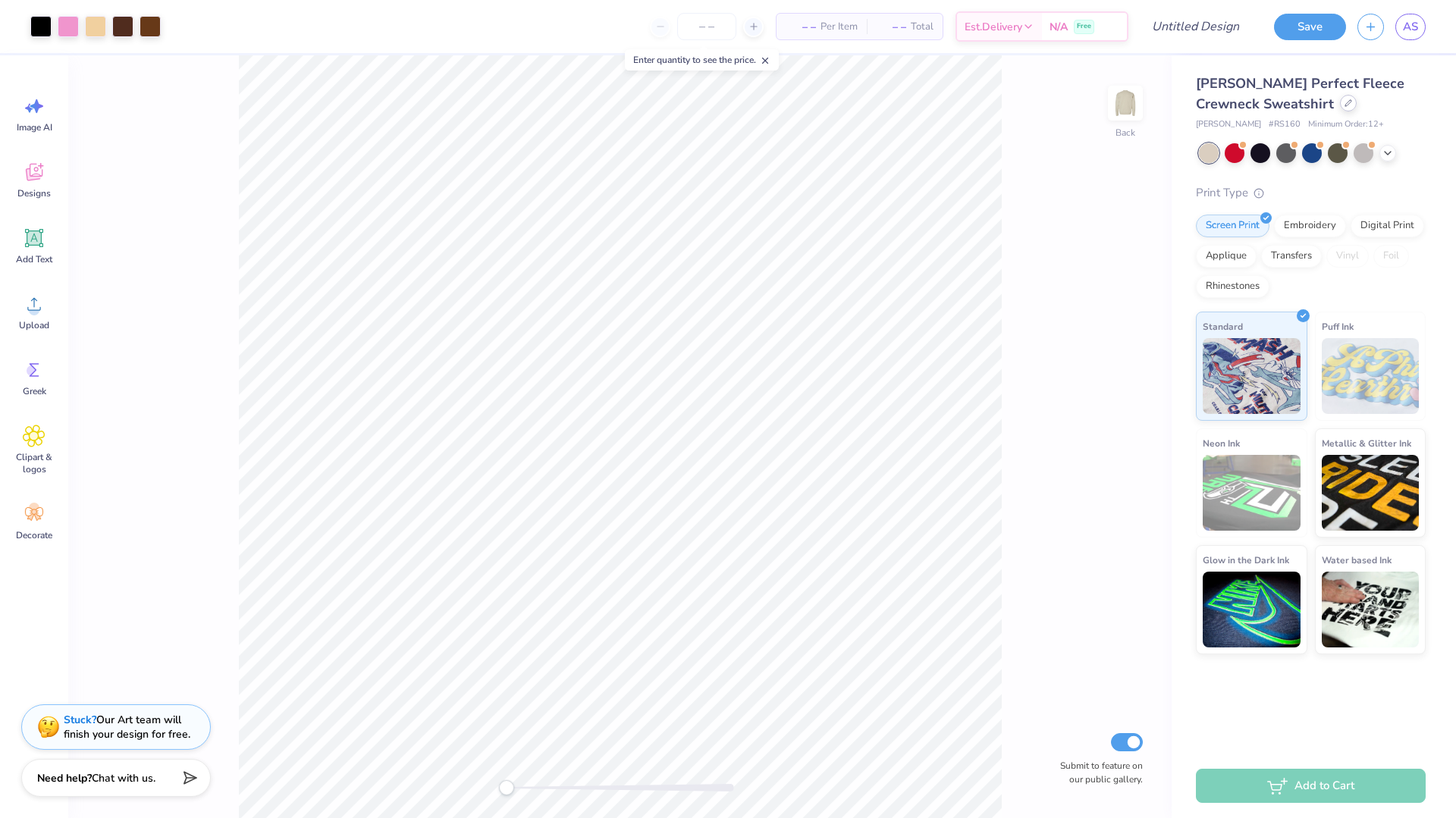
click at [1345, 106] on icon at bounding box center [1348, 103] width 7 height 7
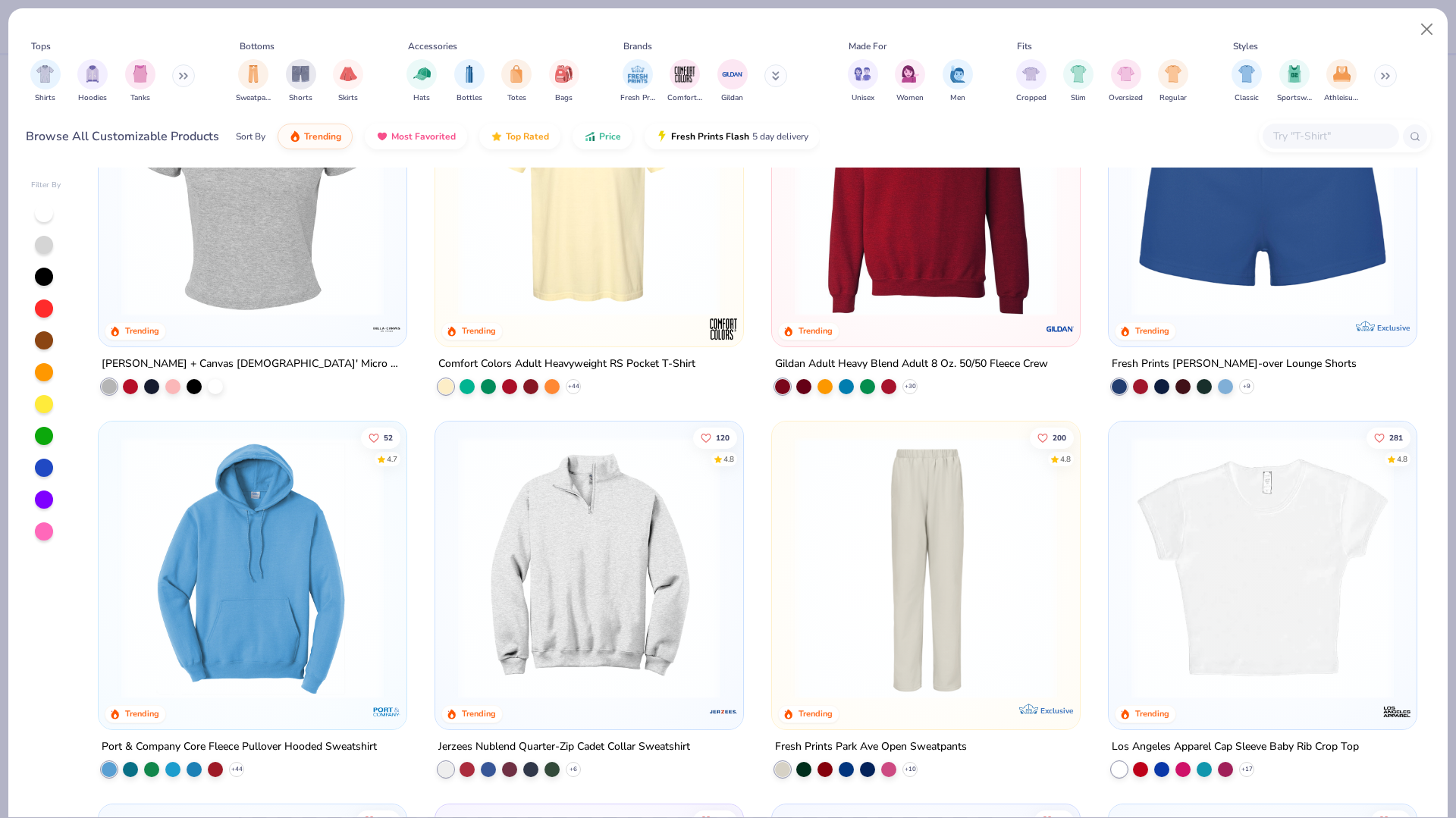
scroll to position [980, 0]
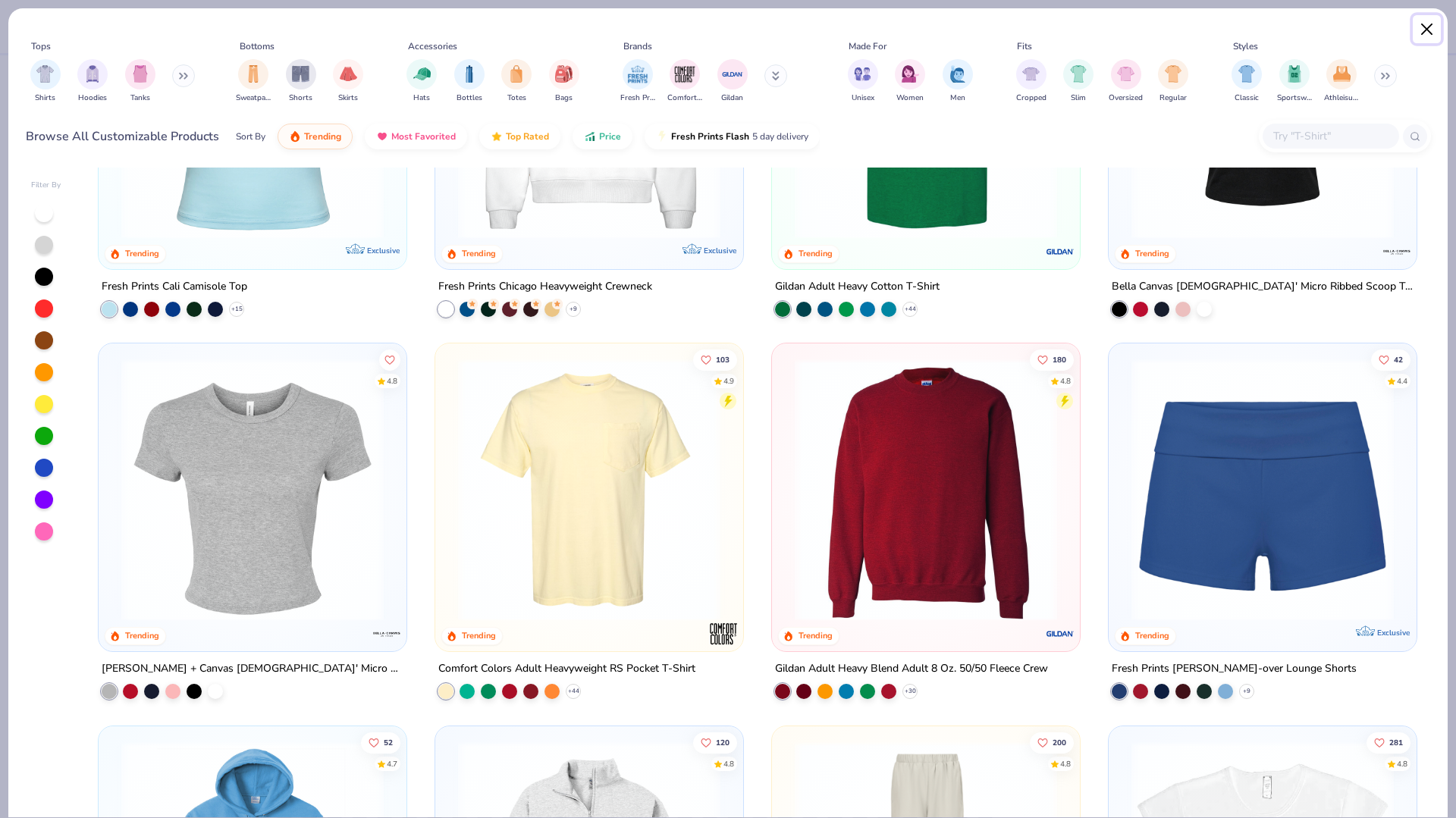
click at [1425, 29] on button "Close" at bounding box center [1428, 30] width 29 height 29
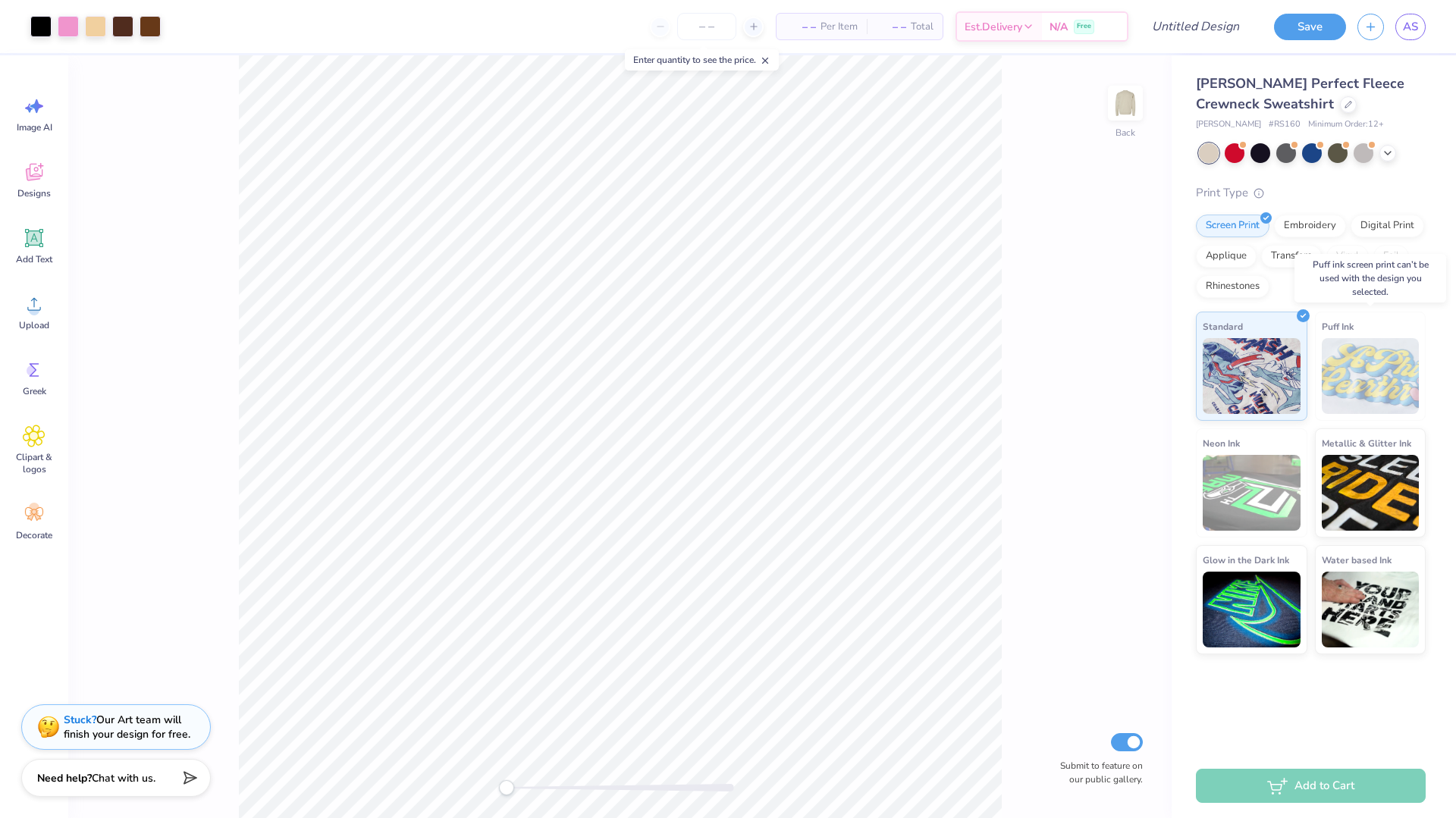
click at [1381, 376] on img at bounding box center [1371, 376] width 98 height 75
click at [1404, 461] on img at bounding box center [1371, 490] width 98 height 75
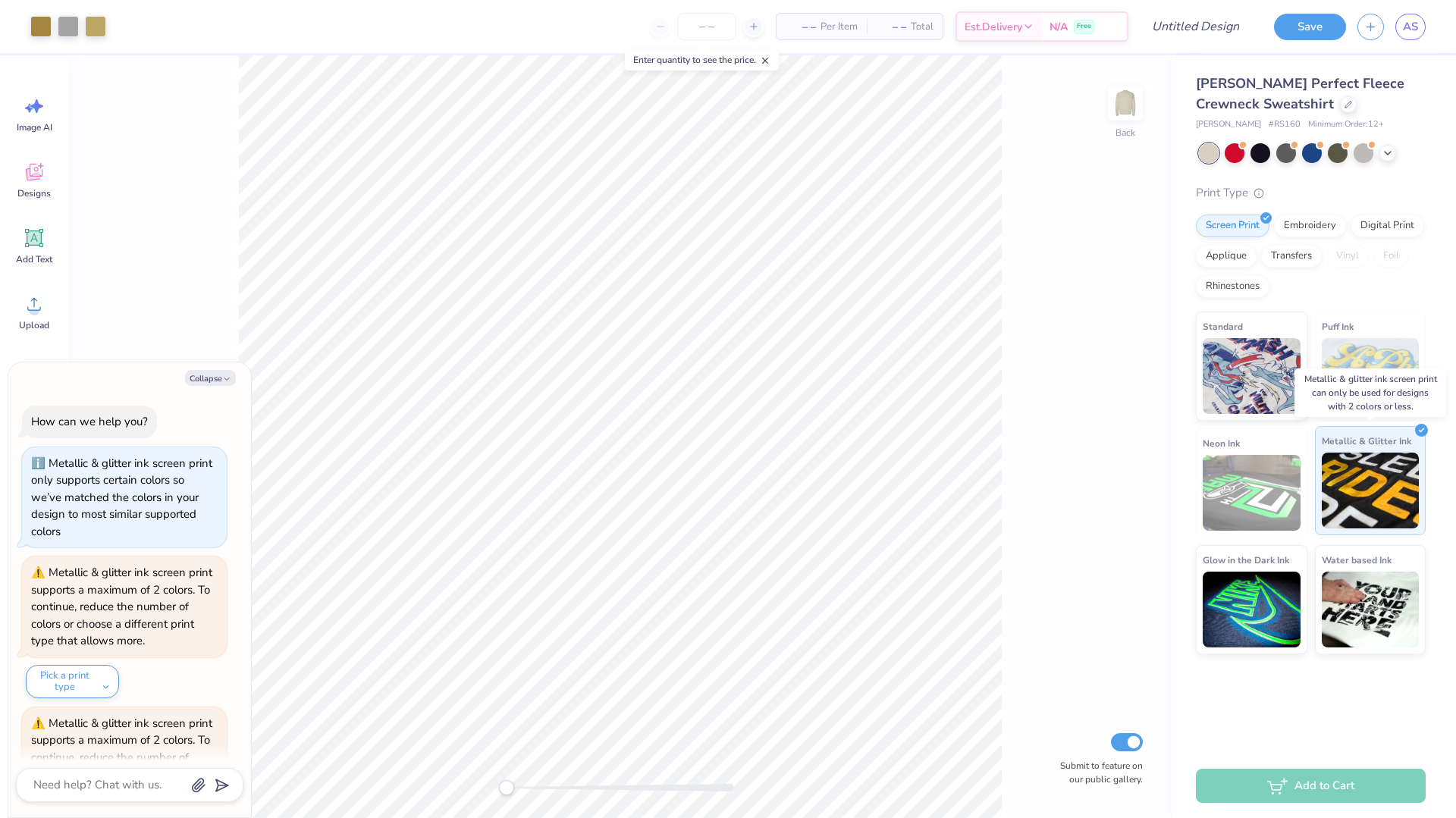
scroll to position [100, 0]
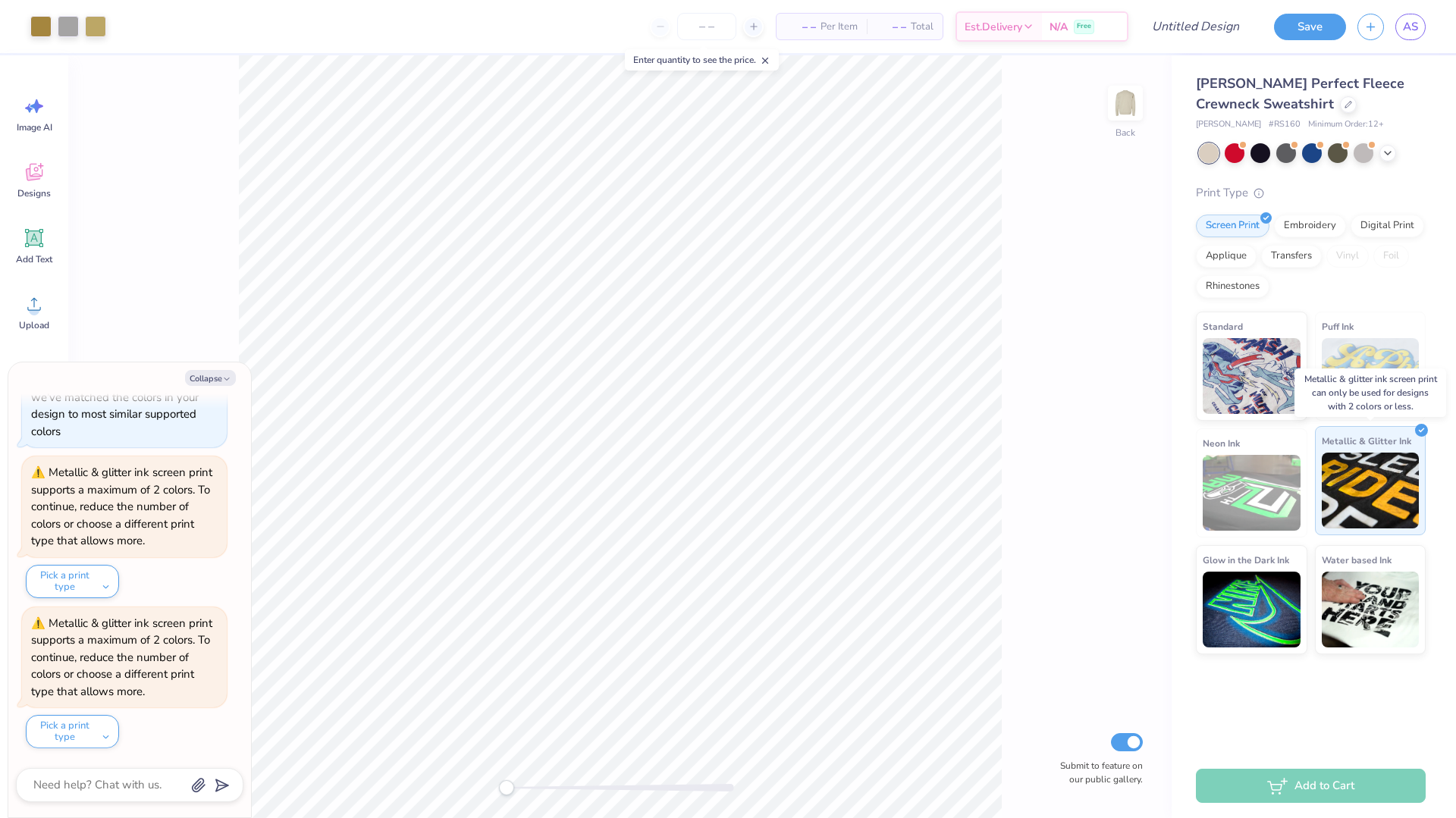
click at [1404, 461] on img at bounding box center [1371, 490] width 98 height 75
click at [1299, 226] on div "Embroidery" at bounding box center [1311, 223] width 72 height 22
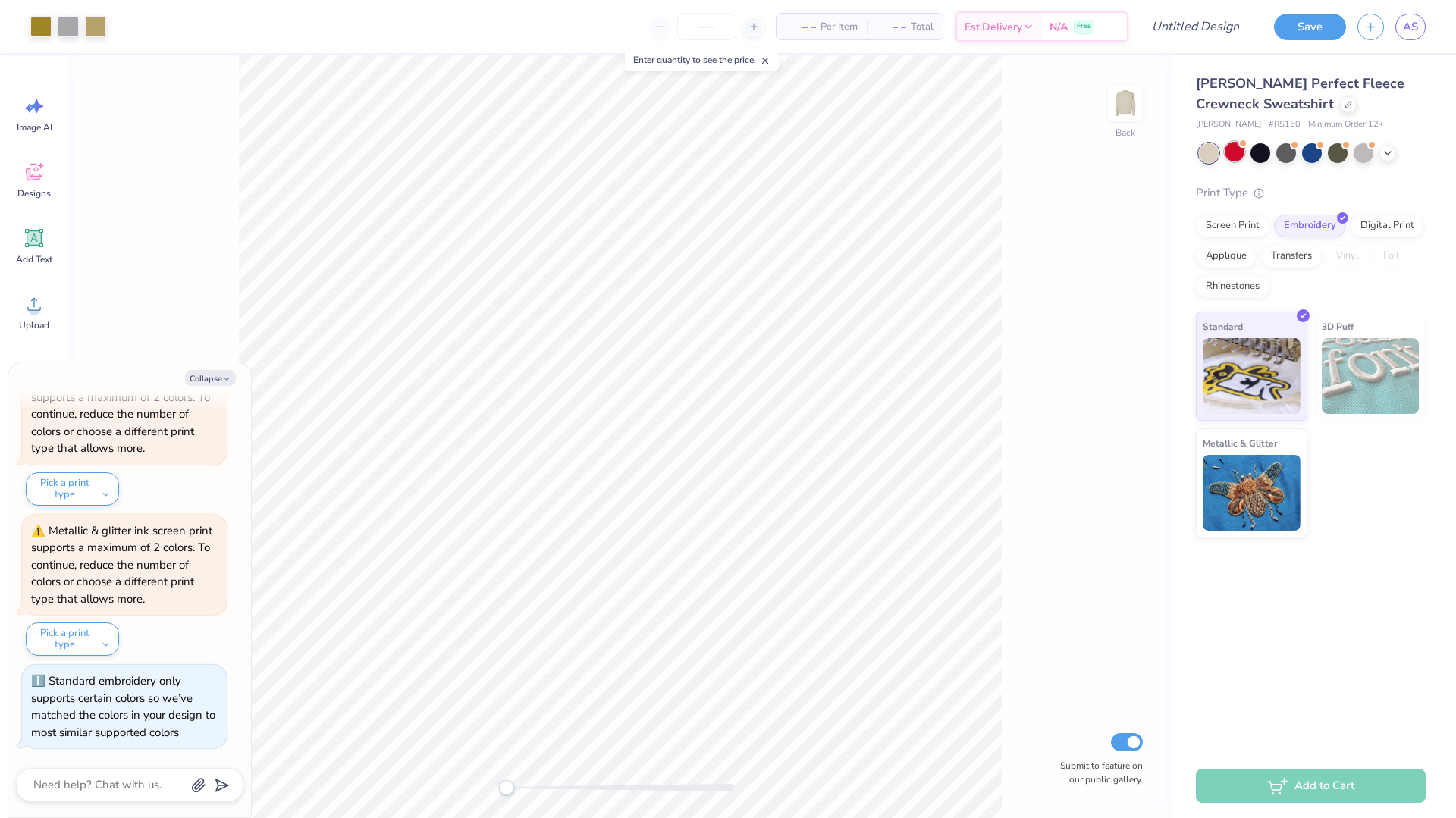
click at [1234, 157] on div at bounding box center [1234, 152] width 20 height 20
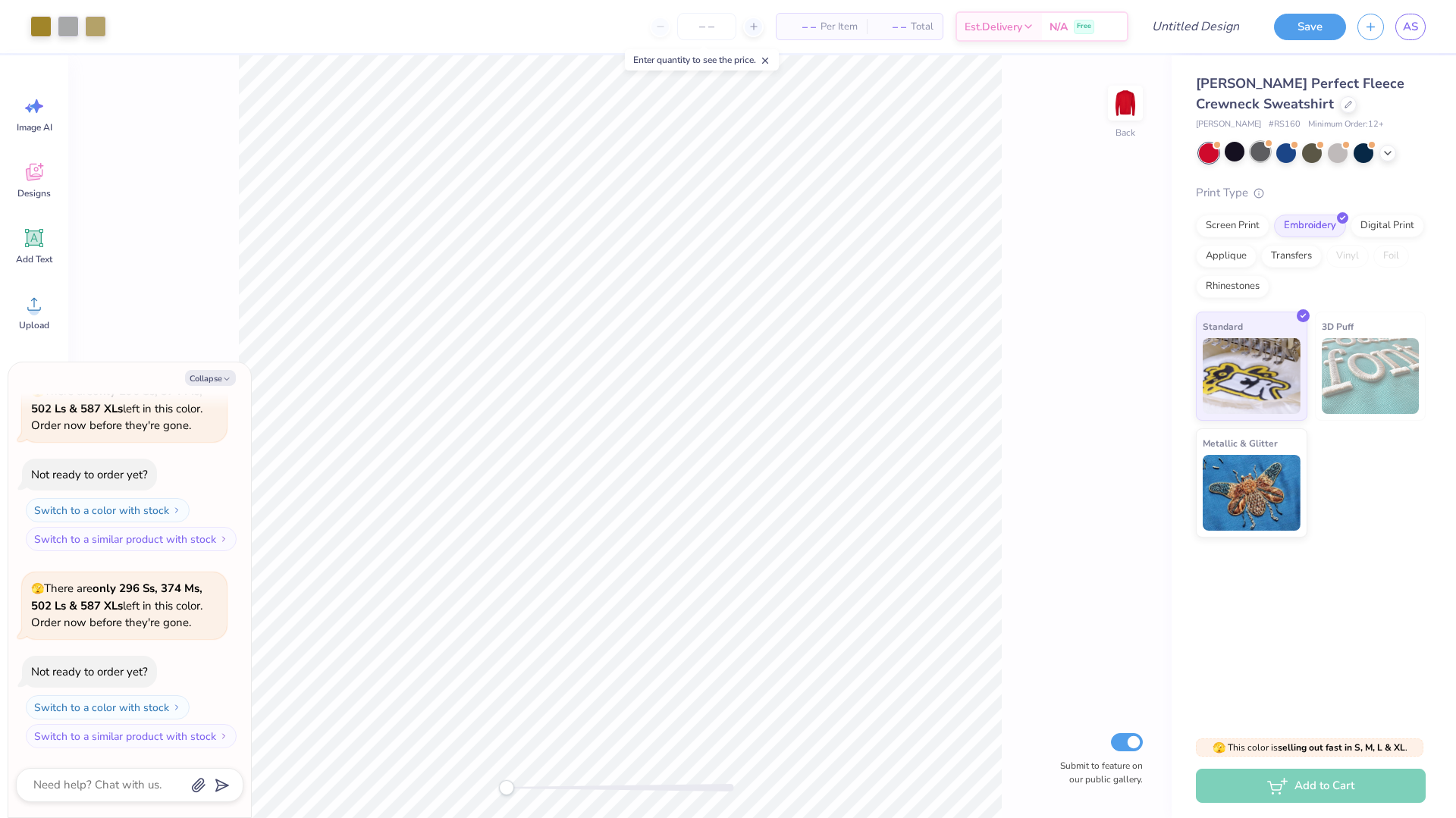
click at [1263, 158] on div at bounding box center [1260, 152] width 20 height 20
click at [1288, 159] on div at bounding box center [1287, 152] width 20 height 20
click at [1315, 158] on div at bounding box center [1312, 152] width 20 height 20
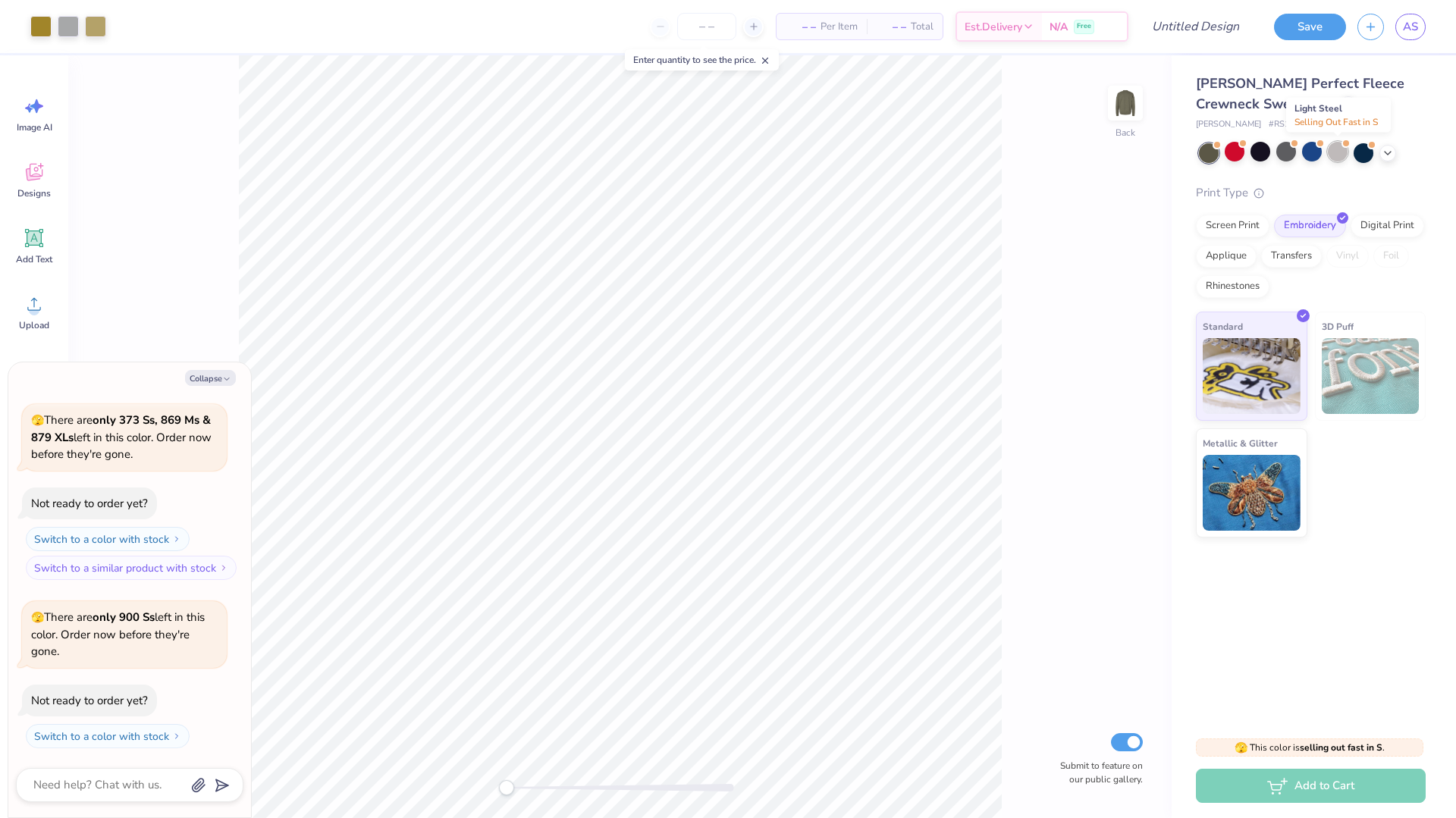
click at [1342, 158] on div at bounding box center [1338, 152] width 20 height 20
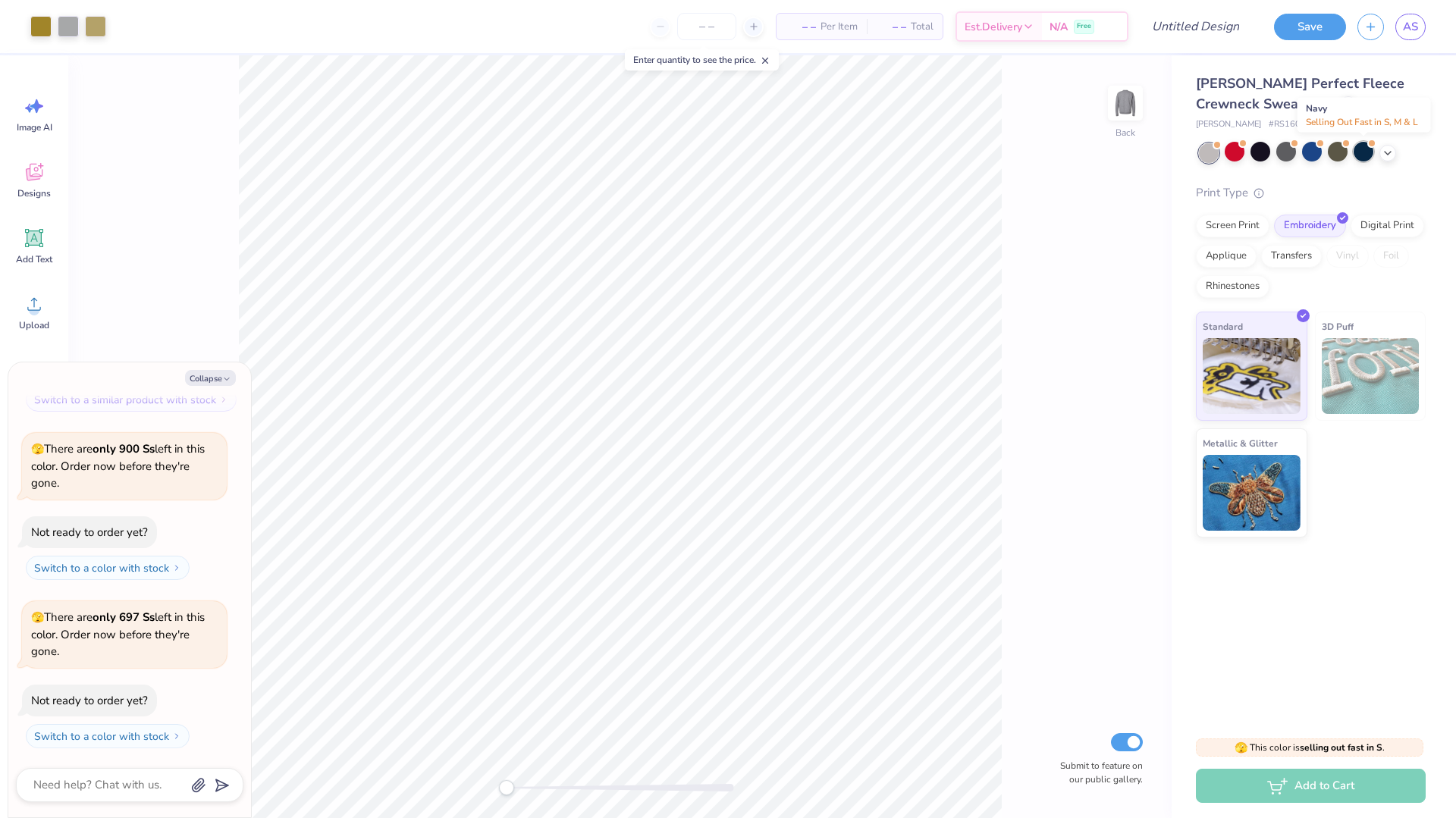
click at [1364, 157] on div at bounding box center [1364, 152] width 20 height 20
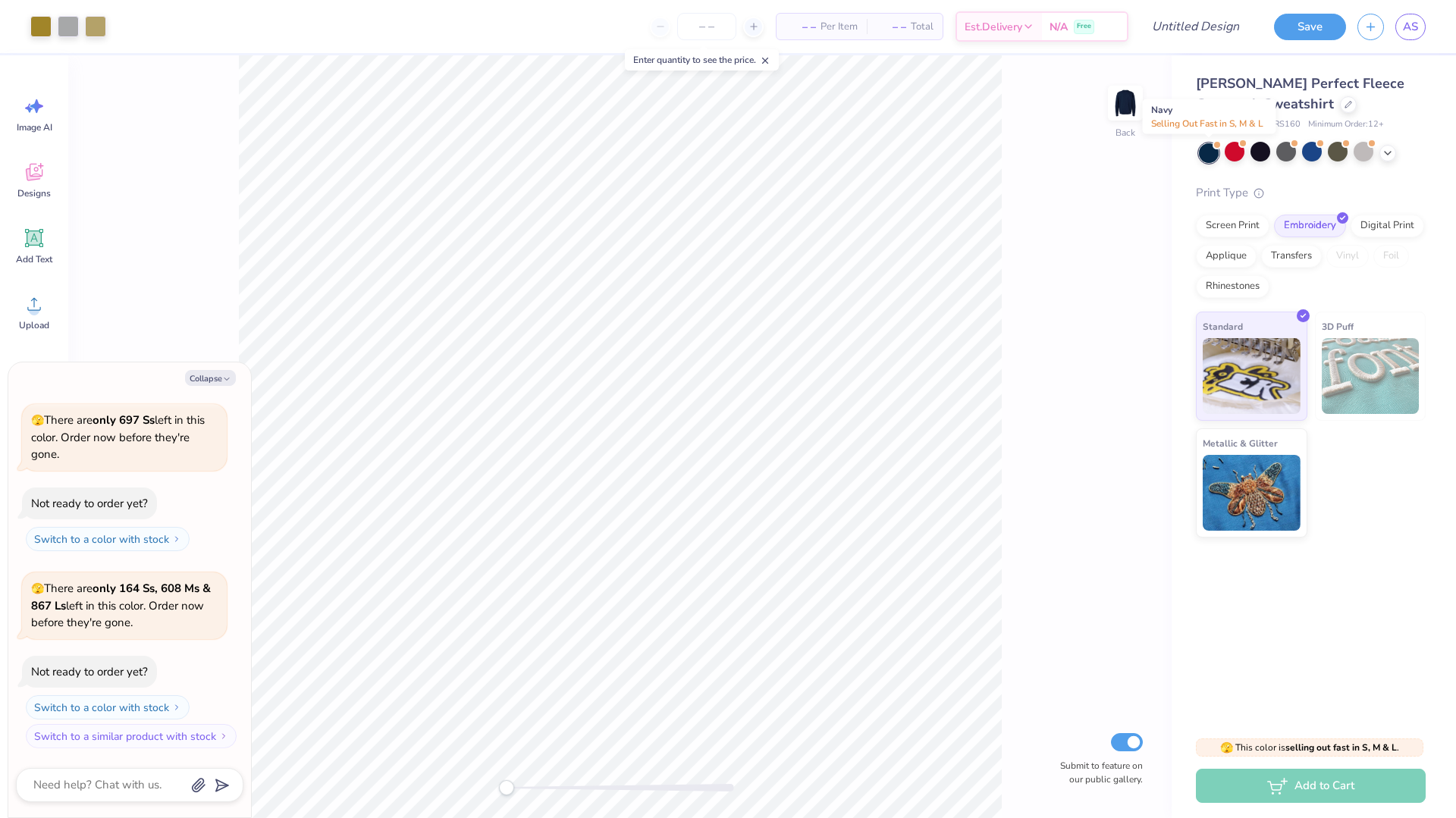
click at [1211, 160] on div at bounding box center [1209, 153] width 20 height 20
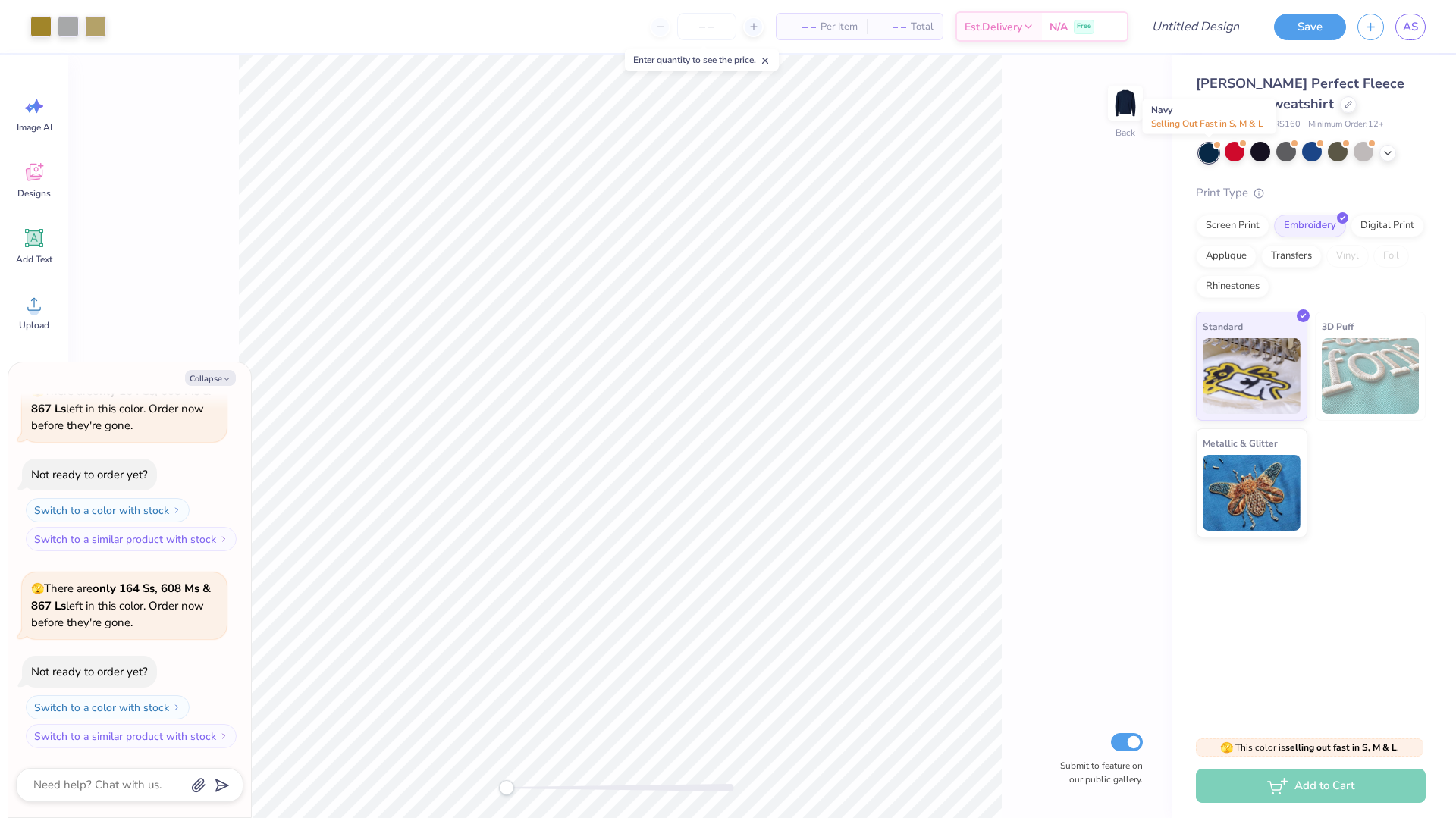
click at [1205, 157] on div at bounding box center [1209, 153] width 20 height 20
click at [1366, 153] on div at bounding box center [1364, 152] width 20 height 20
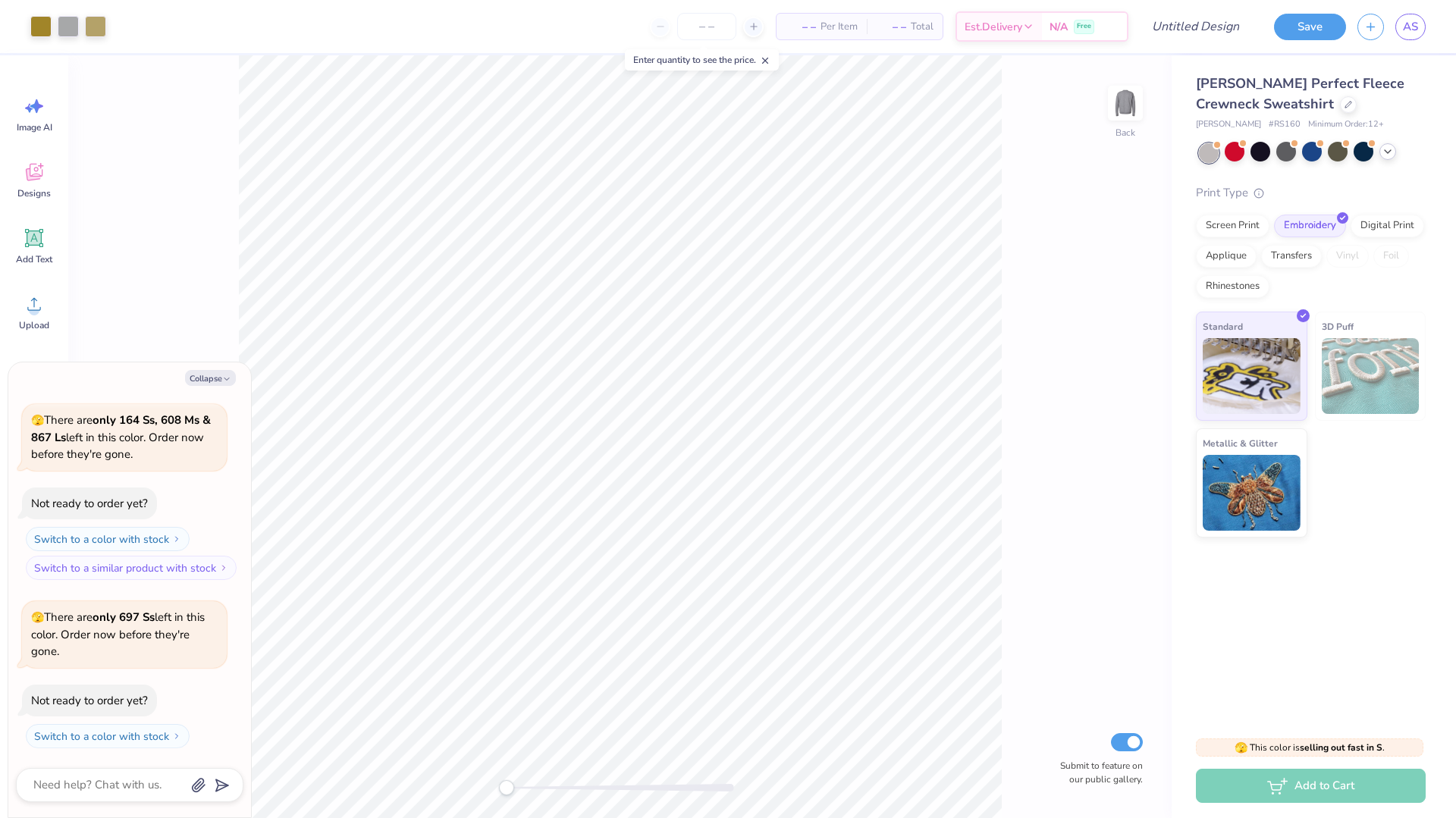
click at [1386, 153] on icon at bounding box center [1388, 151] width 12 height 12
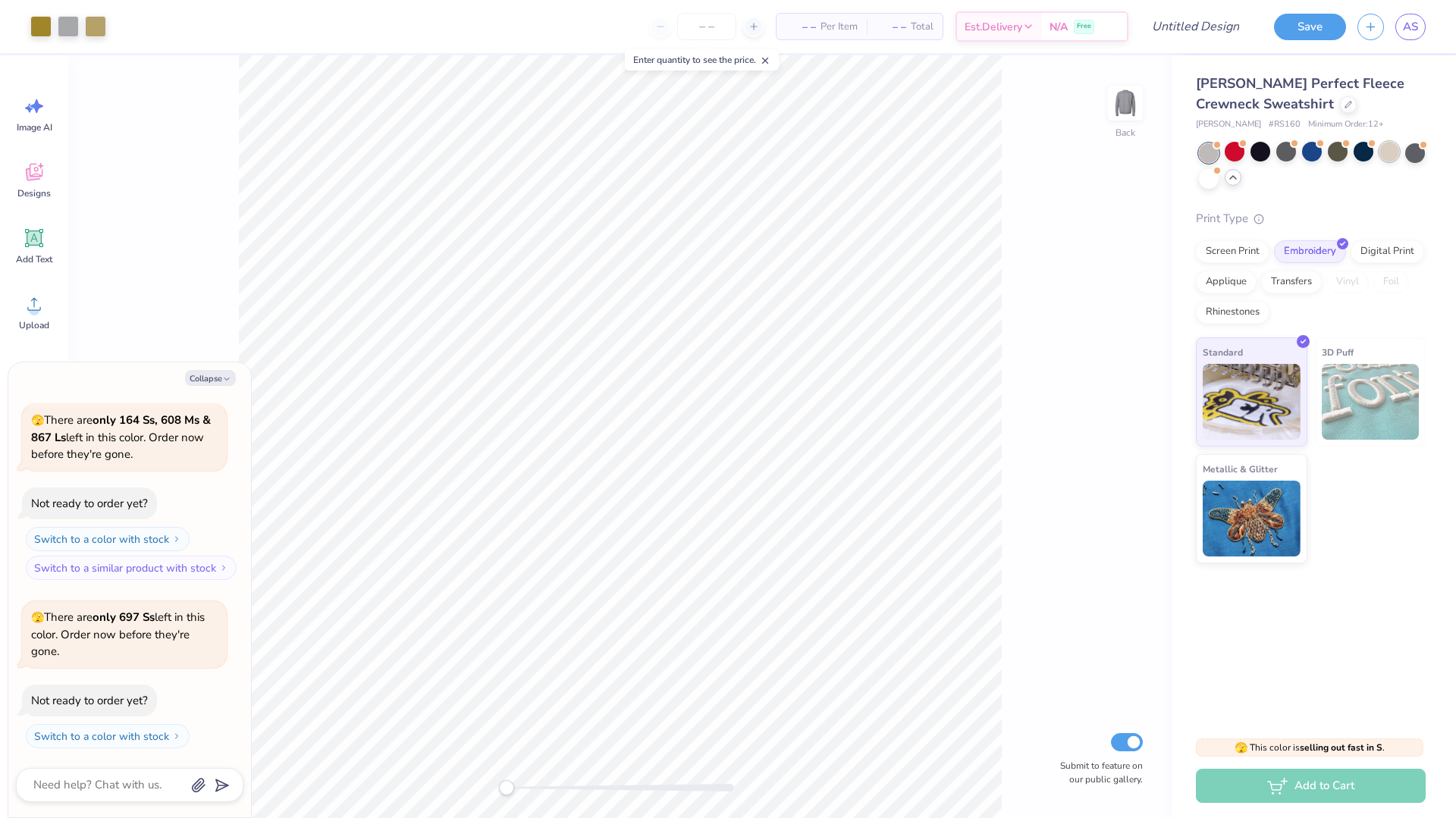
click at [1393, 156] on div at bounding box center [1389, 152] width 20 height 20
click at [1212, 185] on div at bounding box center [1209, 177] width 20 height 20
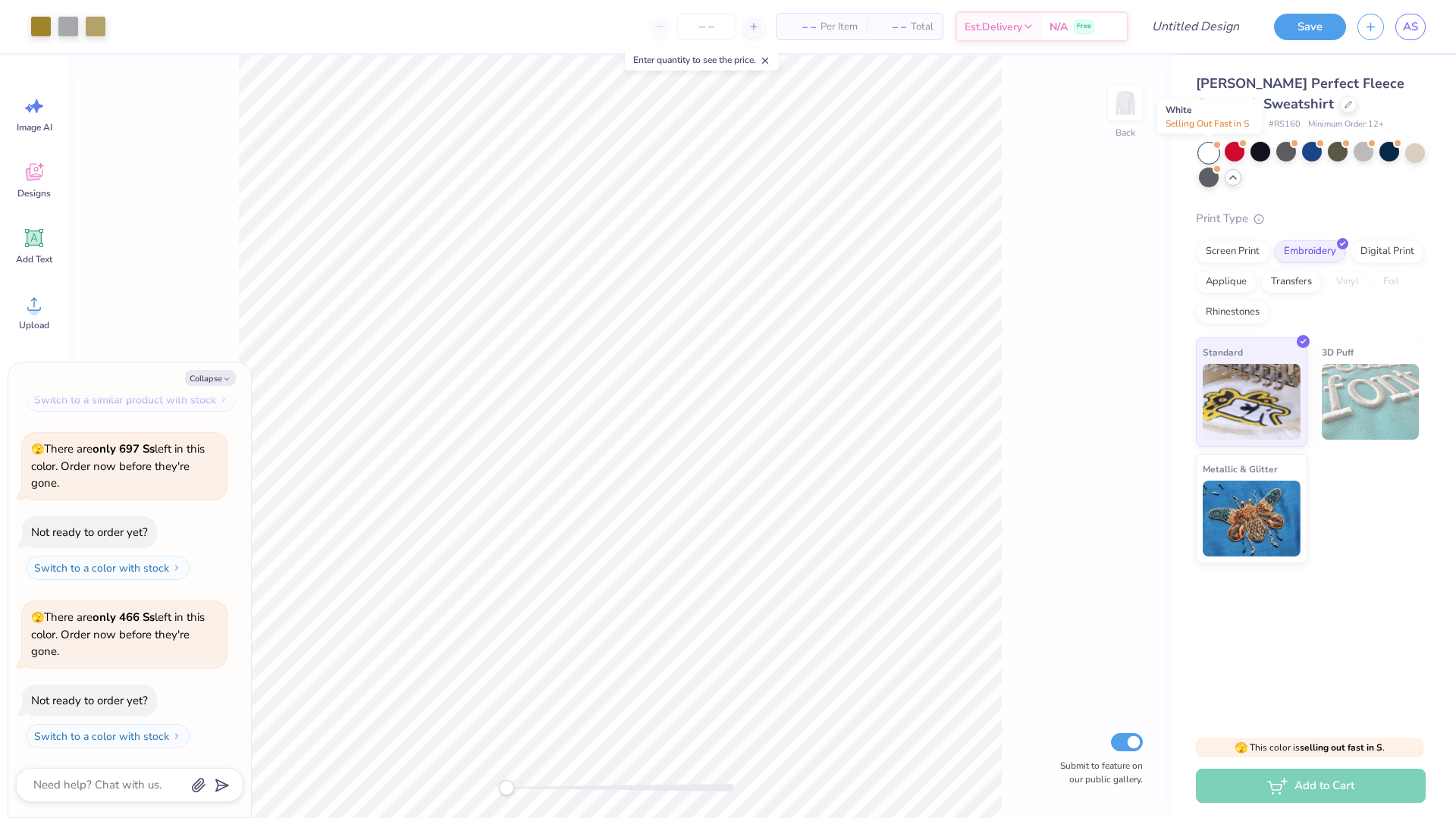
click at [1209, 158] on div at bounding box center [1209, 153] width 20 height 20
click at [1414, 149] on div at bounding box center [1415, 152] width 20 height 20
click at [1124, 124] on img at bounding box center [1126, 104] width 61 height 61
click at [1124, 118] on img at bounding box center [1126, 104] width 31 height 31
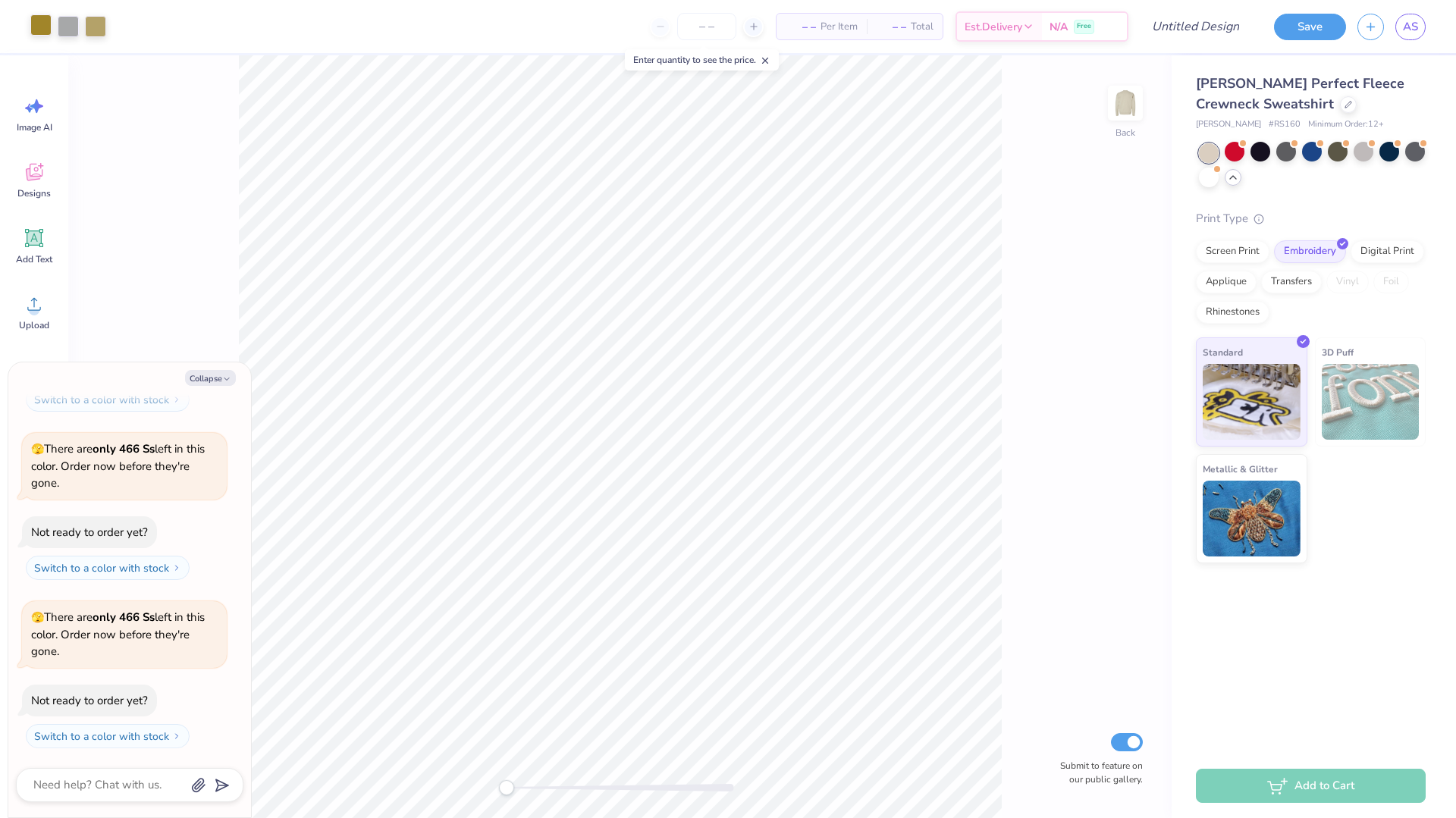
click at [38, 25] on div at bounding box center [41, 25] width 21 height 21
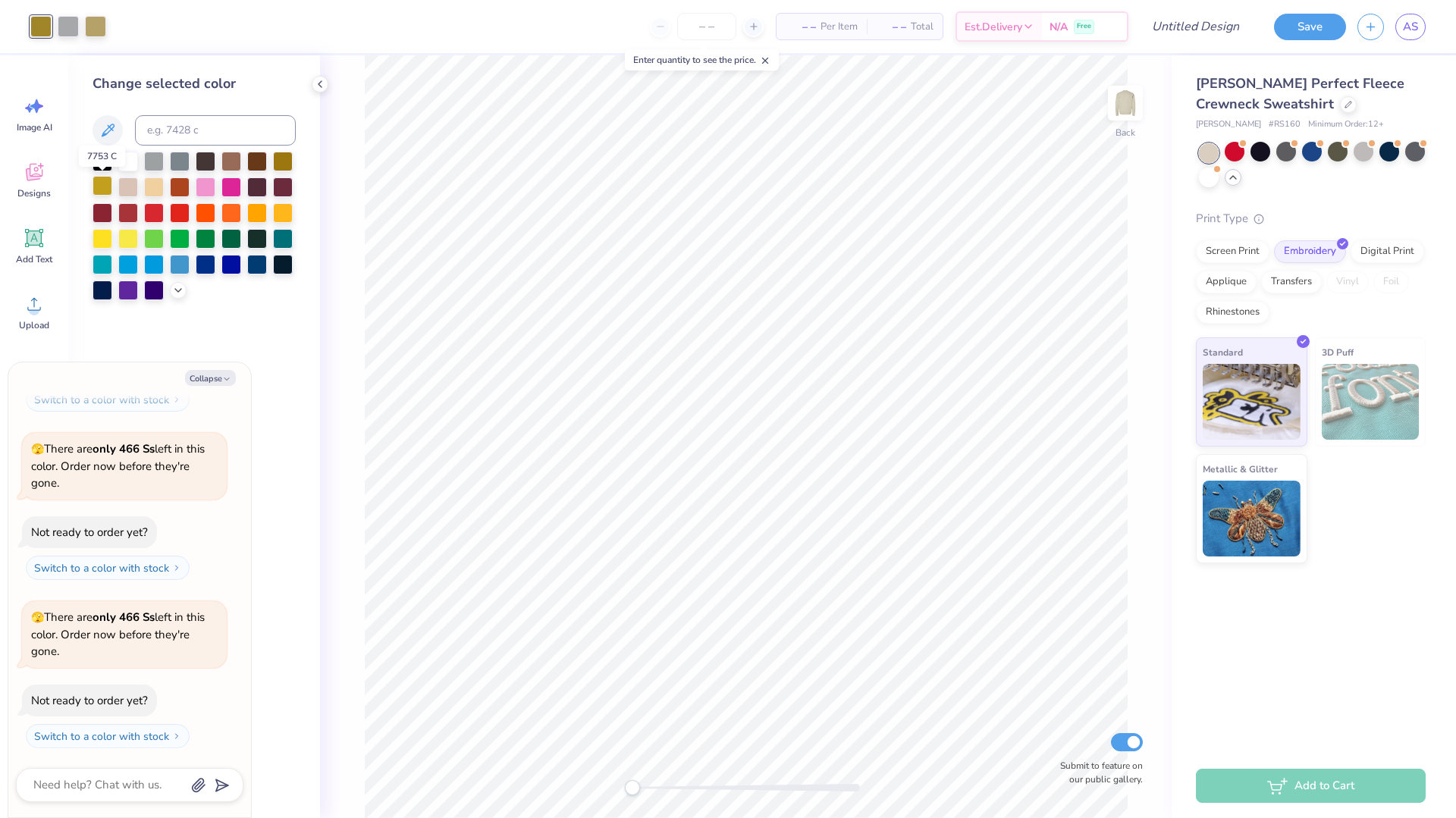
click at [102, 187] on div at bounding box center [102, 185] width 20 height 20
click at [133, 186] on div at bounding box center [128, 185] width 20 height 20
click at [152, 192] on div at bounding box center [153, 185] width 20 height 20
click at [103, 163] on div at bounding box center [102, 160] width 20 height 20
click at [1235, 154] on div at bounding box center [1234, 152] width 20 height 20
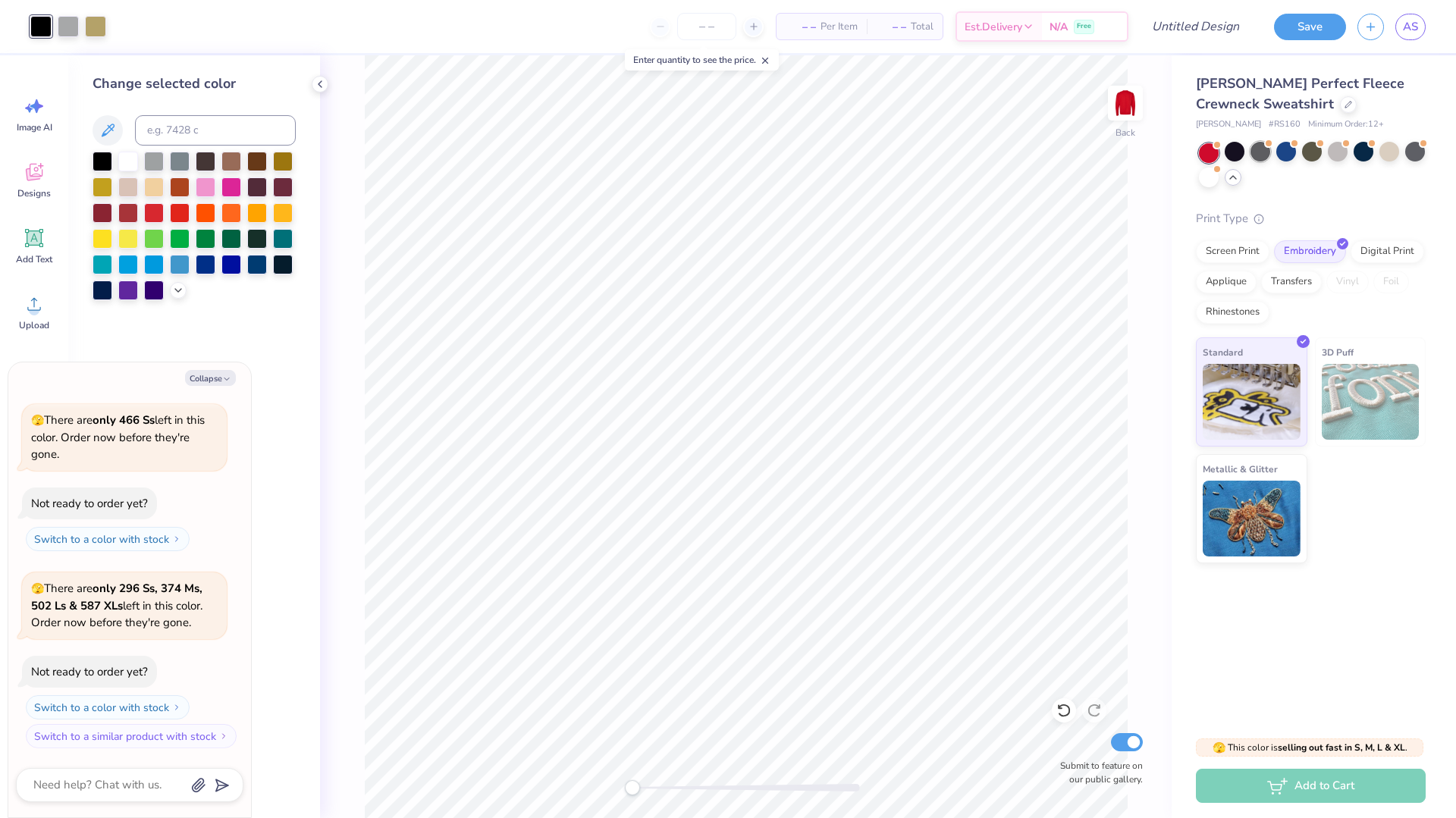
click at [1255, 157] on div at bounding box center [1260, 152] width 20 height 20
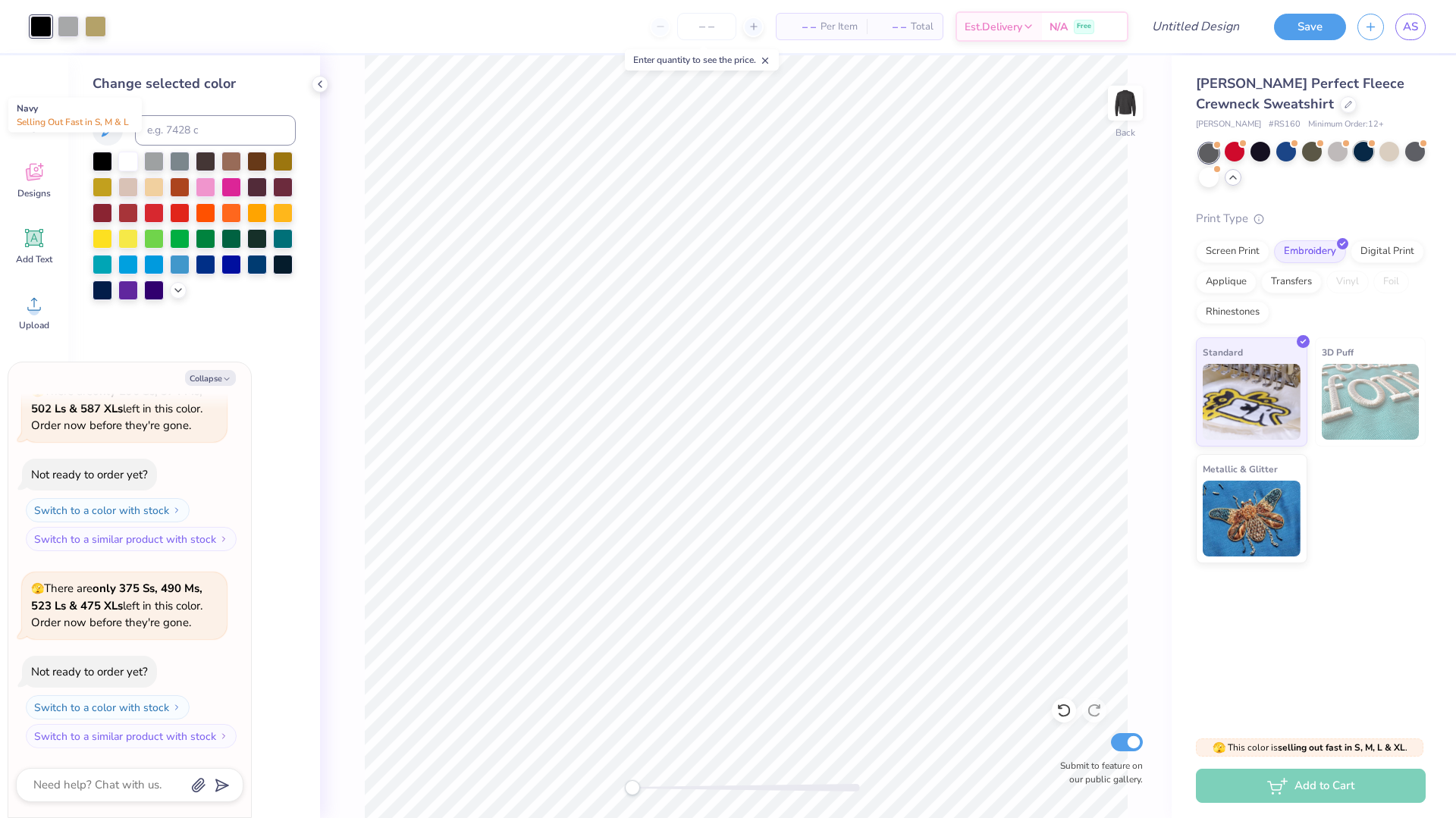
click at [1366, 151] on div at bounding box center [1364, 152] width 20 height 20
click at [1238, 173] on icon at bounding box center [1233, 177] width 12 height 12
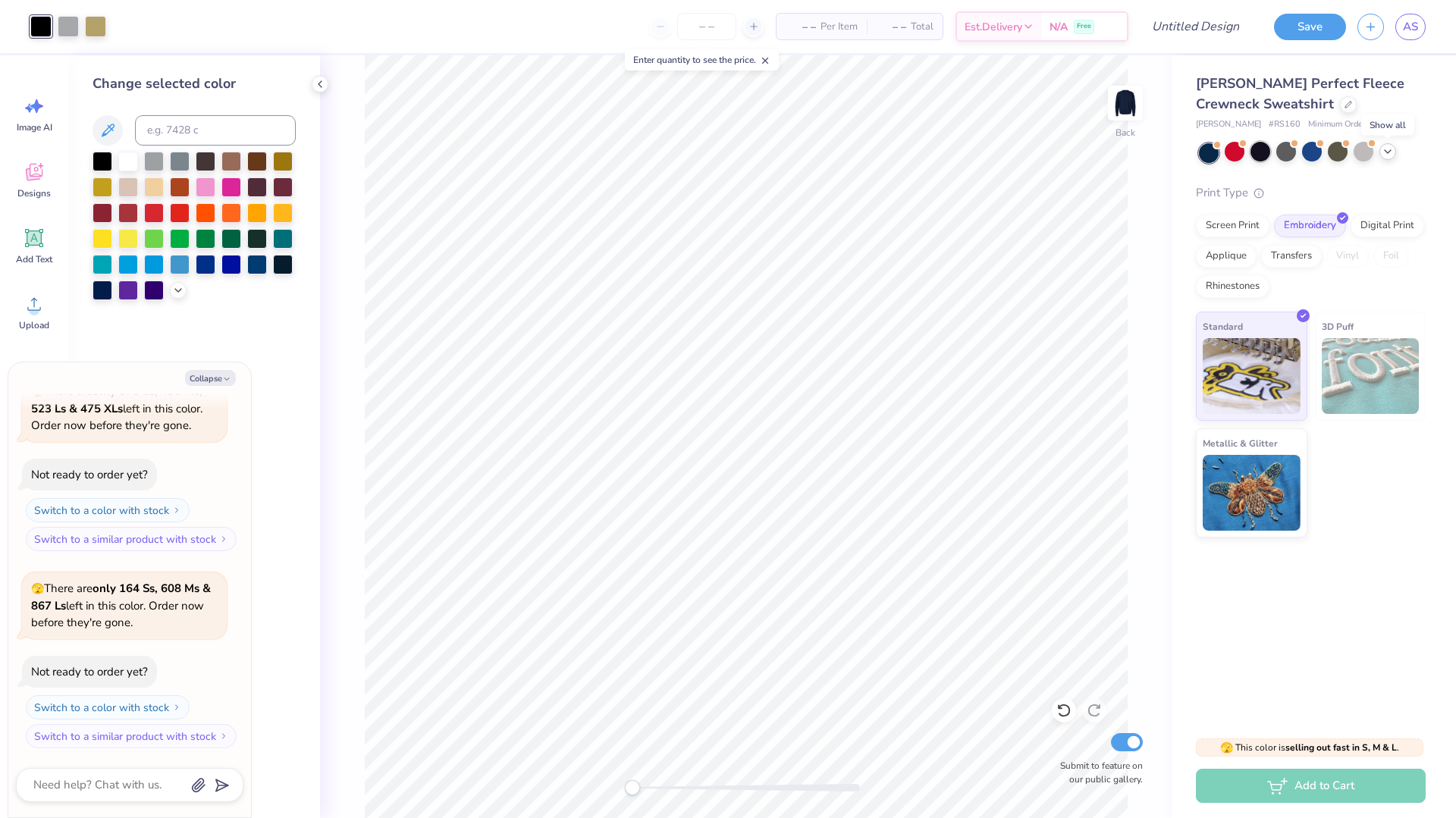
click at [1266, 153] on div at bounding box center [1260, 152] width 20 height 20
click at [122, 159] on div at bounding box center [128, 160] width 20 height 20
click at [172, 211] on div at bounding box center [180, 211] width 20 height 20
click at [181, 181] on div at bounding box center [180, 185] width 20 height 20
click at [95, 294] on div at bounding box center [102, 289] width 20 height 20
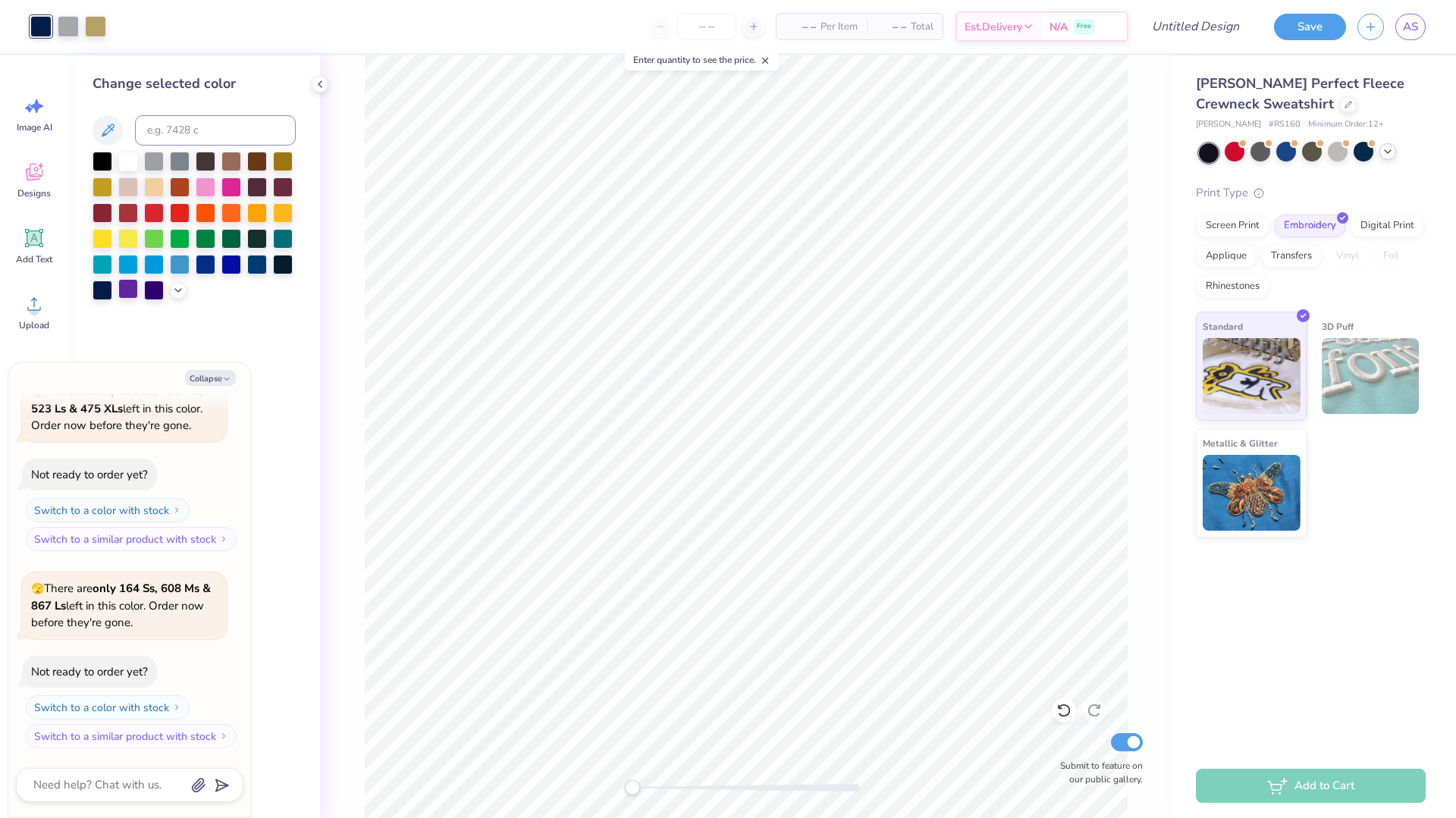
click at [133, 287] on div at bounding box center [128, 289] width 20 height 20
click at [259, 163] on div at bounding box center [257, 160] width 20 height 20
click at [1381, 152] on div at bounding box center [1388, 152] width 17 height 17
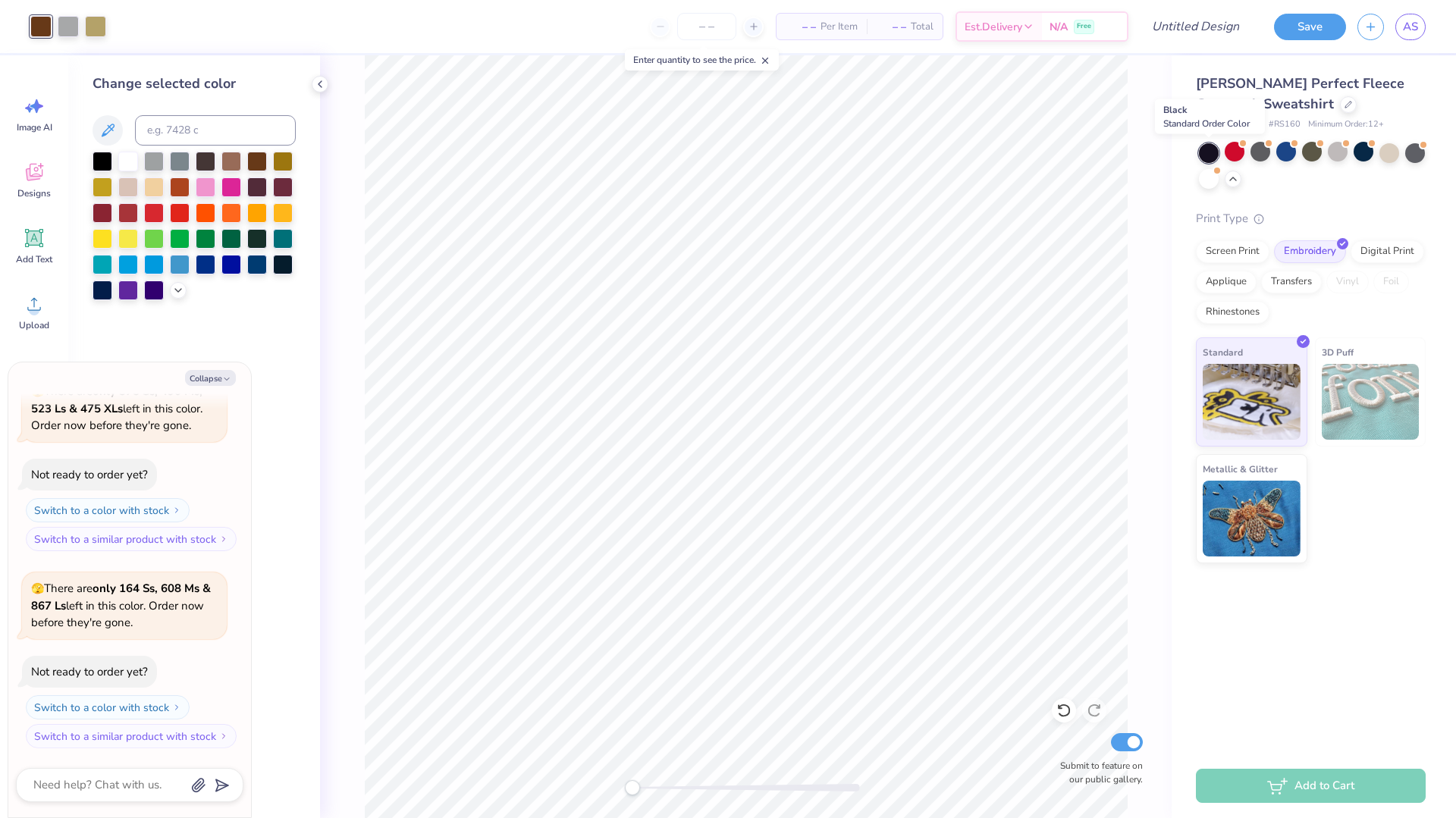
click at [1205, 156] on div at bounding box center [1209, 153] width 20 height 20
click at [105, 213] on div at bounding box center [102, 211] width 20 height 20
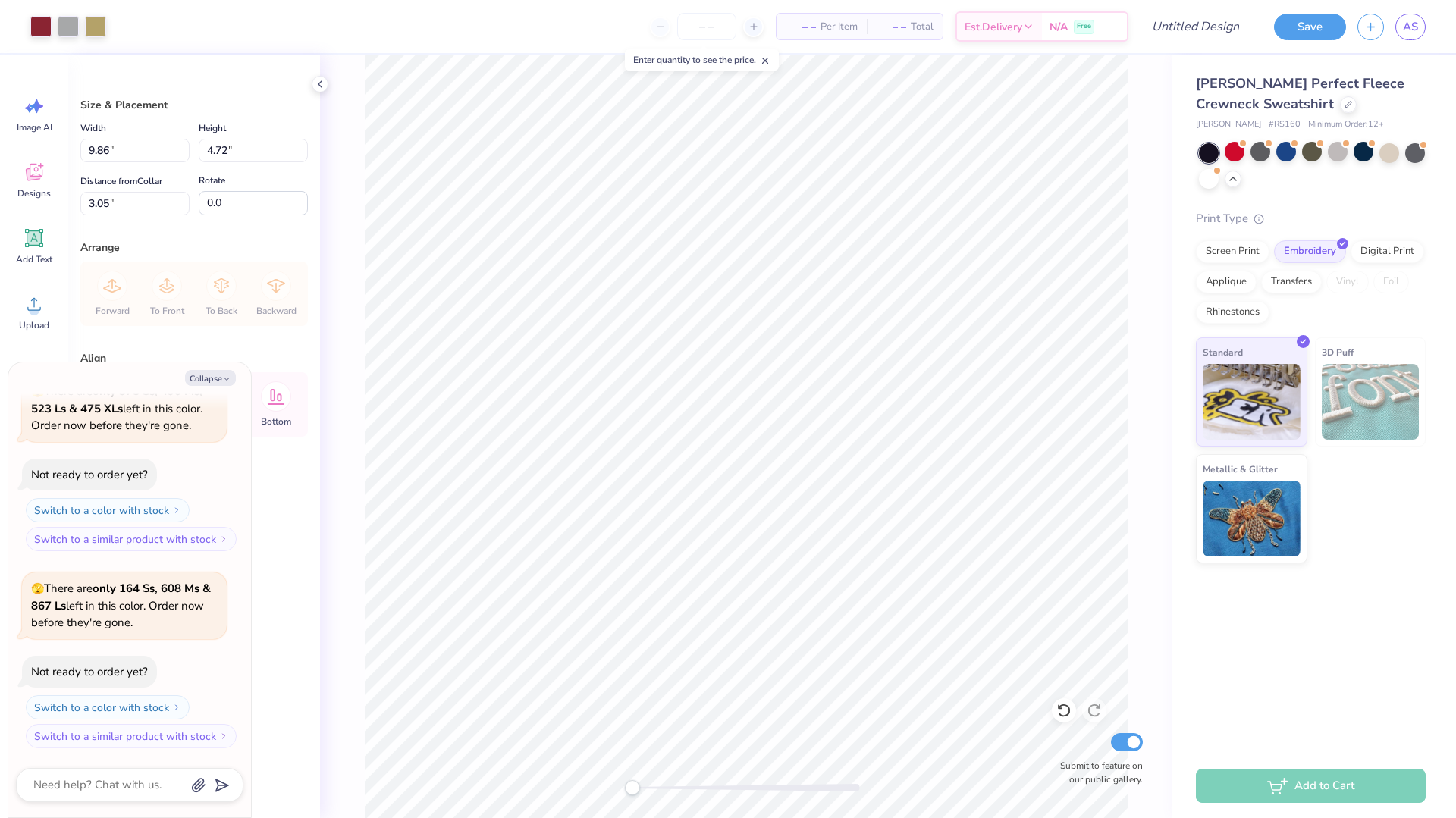
type textarea "x"
type input "11.20"
type input "5.37"
type input "3.06"
type textarea "x"
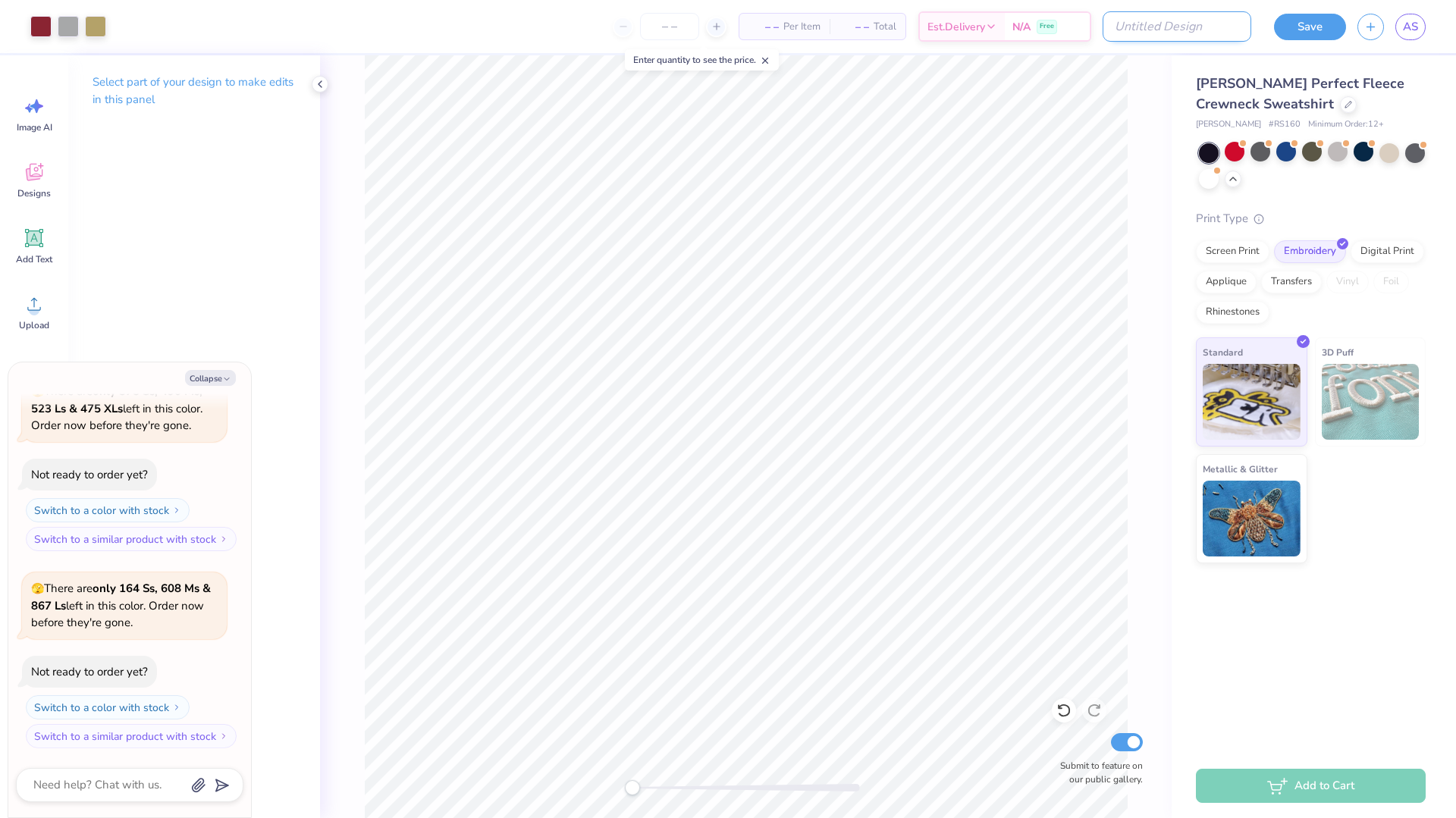
click at [1218, 32] on input "Design Title" at bounding box center [1177, 26] width 149 height 31
type input "i"
type textarea "x"
type input "id"
type textarea "x"
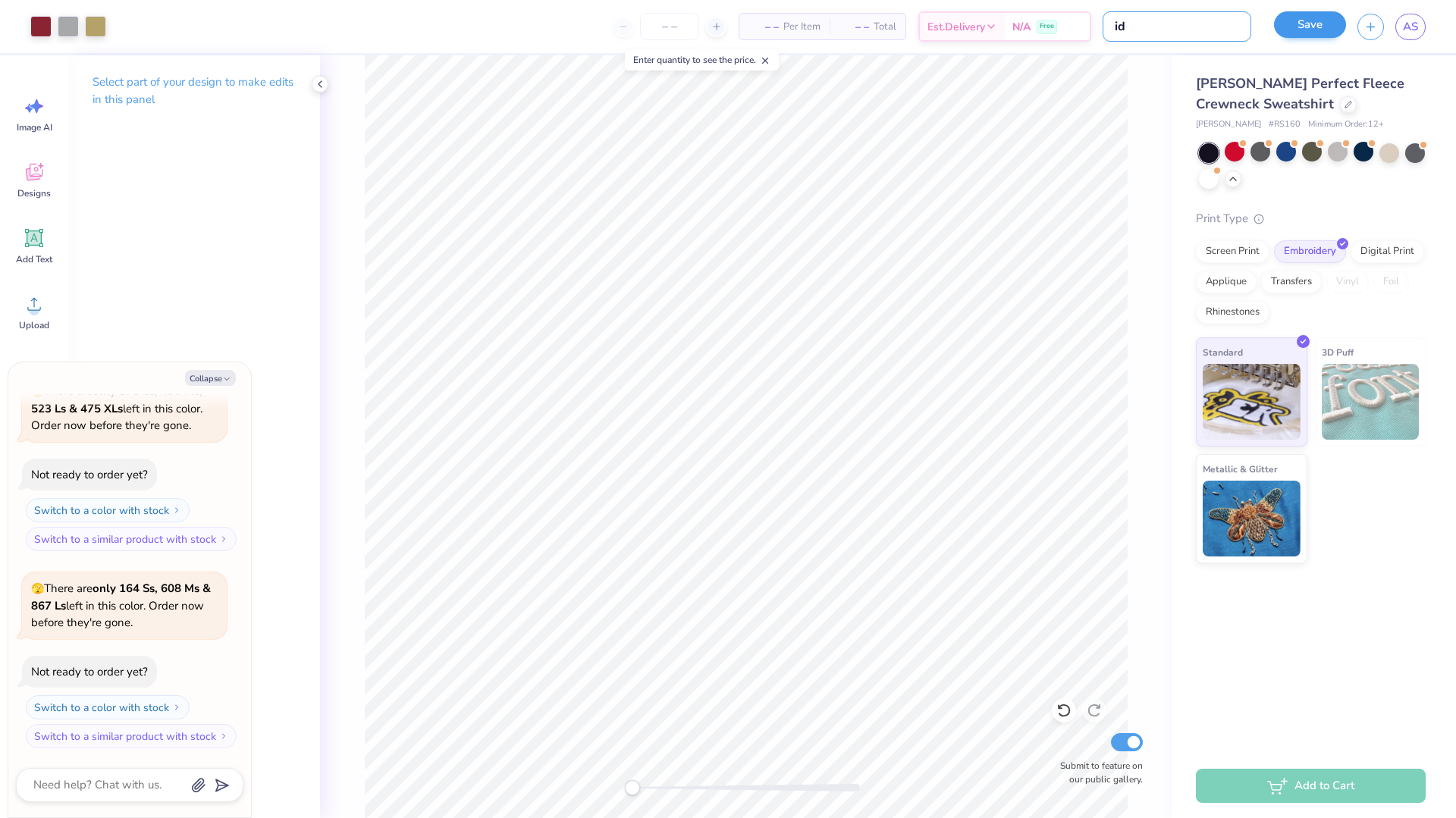
type input "idk"
type textarea "x"
type input "idk"
click at [1297, 15] on button "Save" at bounding box center [1311, 24] width 72 height 26
click at [1414, 29] on span "AS" at bounding box center [1410, 27] width 15 height 18
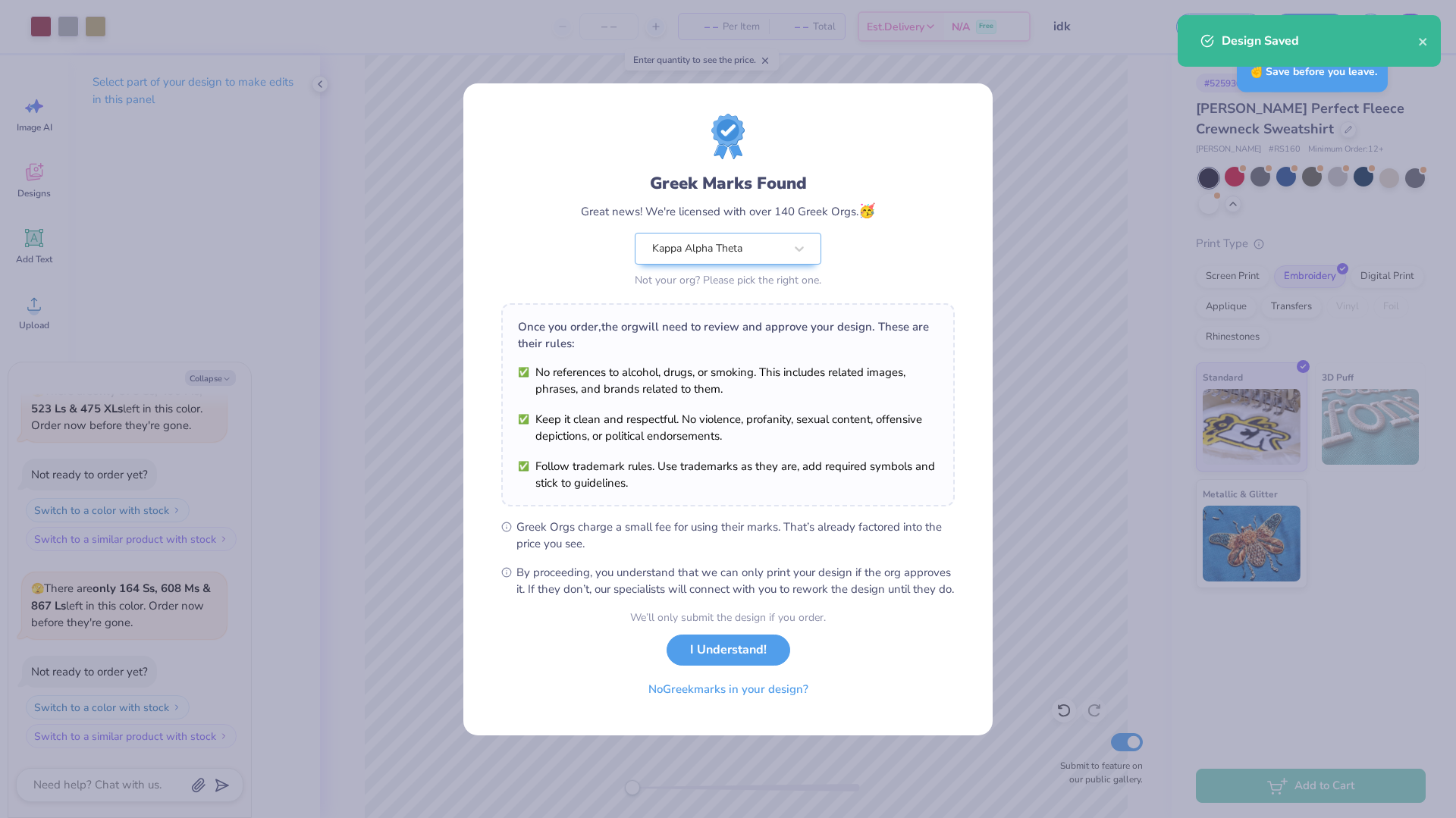
type textarea "x"
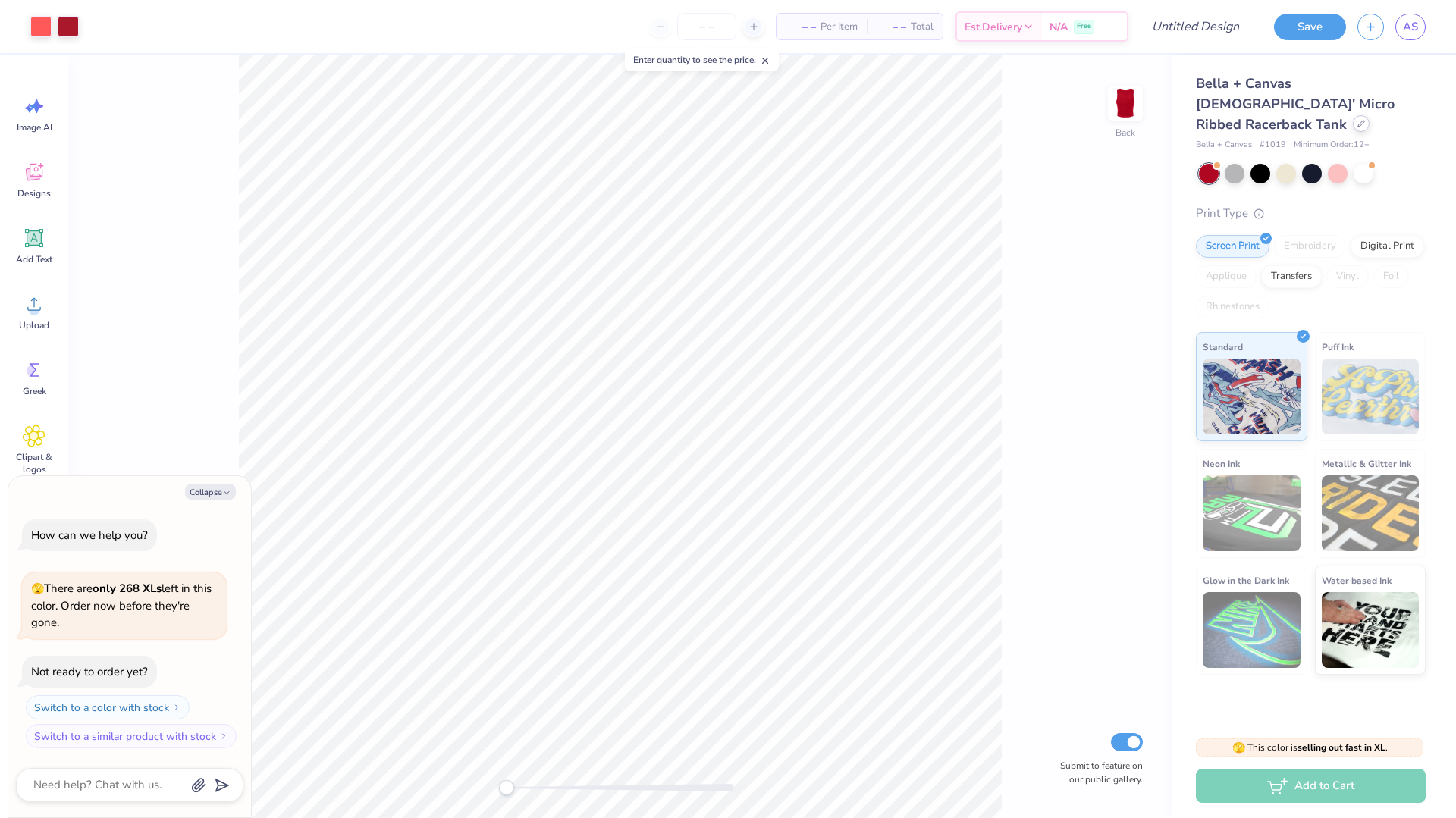
click at [1353, 116] on div at bounding box center [1361, 124] width 17 height 17
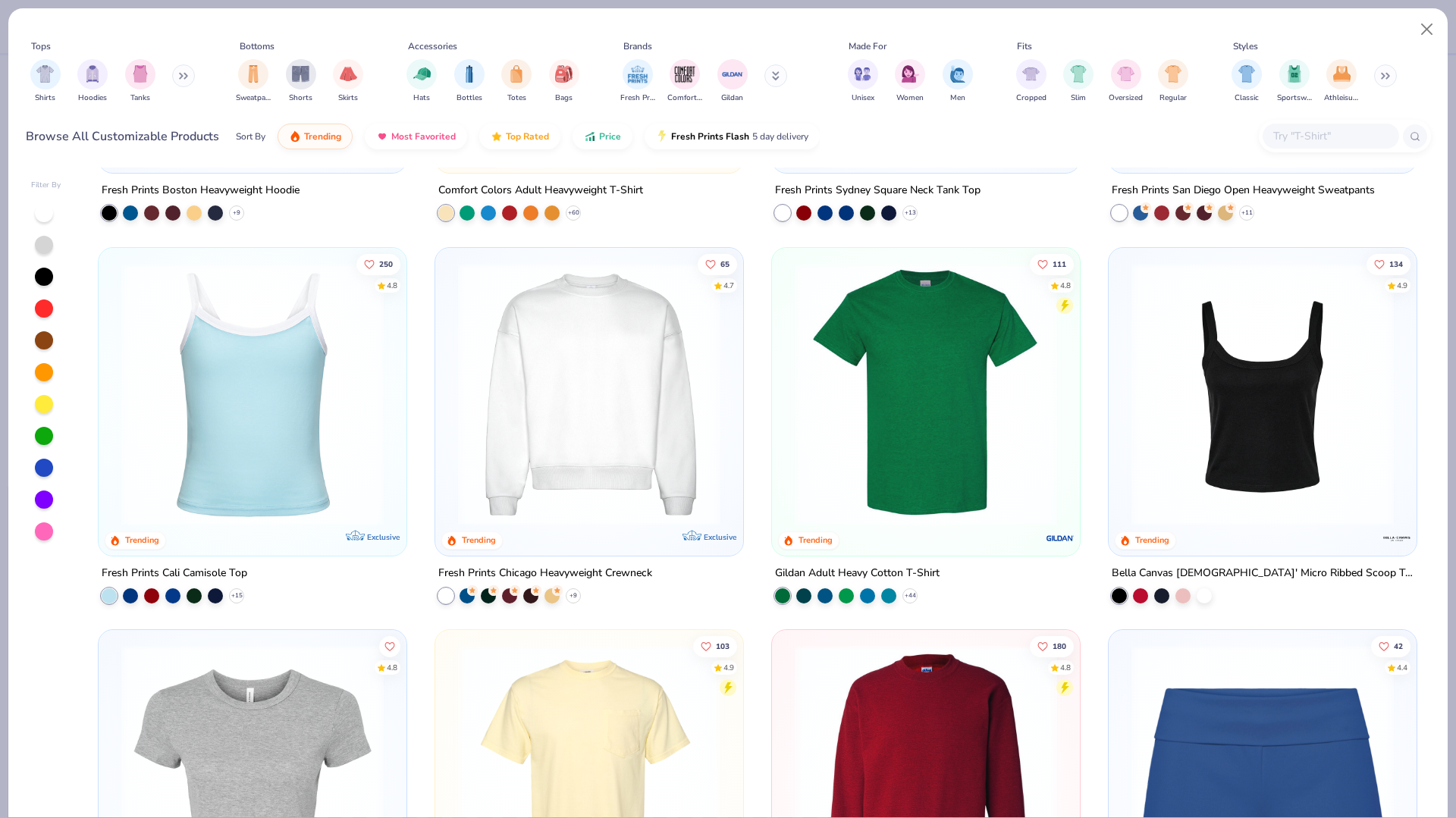
scroll to position [894, 0]
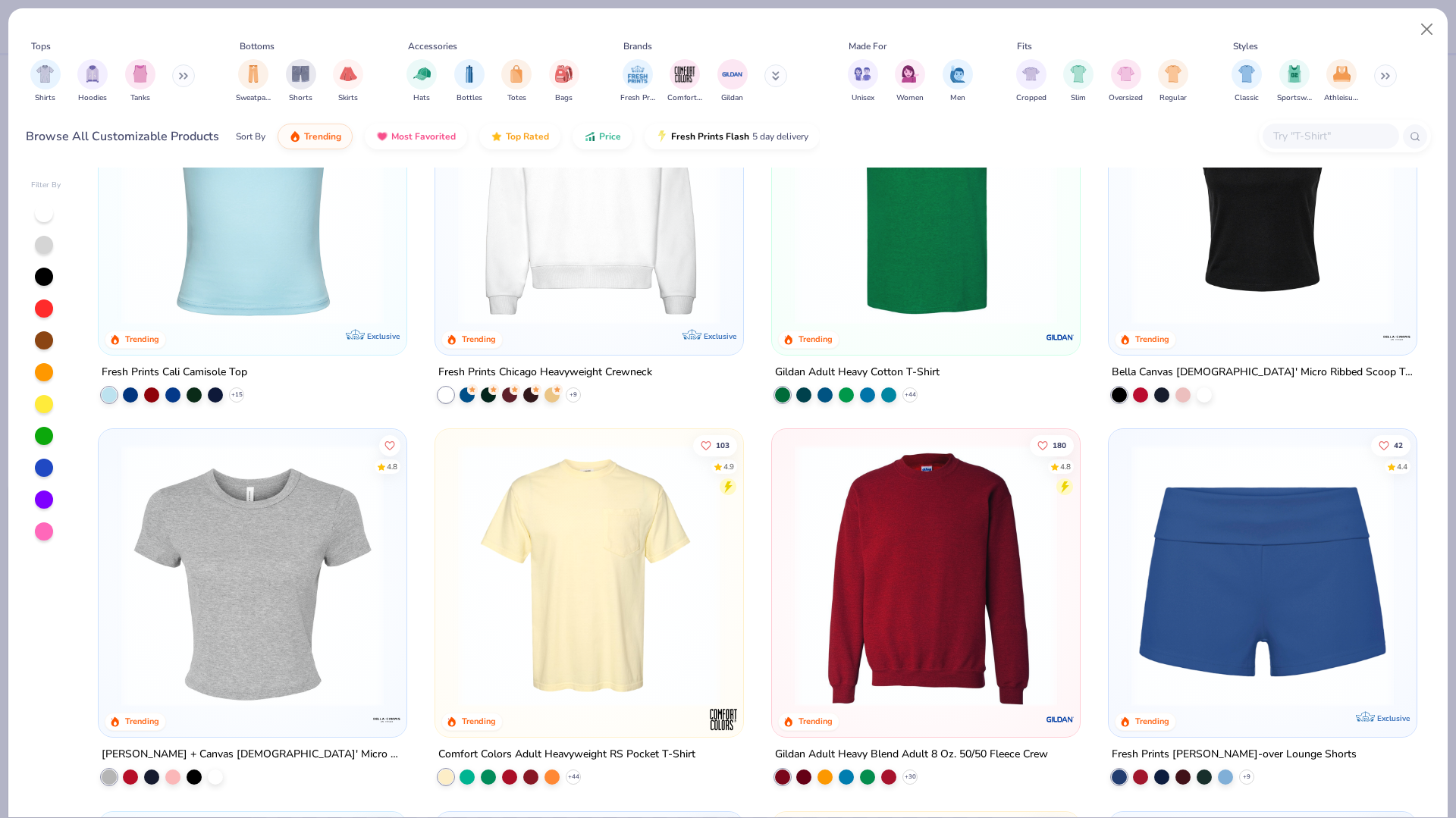
click at [1270, 572] on img at bounding box center [1263, 575] width 278 height 262
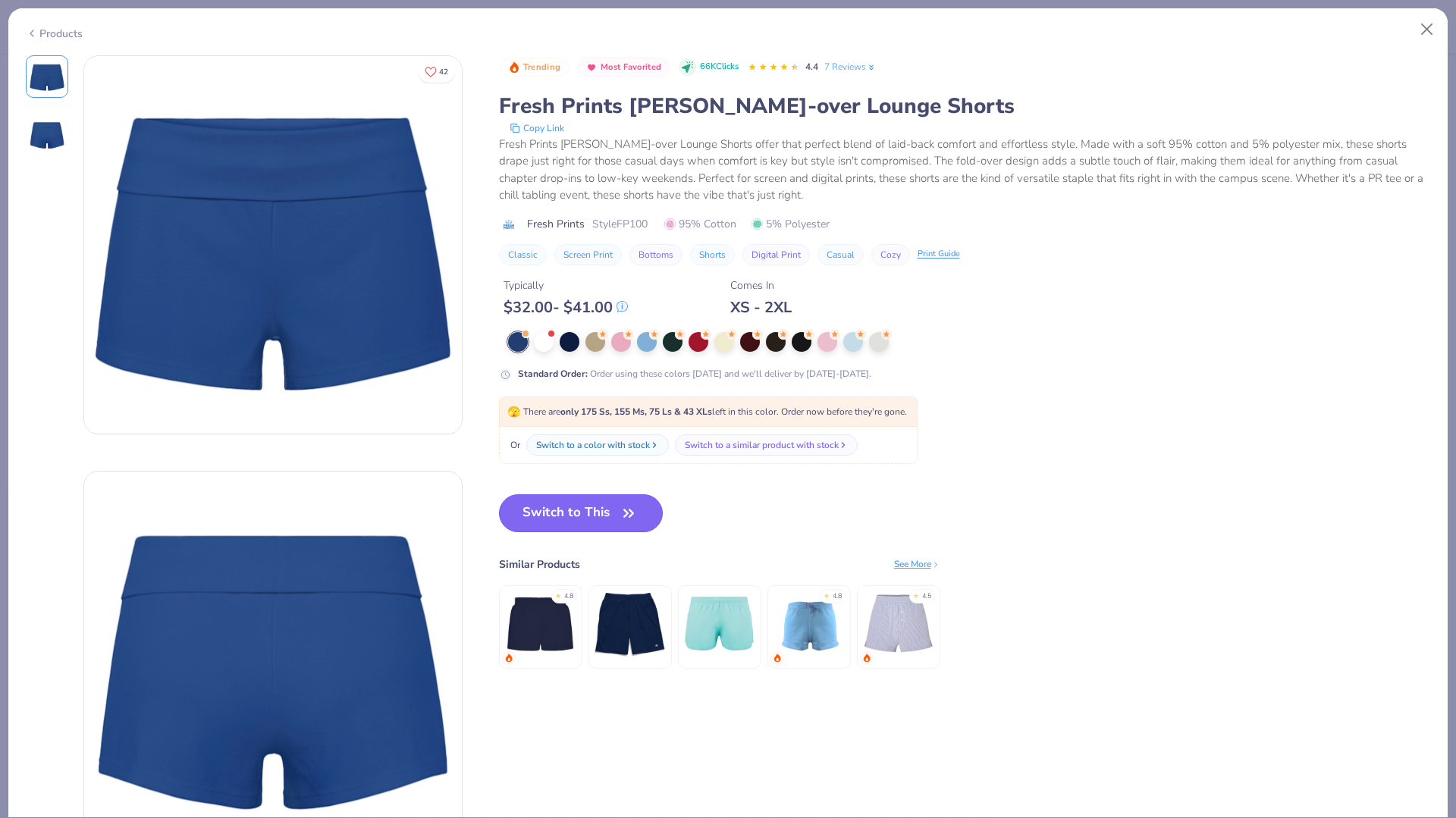
click at [582, 526] on button "Switch to This" at bounding box center [581, 513] width 165 height 38
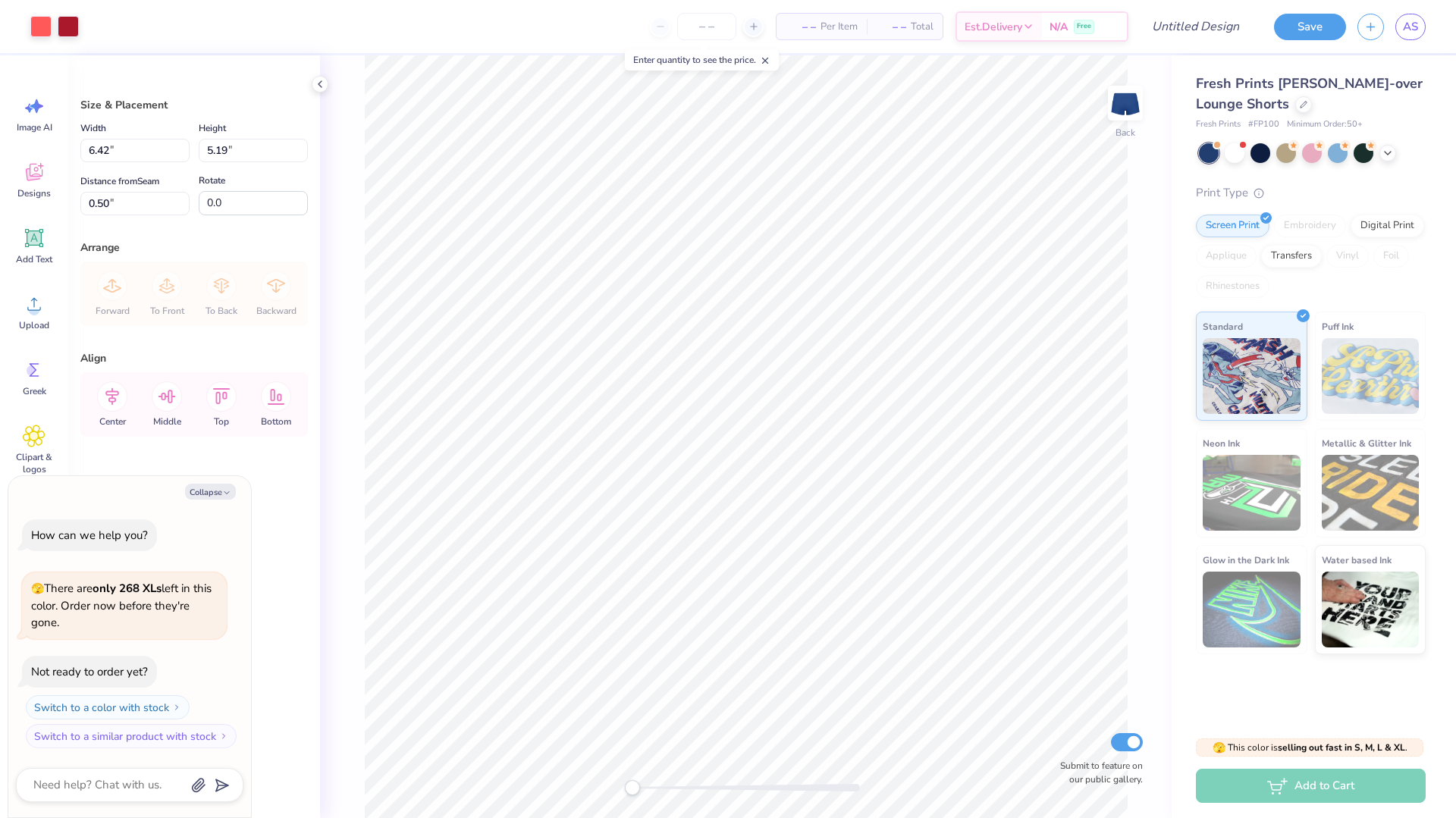
type textarea "x"
type input "4.39"
type input "3.55"
type input "2.15"
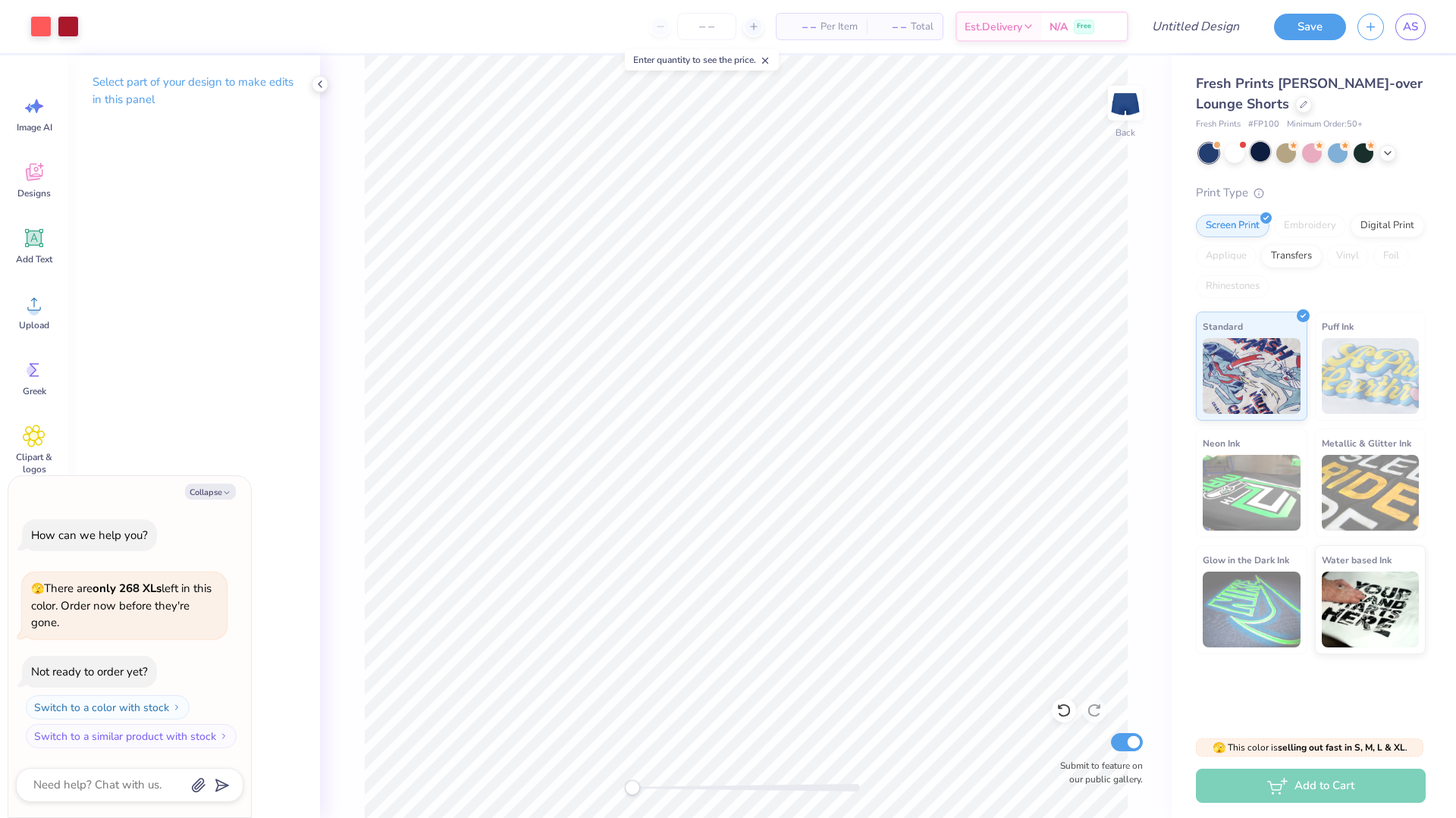
click at [1262, 155] on div at bounding box center [1260, 152] width 20 height 20
click at [1360, 157] on div at bounding box center [1364, 152] width 20 height 20
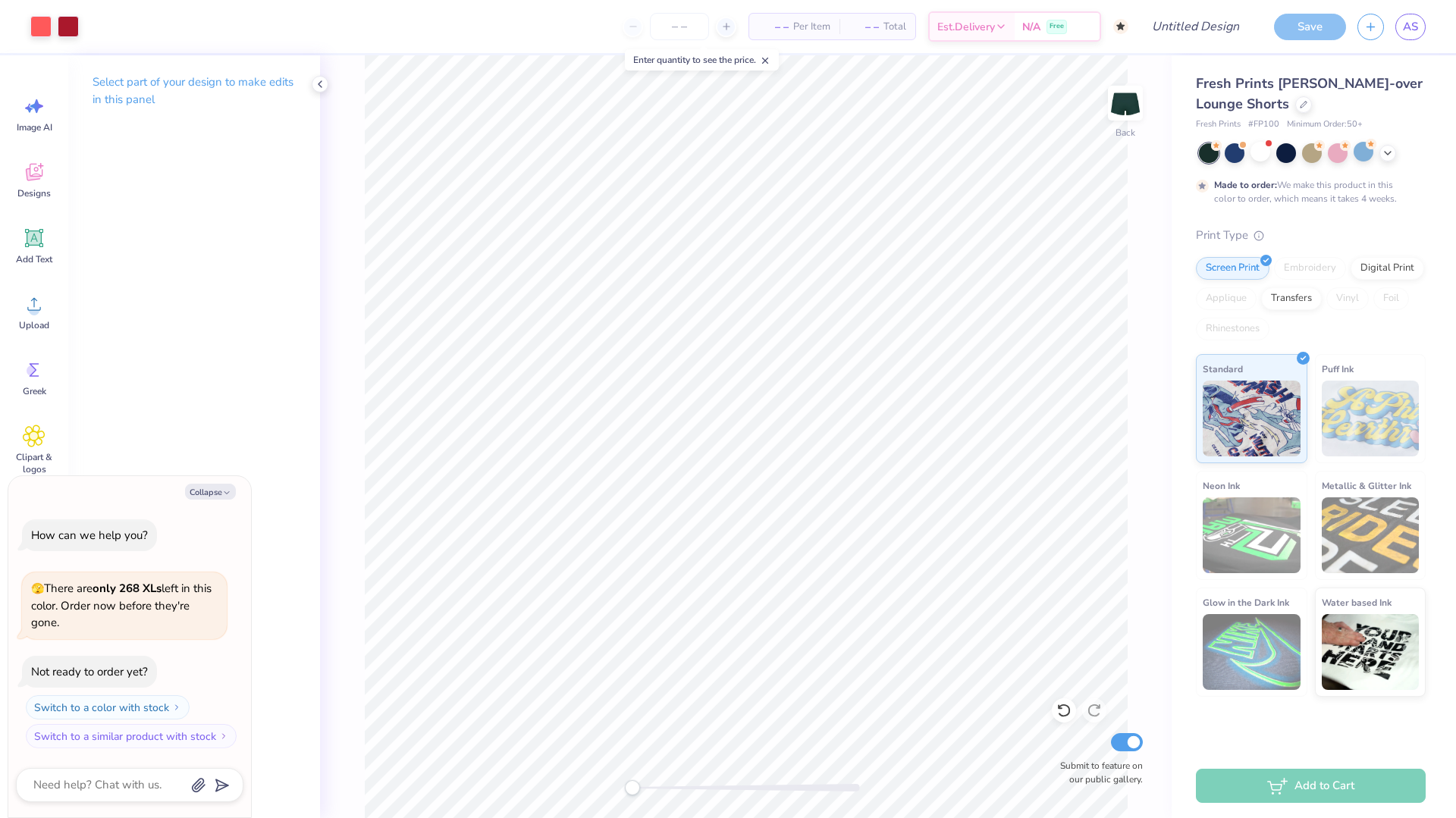
scroll to position [12, 0]
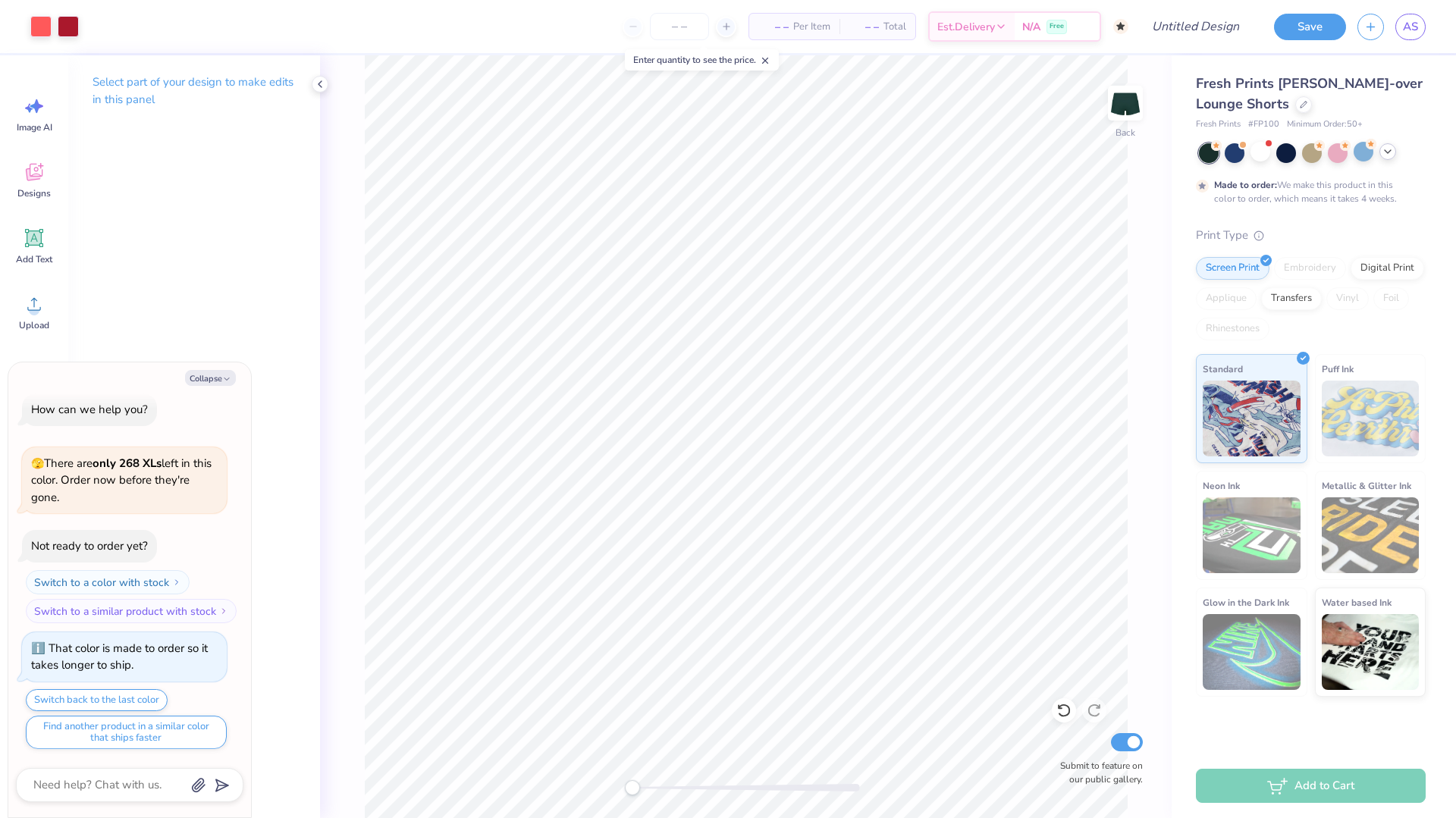
click at [1387, 155] on icon at bounding box center [1388, 151] width 12 height 12
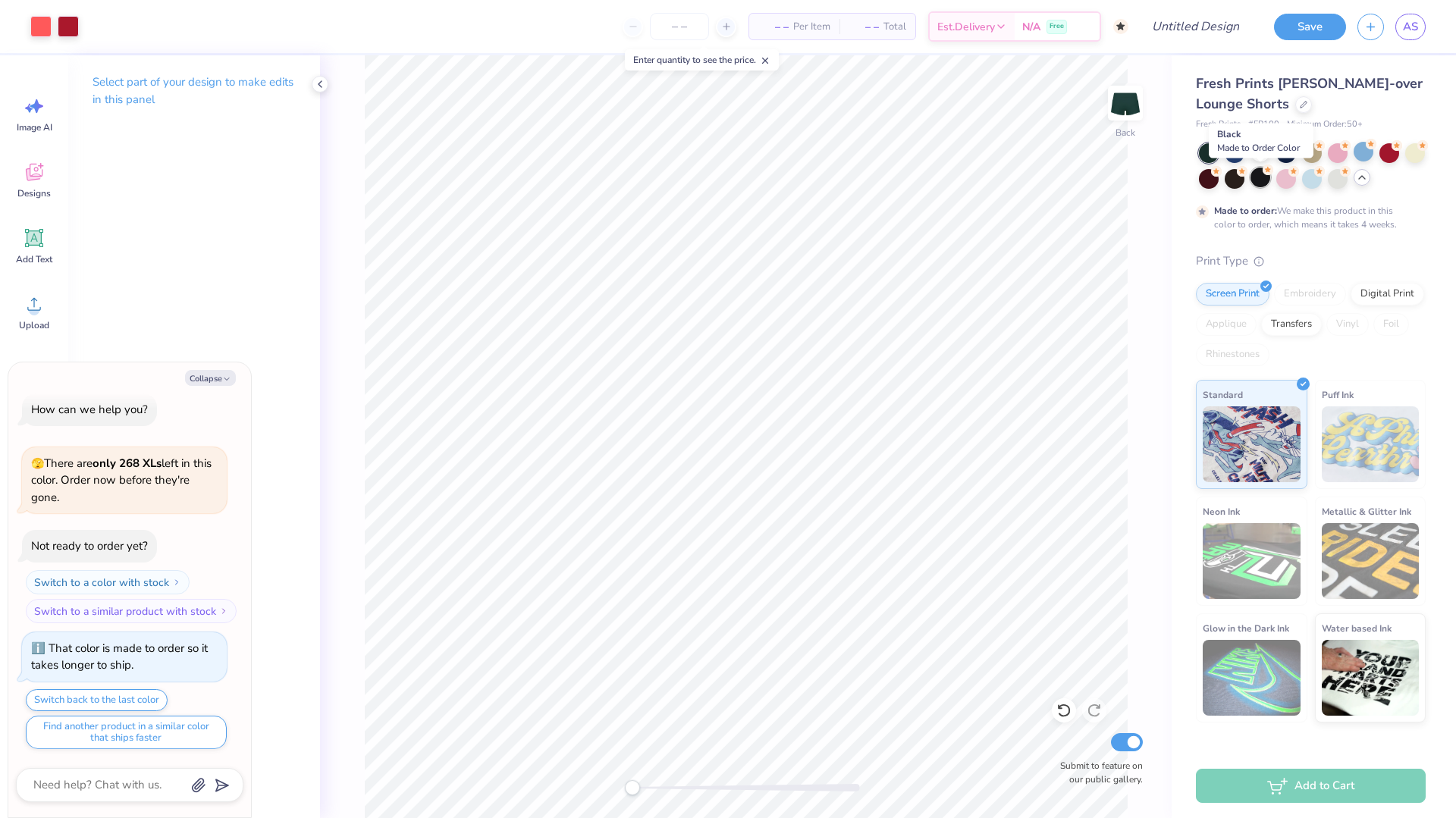
click at [1256, 181] on div at bounding box center [1260, 177] width 20 height 20
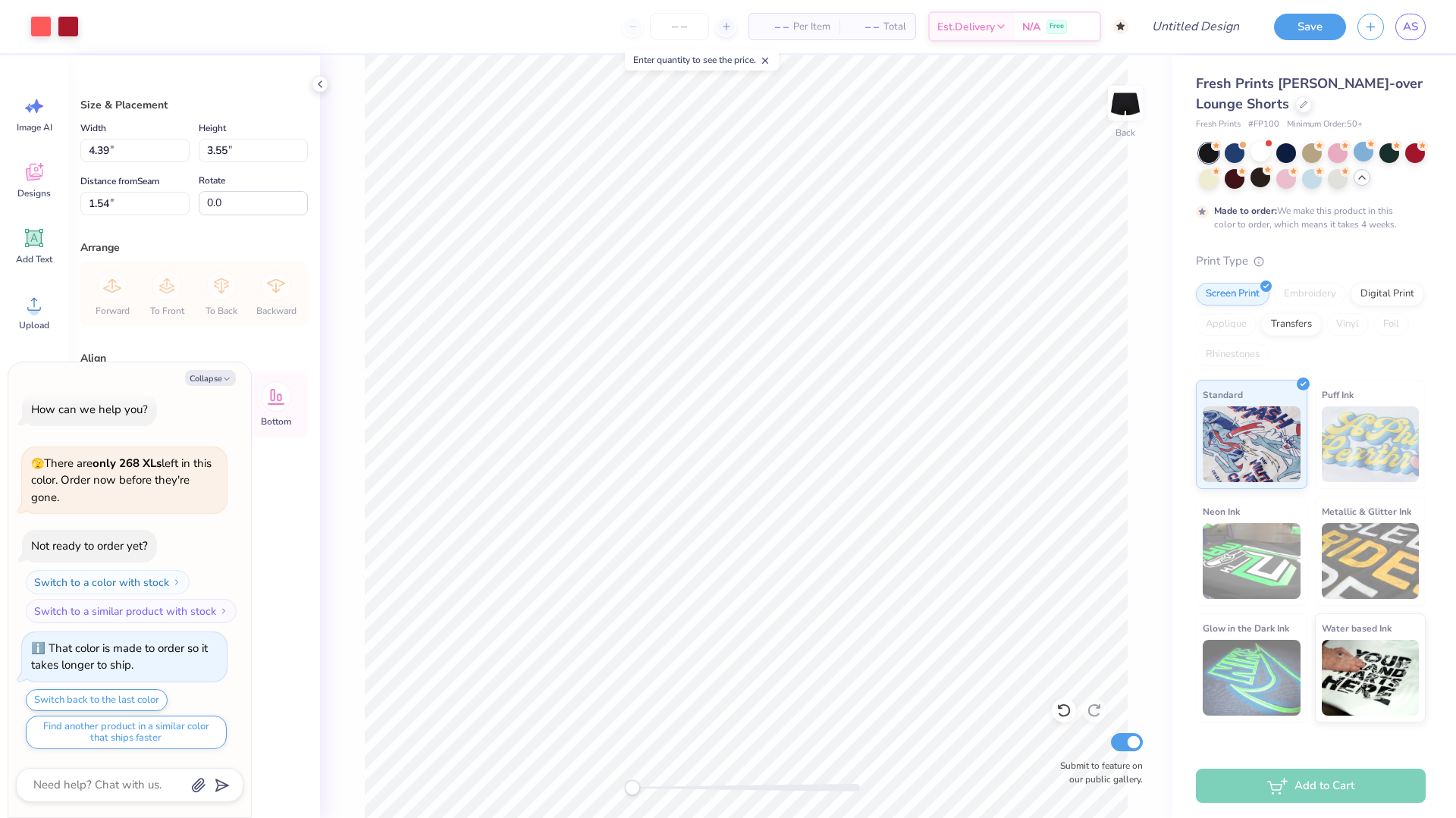
click at [1130, 278] on div "Back Submit to feature on our public gallery." at bounding box center [746, 437] width 852 height 763
type textarea "x"
type input "4.57"
type input "3.70"
type input "1.39"
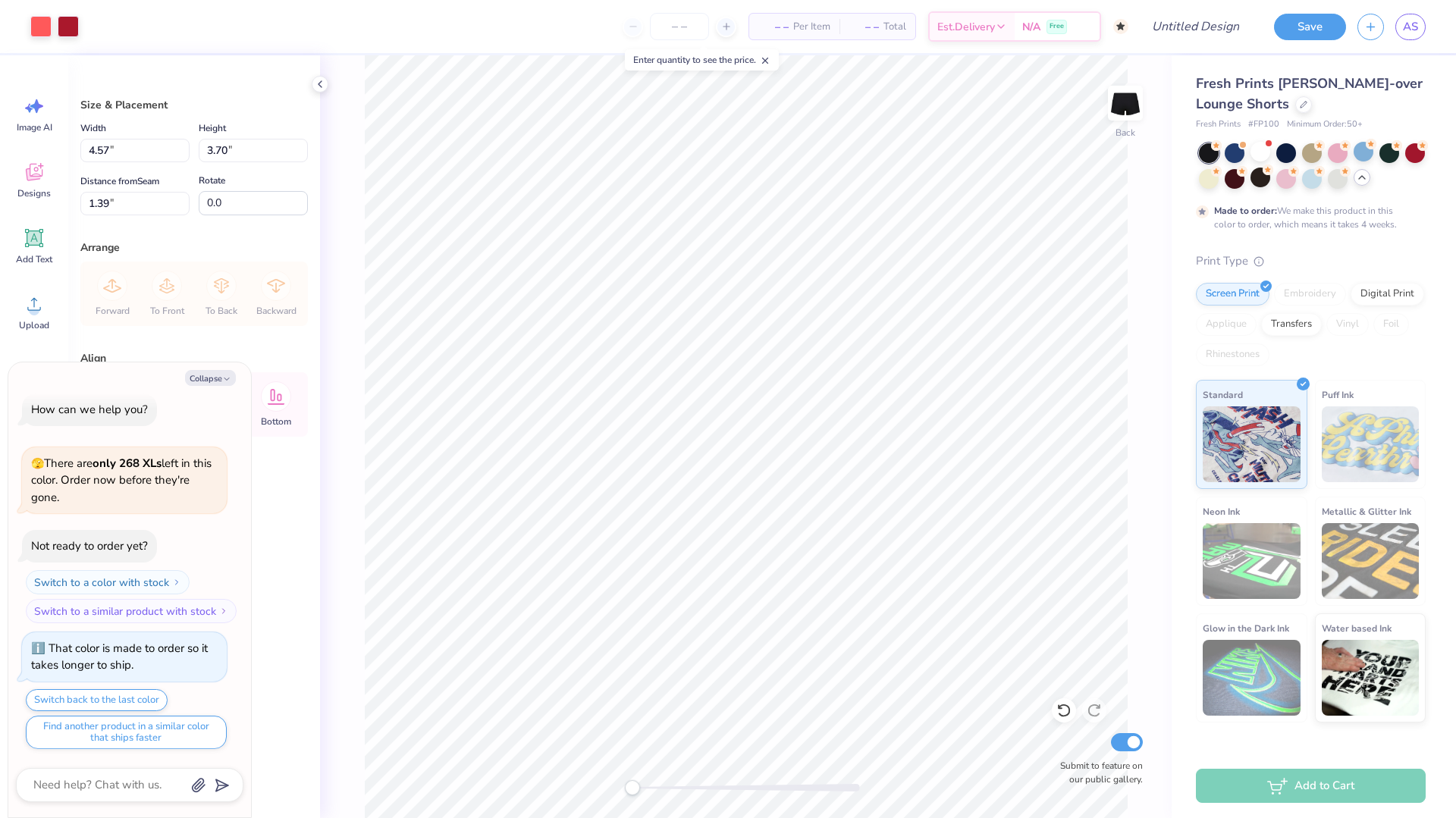
type textarea "x"
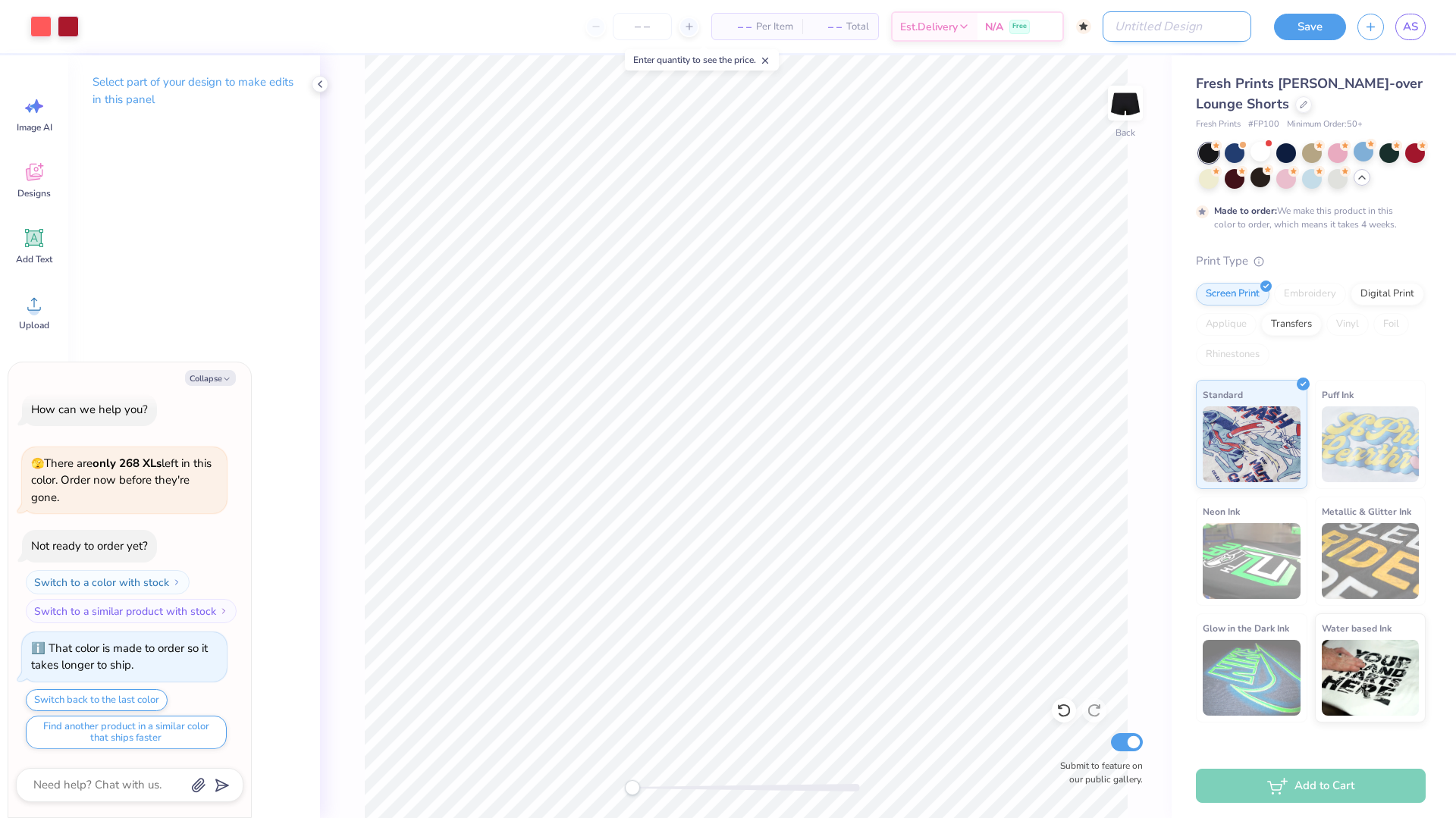
click at [1222, 33] on input "Design Title" at bounding box center [1177, 26] width 149 height 31
type input "i"
type textarea "x"
type input "id"
type textarea "x"
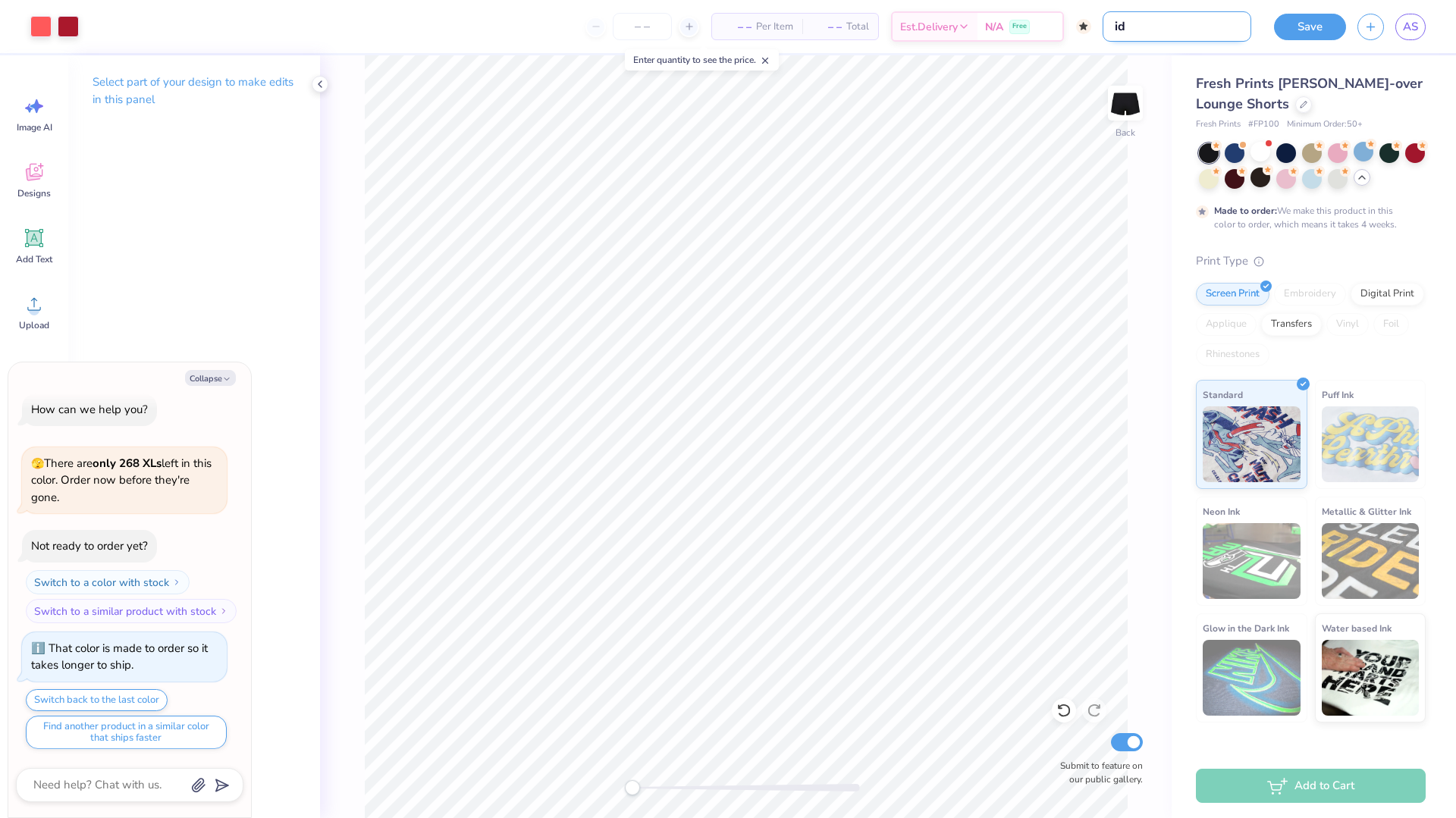
type input "idk"
type textarea "x"
type input "idk"
type textarea "x"
type input "idk b"
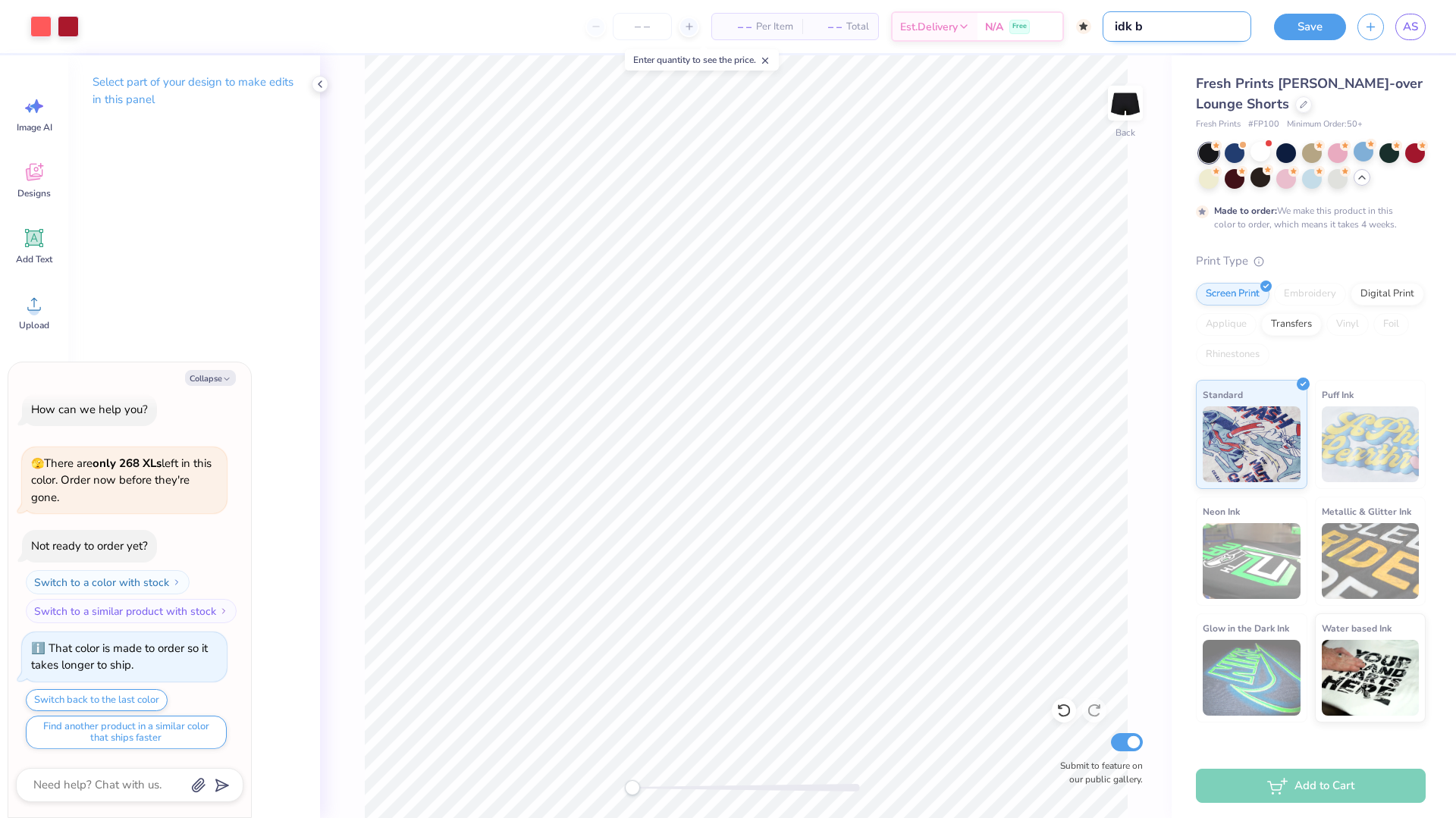
type textarea "x"
type input "idk br"
type textarea "x"
type input "idk bru"
type textarea "x"
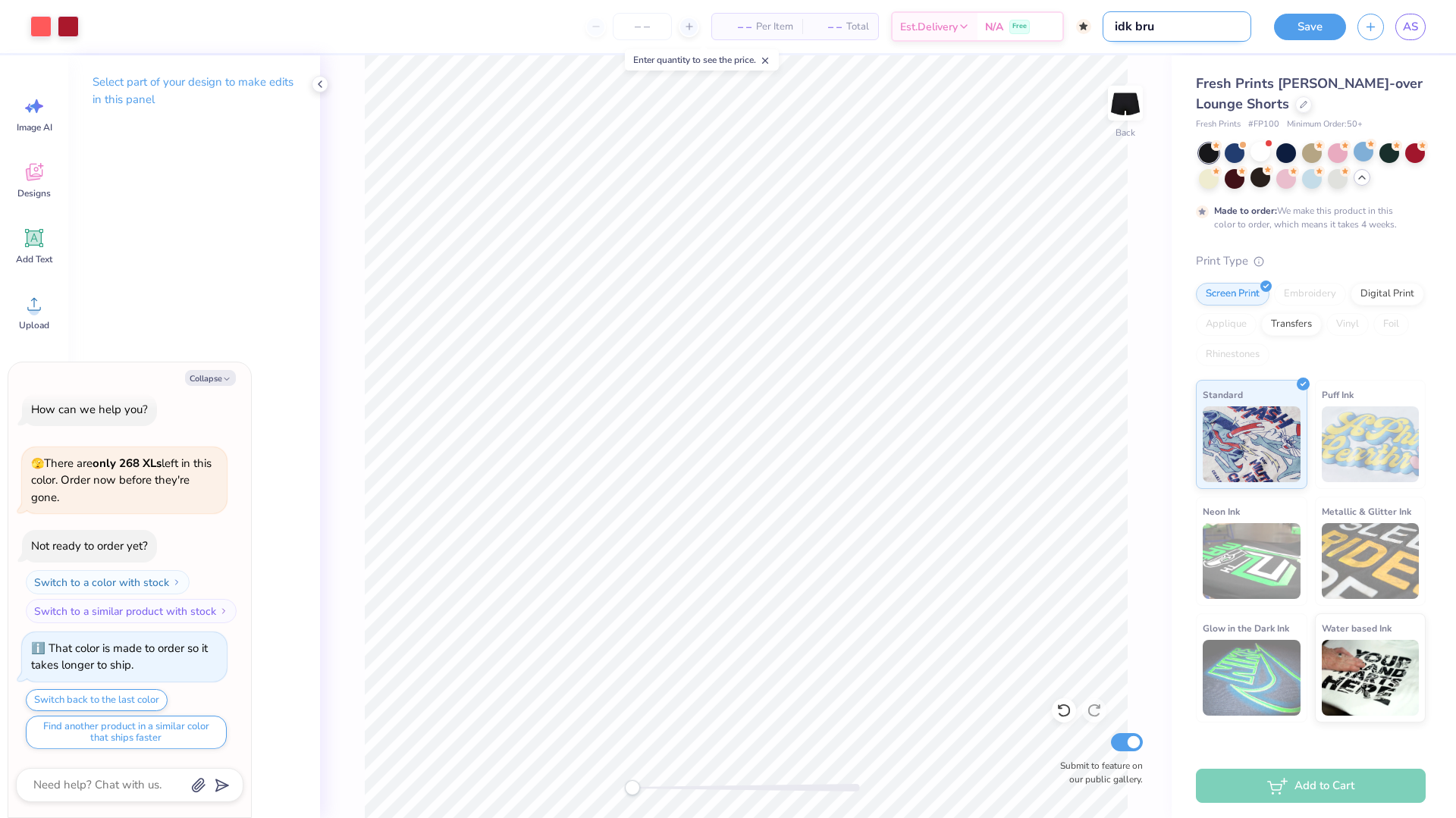
type input "idk bruh"
type textarea "x"
type input "idk bruh"
click at [1325, 23] on button "Save" at bounding box center [1311, 24] width 72 height 26
type textarea "x"
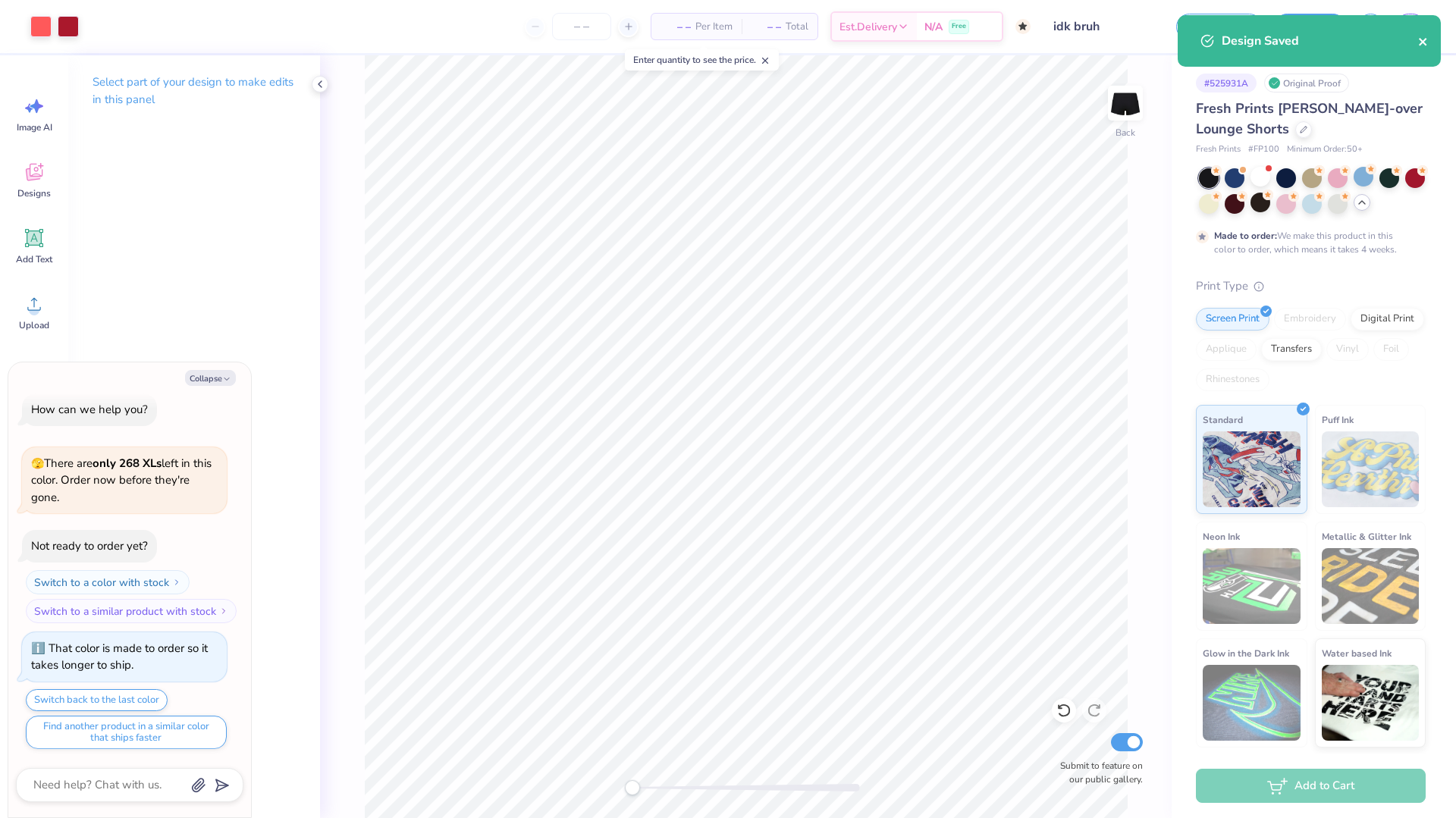
click at [1426, 39] on icon "close" at bounding box center [1422, 41] width 7 height 7
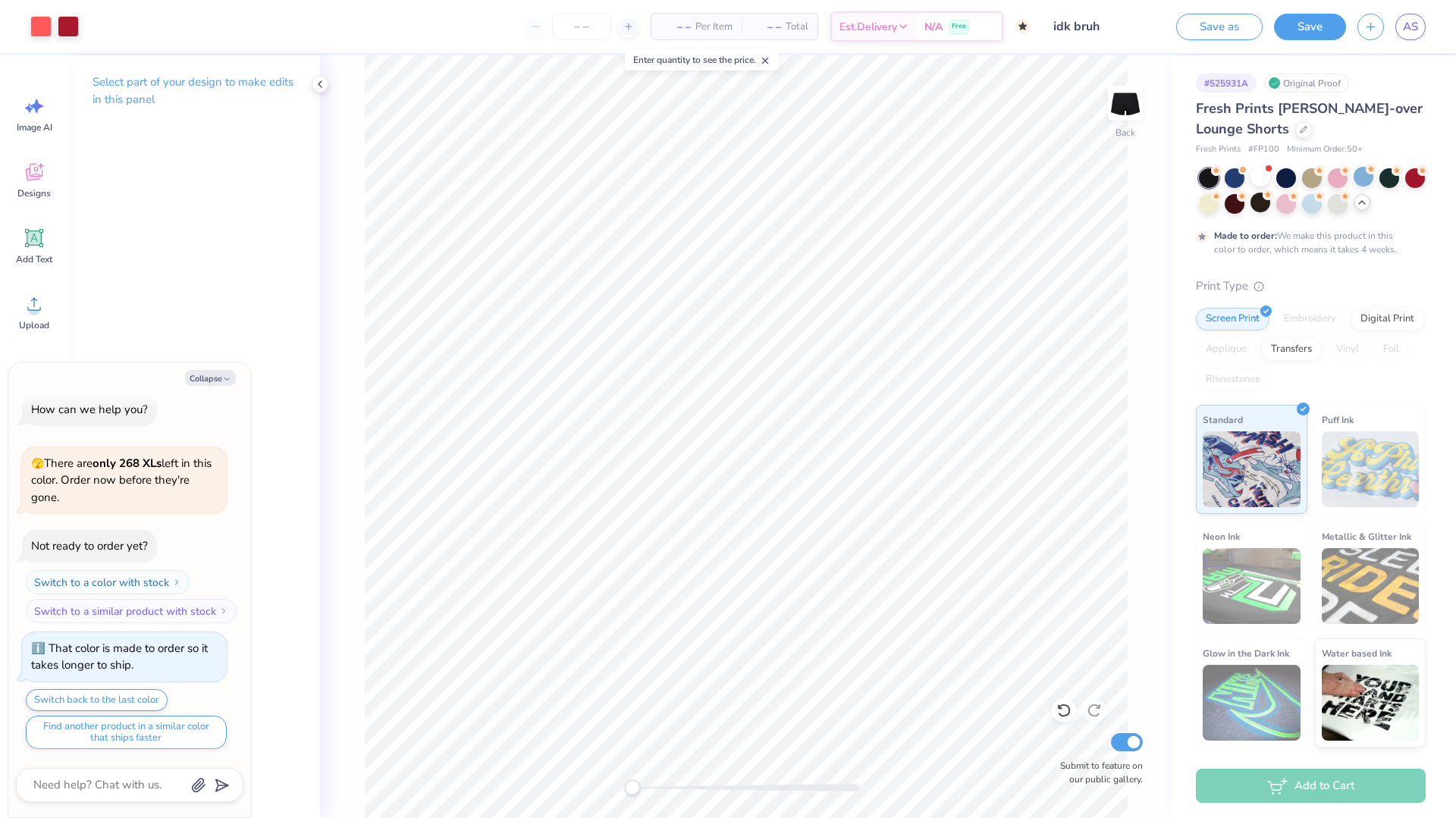
click at [1418, 29] on div "Design Saved" at bounding box center [1309, 47] width 269 height 69
click at [1399, 29] on link "AS" at bounding box center [1411, 26] width 31 height 26
